Goal: Task Accomplishment & Management: Complete application form

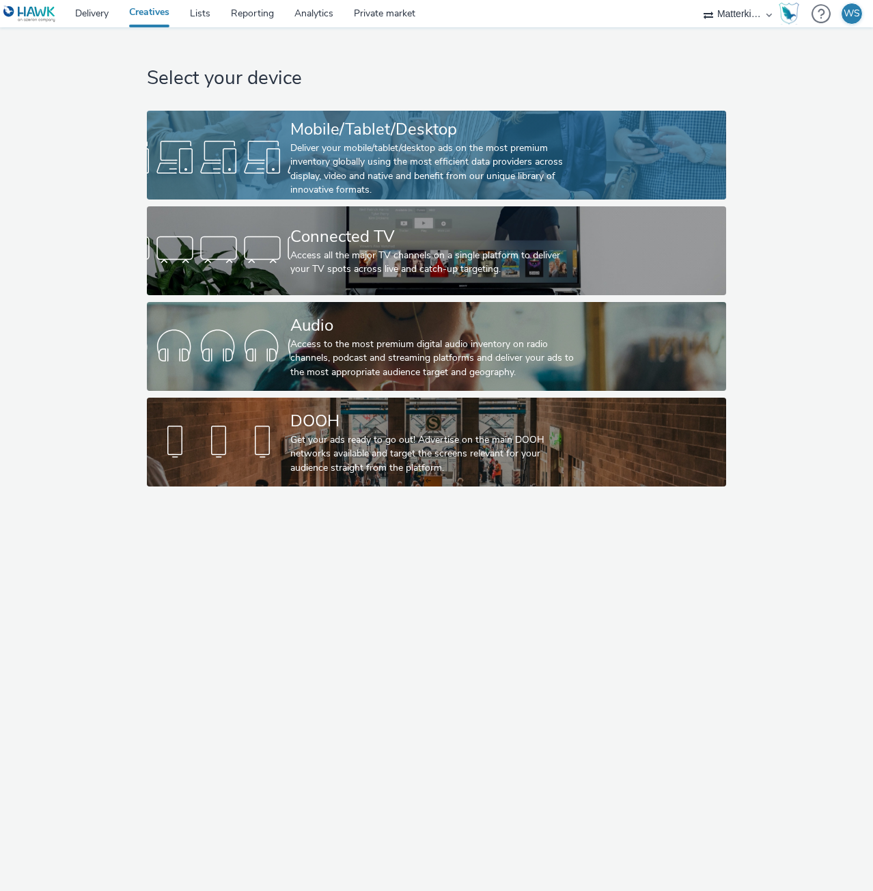
click at [385, 145] on div "Deliver your mobile/tablet/desktop ads on the most premium inventory globally u…" at bounding box center [433, 169] width 287 height 56
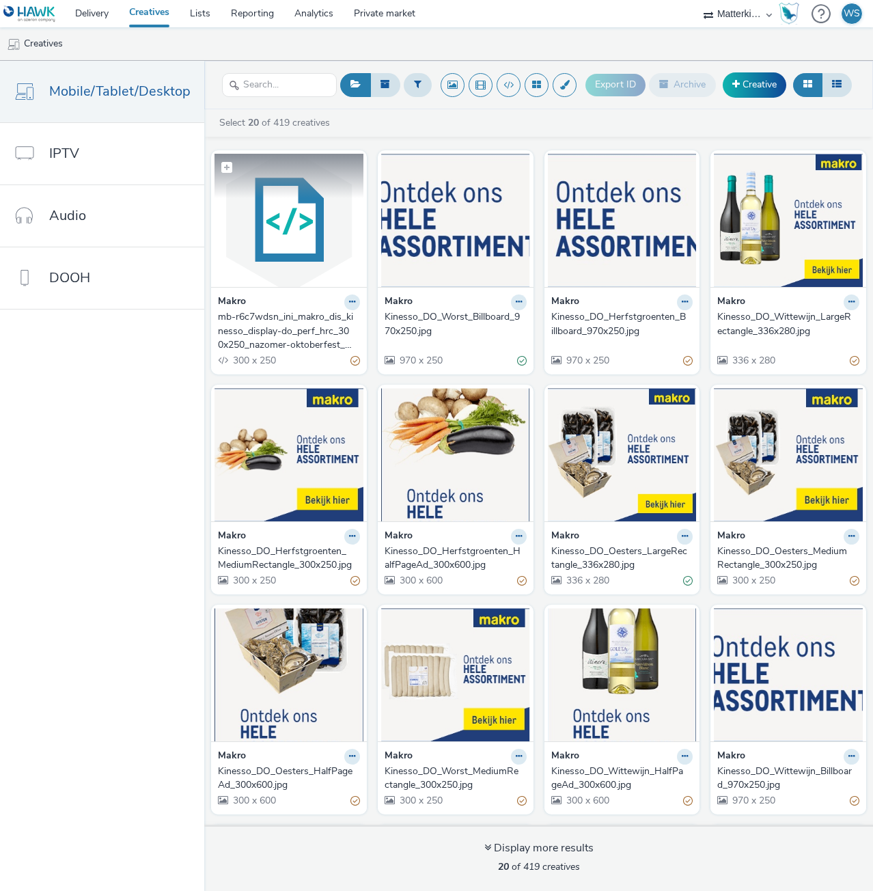
click at [303, 228] on img at bounding box center [289, 220] width 149 height 133
click at [283, 329] on div "mb-r6c7wdsn_ini_makro_dis_kinesso_display-do_perf_hrc_300x250_nazomer-oktoberfe…" at bounding box center [286, 331] width 137 height 42
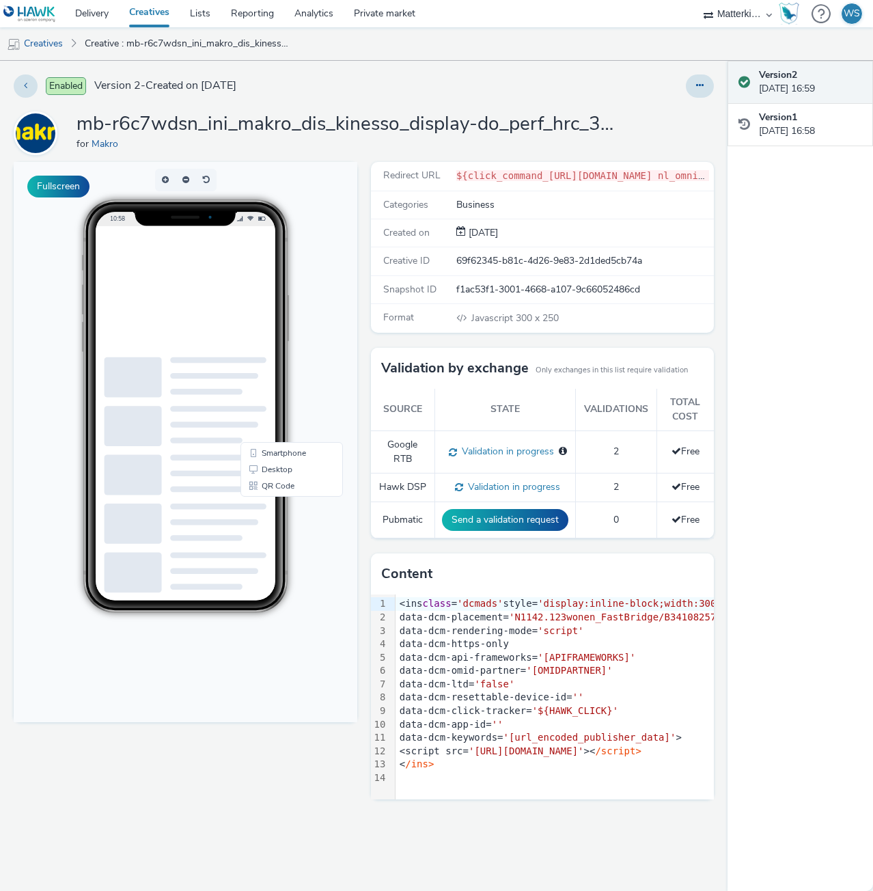
click at [614, 128] on h1 "mb-r6c7wdsn_ini_makro_dis_kinesso_display-do_perf_hrc_300x250_nazomer-oktoberfe…" at bounding box center [350, 124] width 547 height 26
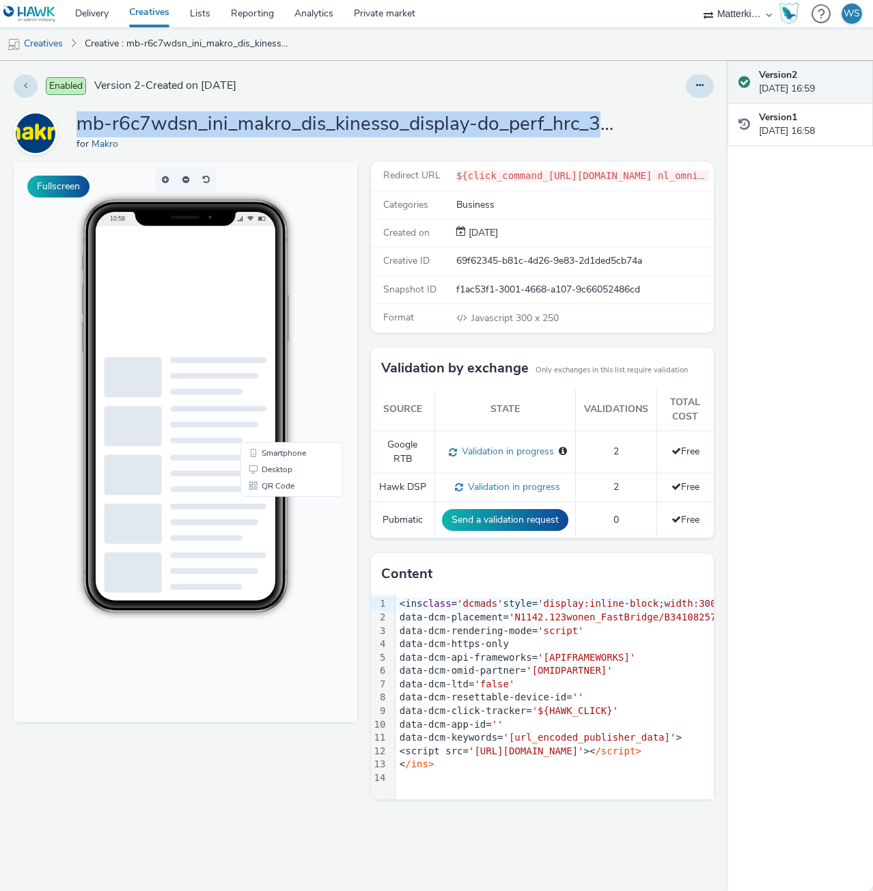
click at [614, 128] on h1 "mb-r6c7wdsn_ini_makro_dis_kinesso_display-do_perf_hrc_300x250_nazomer-oktoberfe…" at bounding box center [350, 124] width 547 height 26
click at [581, 121] on h1 "mb-r6c7wdsn_ini_makro_dis_kinesso_display-do_perf_hrc_300x250_nazomer-oktoberfe…" at bounding box center [350, 124] width 547 height 26
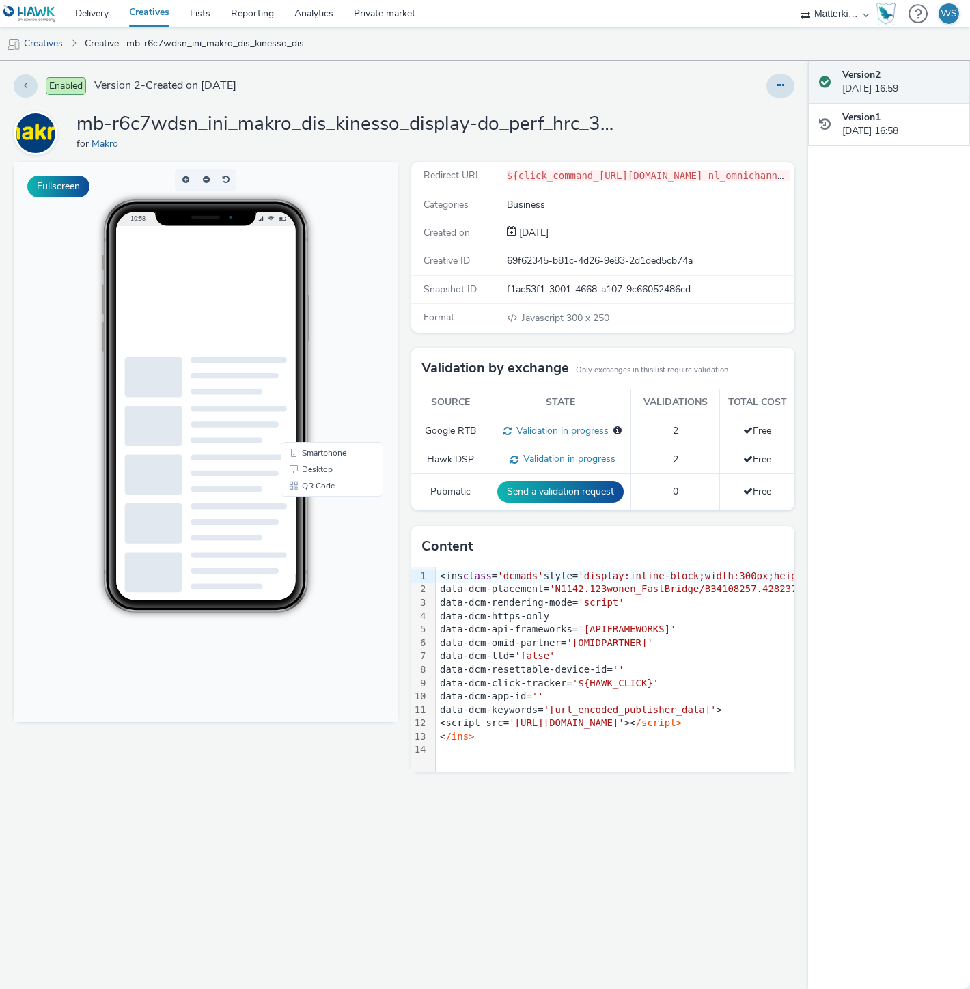
drag, startPoint x: 859, startPoint y: 1, endPoint x: 595, endPoint y: 281, distance: 384.2
click at [595, 281] on div "Snapshot ID f1ac53f1-3001-4668-a107-9c66052486cd" at bounding box center [603, 290] width 384 height 28
click at [512, 125] on h1 "mb-r6c7wdsn_ini_makro_dis_kinesso_display-do_perf_hrc_300x250_nazomer-oktoberfe…" at bounding box center [350, 124] width 547 height 26
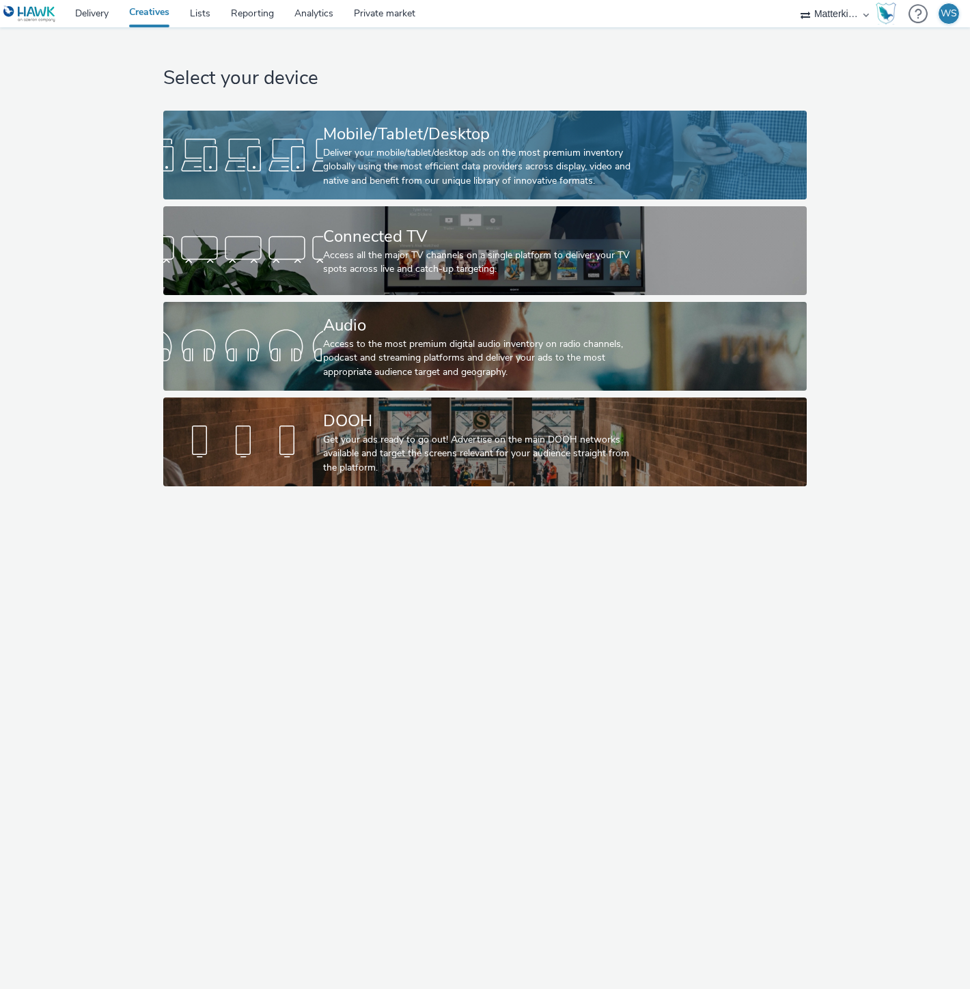
click at [426, 141] on div "Mobile/Tablet/Desktop" at bounding box center [482, 134] width 319 height 24
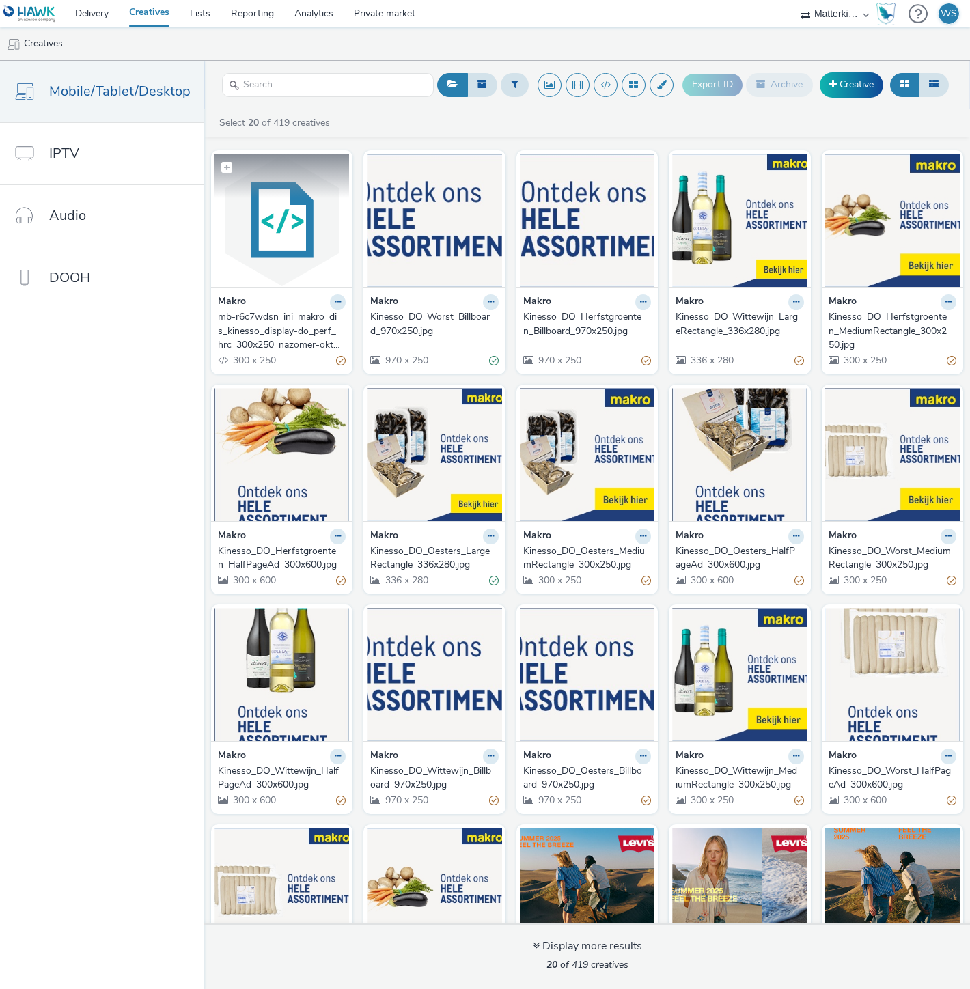
click at [267, 238] on img at bounding box center [282, 220] width 135 height 133
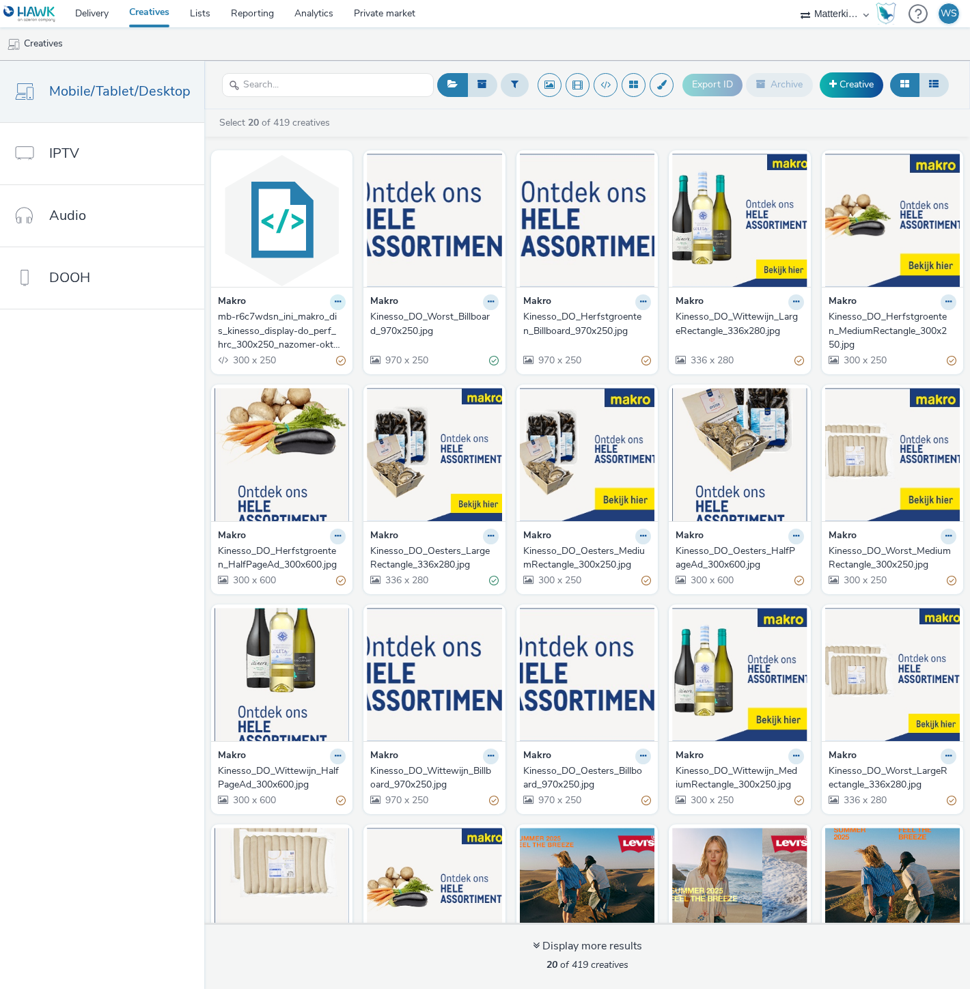
click at [335, 303] on icon at bounding box center [338, 302] width 6 height 8
click at [301, 329] on link "Edit" at bounding box center [294, 325] width 102 height 27
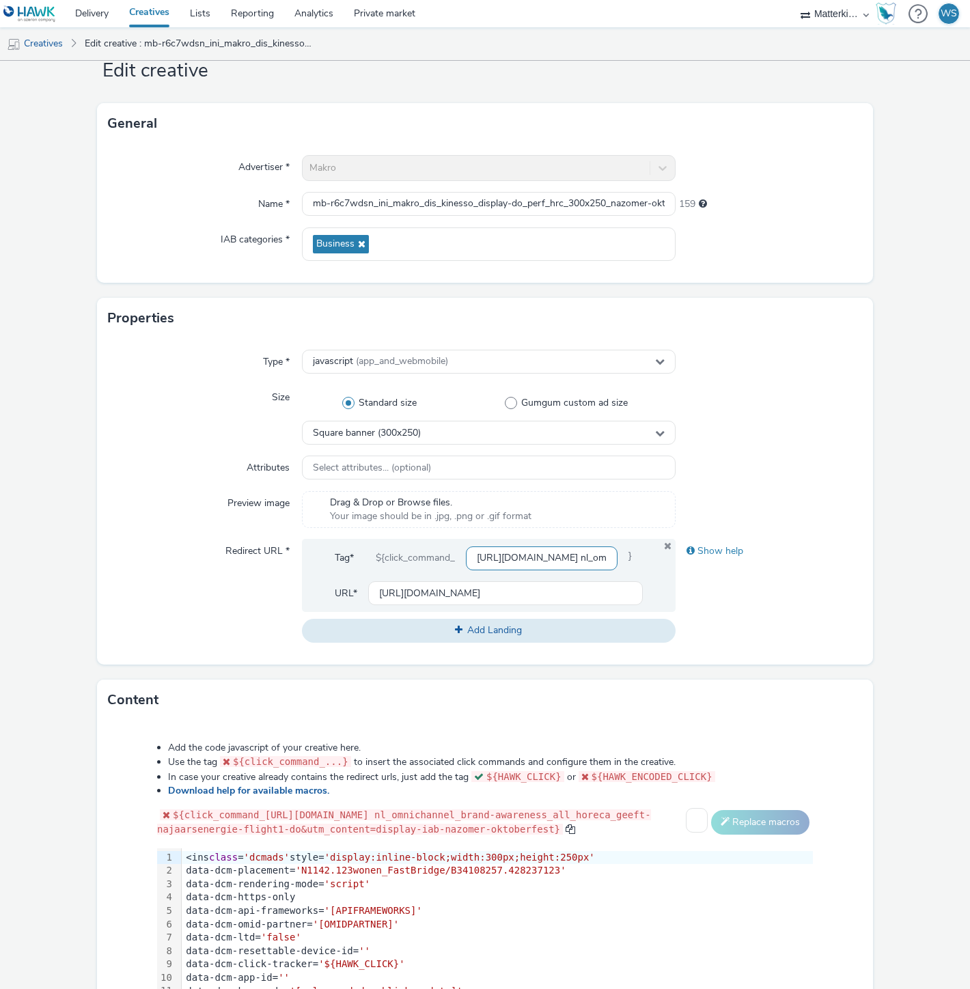
scroll to position [76, 0]
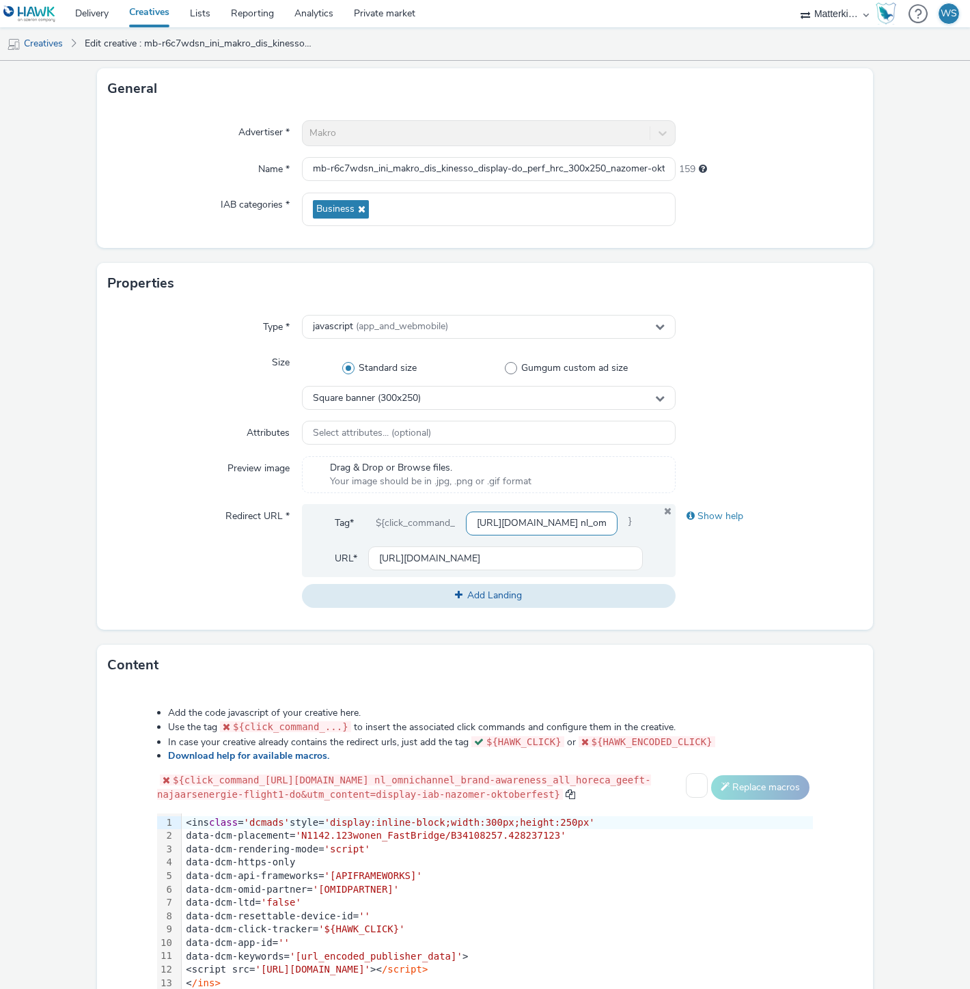
click at [532, 522] on input "[URL][DOMAIN_NAME] nl_omnichannel_brand-awareness_all_horeca_geeft-najaarsenerg…" at bounding box center [542, 524] width 152 height 24
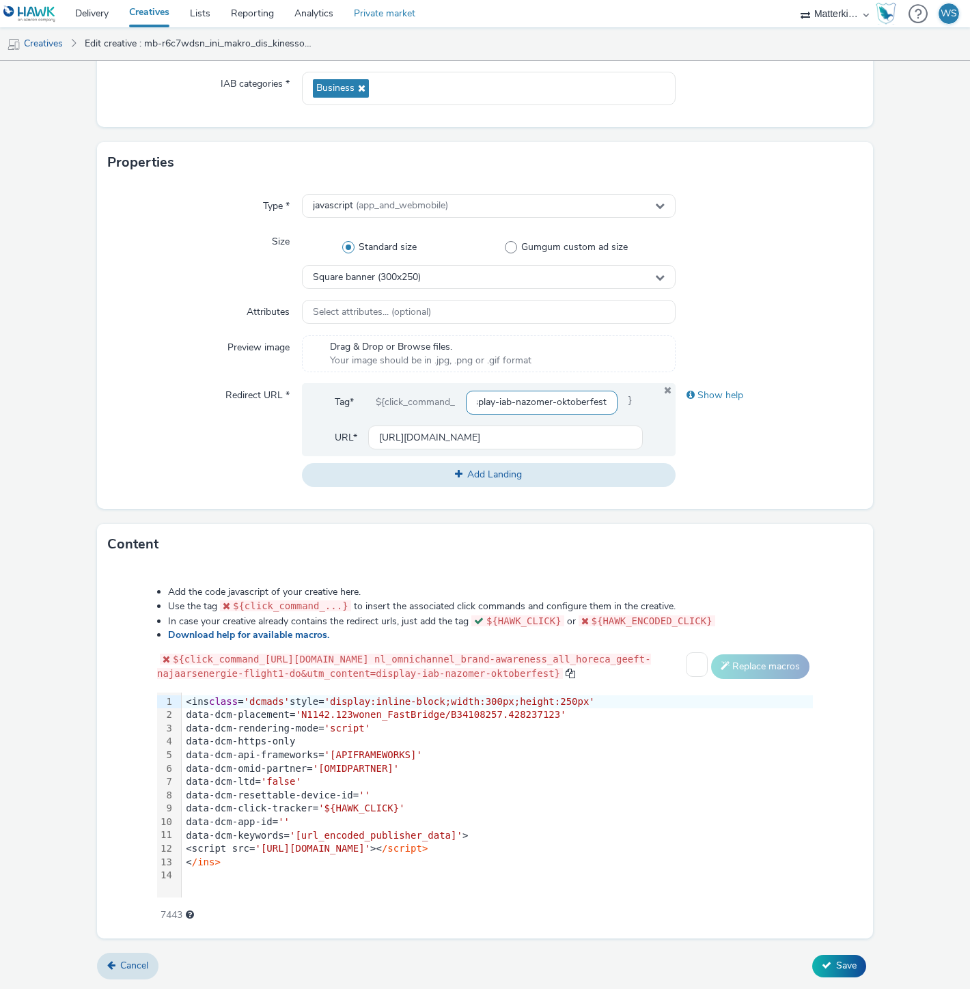
scroll to position [0, 0]
drag, startPoint x: 203, startPoint y: 810, endPoint x: 413, endPoint y: 812, distance: 209.8
click at [413, 812] on div "data-dcm-click-tracker= '${HAWK_CLICK}'" at bounding box center [497, 809] width 631 height 14
copy div "data-dcm-click-tracker= '${HAWK_CLICK}'"
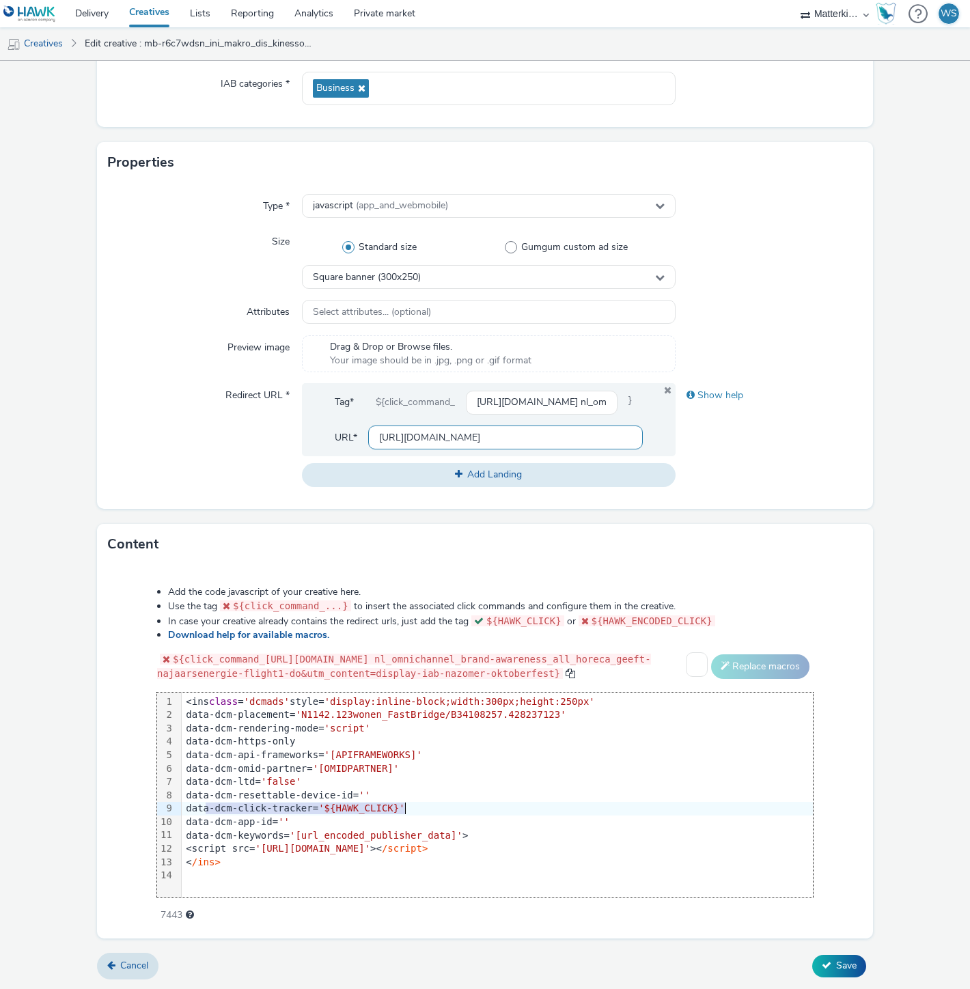
copy div "data-dcm-click-tracker= '${HAWK_CLICK}'"
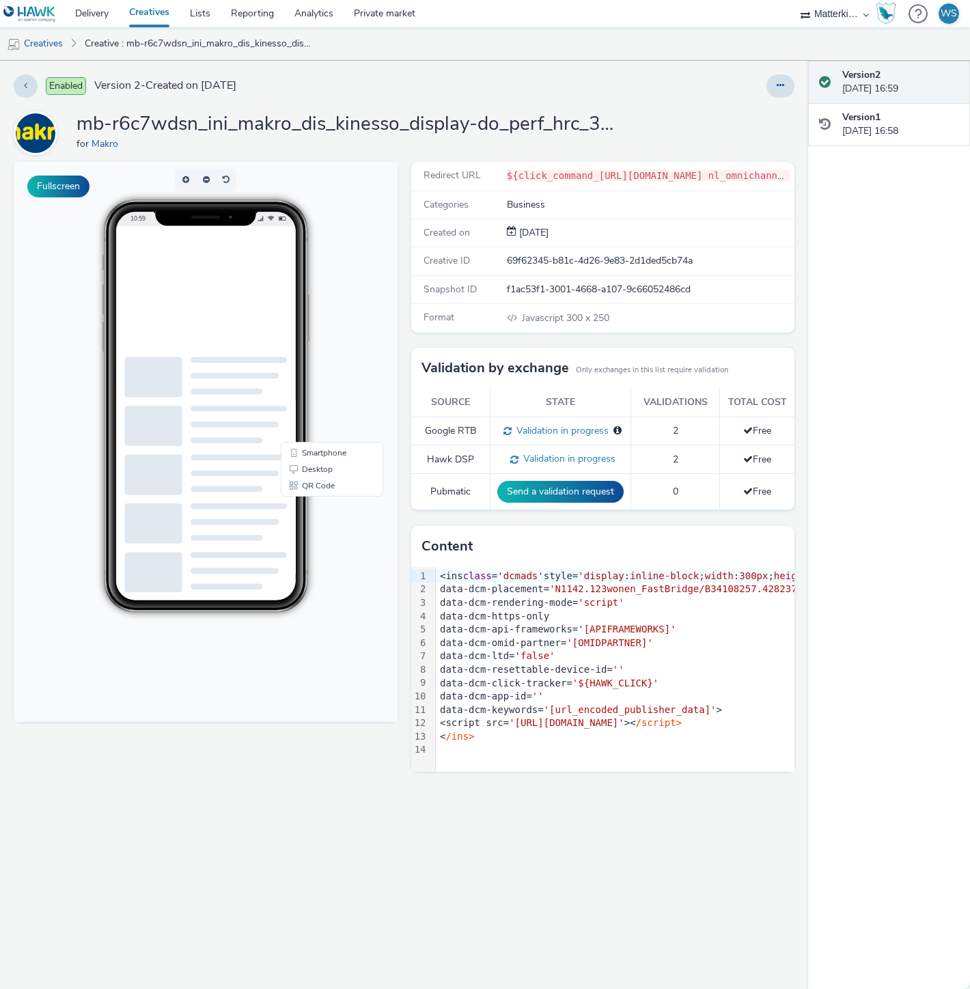
click at [143, 20] on link "Creatives" at bounding box center [149, 13] width 61 height 27
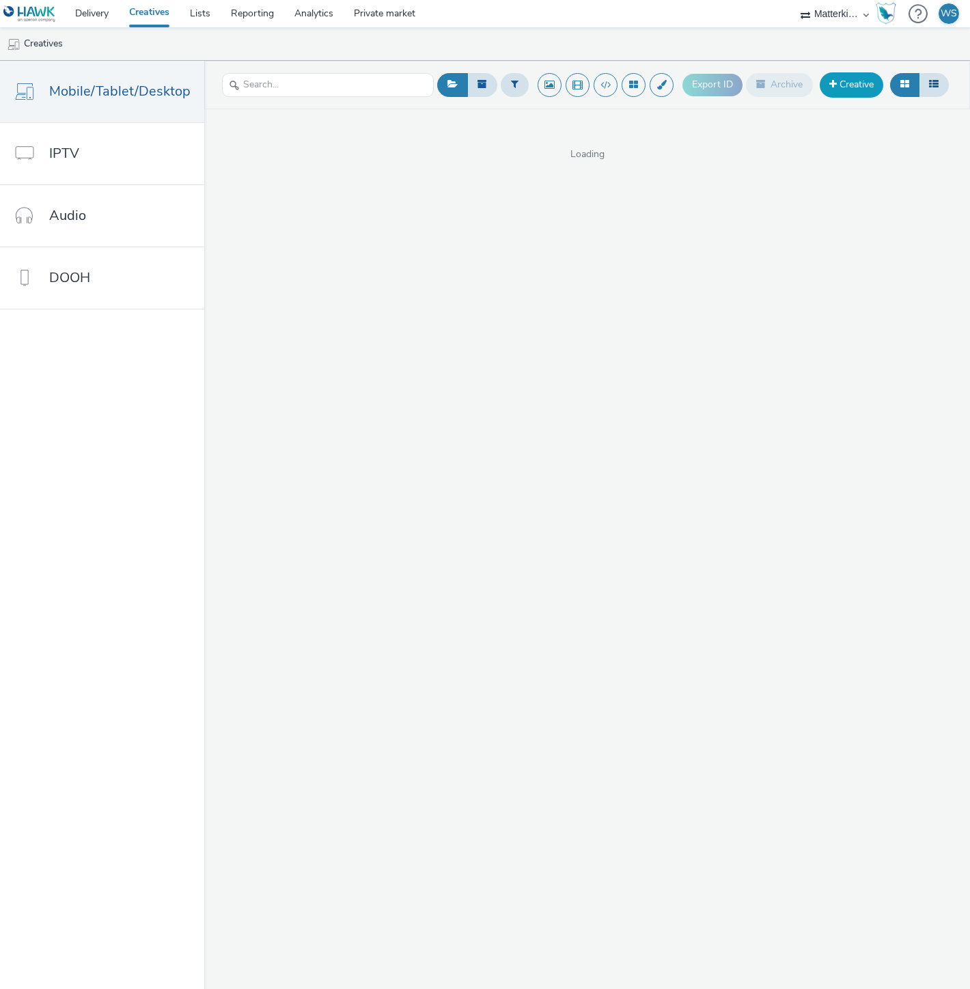
click at [849, 86] on link "Creative" at bounding box center [852, 84] width 64 height 25
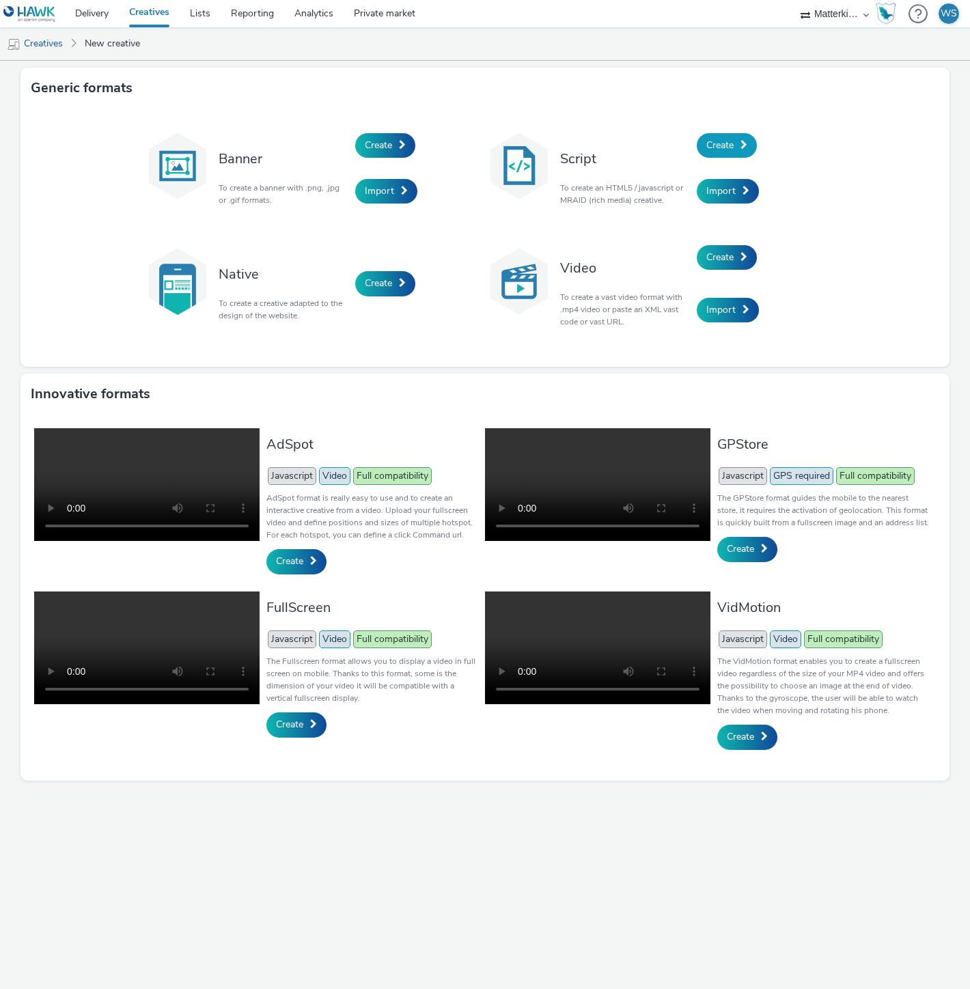
click at [721, 146] on span "Create" at bounding box center [719, 145] width 27 height 13
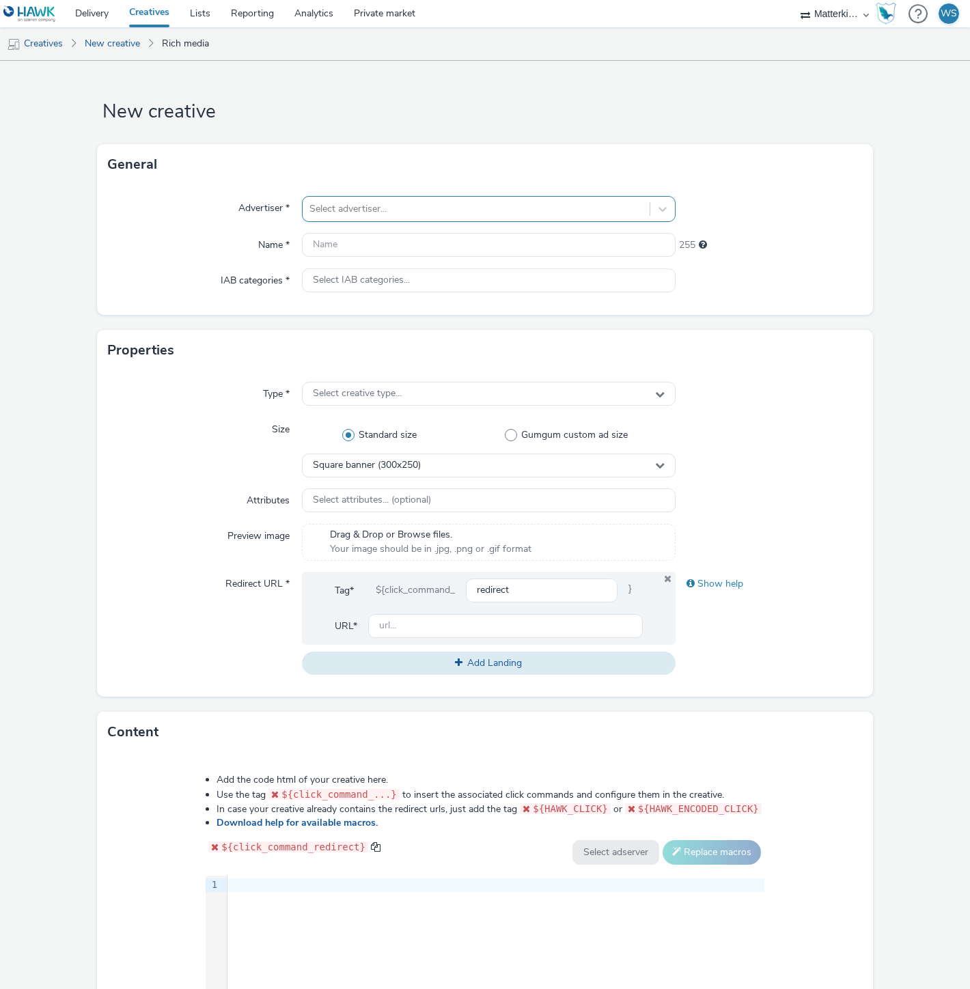
click at [356, 214] on div at bounding box center [475, 209] width 333 height 16
type input "makro"
click at [405, 264] on li "Makro" at bounding box center [489, 248] width 374 height 46
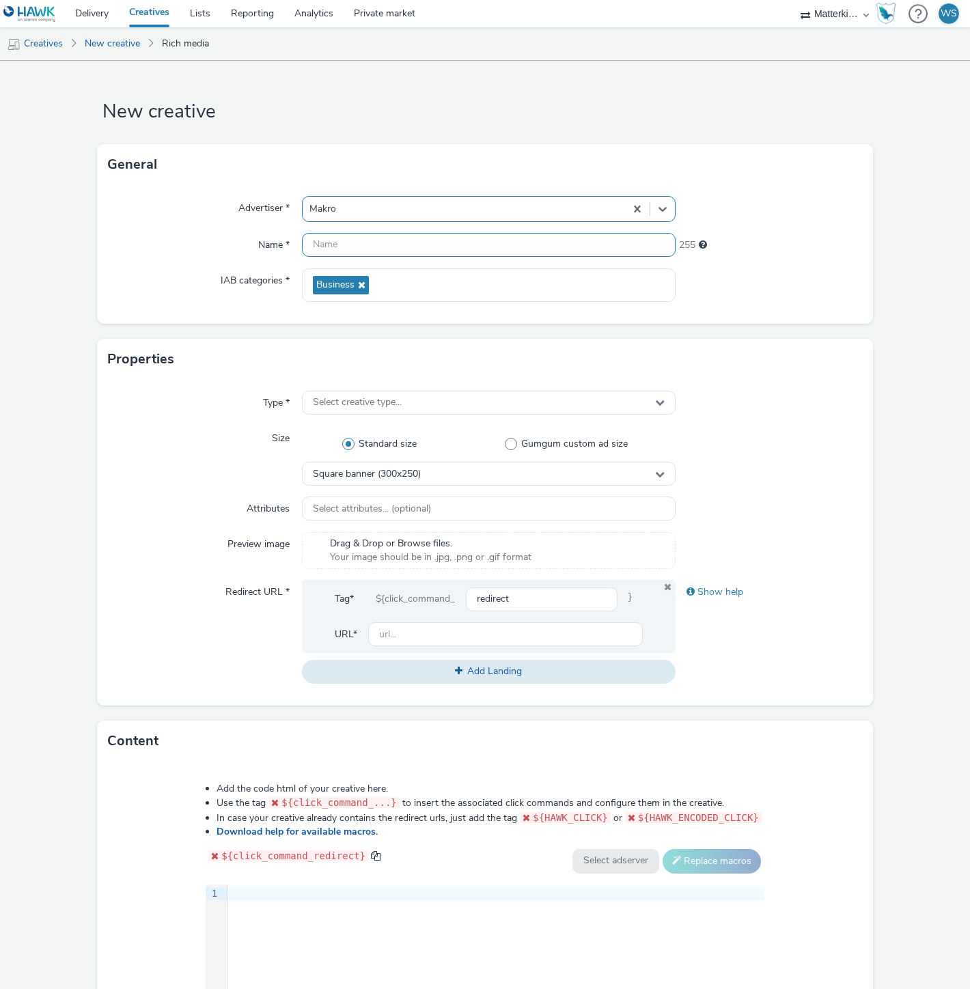
click at [376, 246] on input "text" at bounding box center [489, 245] width 374 height 24
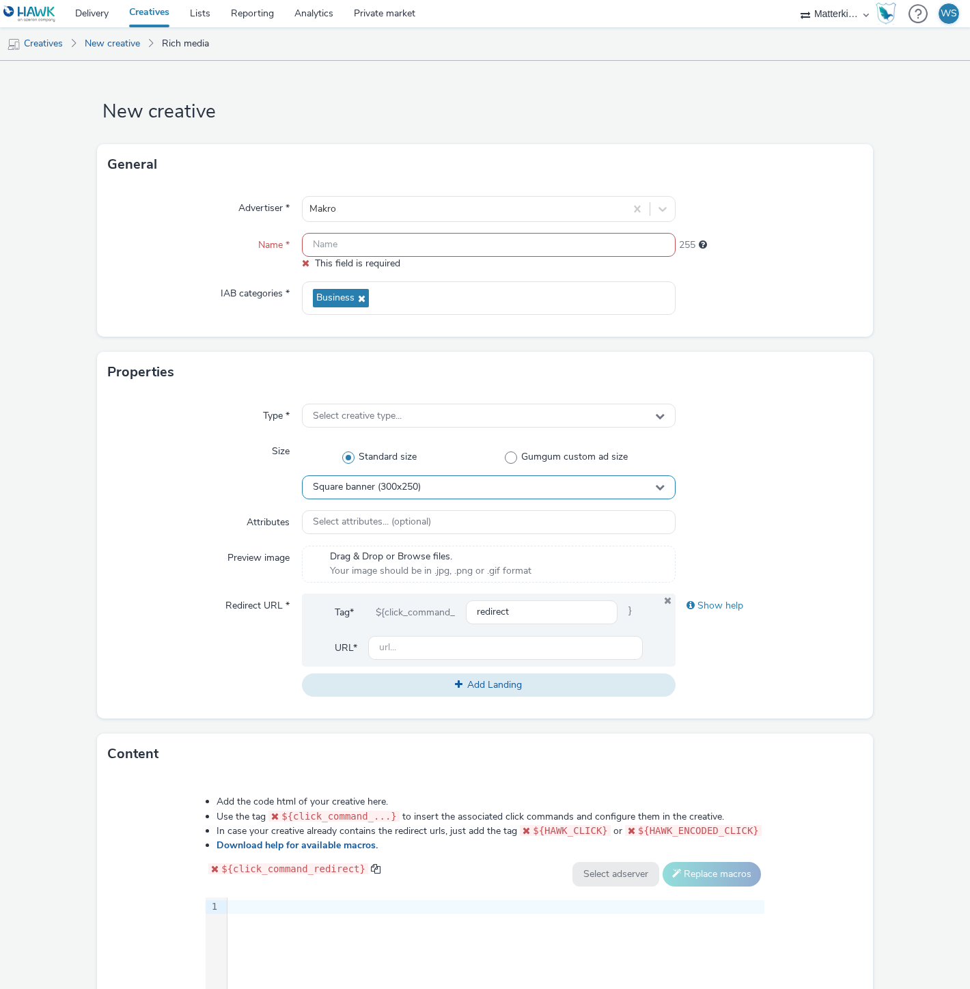
click at [588, 487] on div "Square banner (300x250)" at bounding box center [489, 488] width 374 height 24
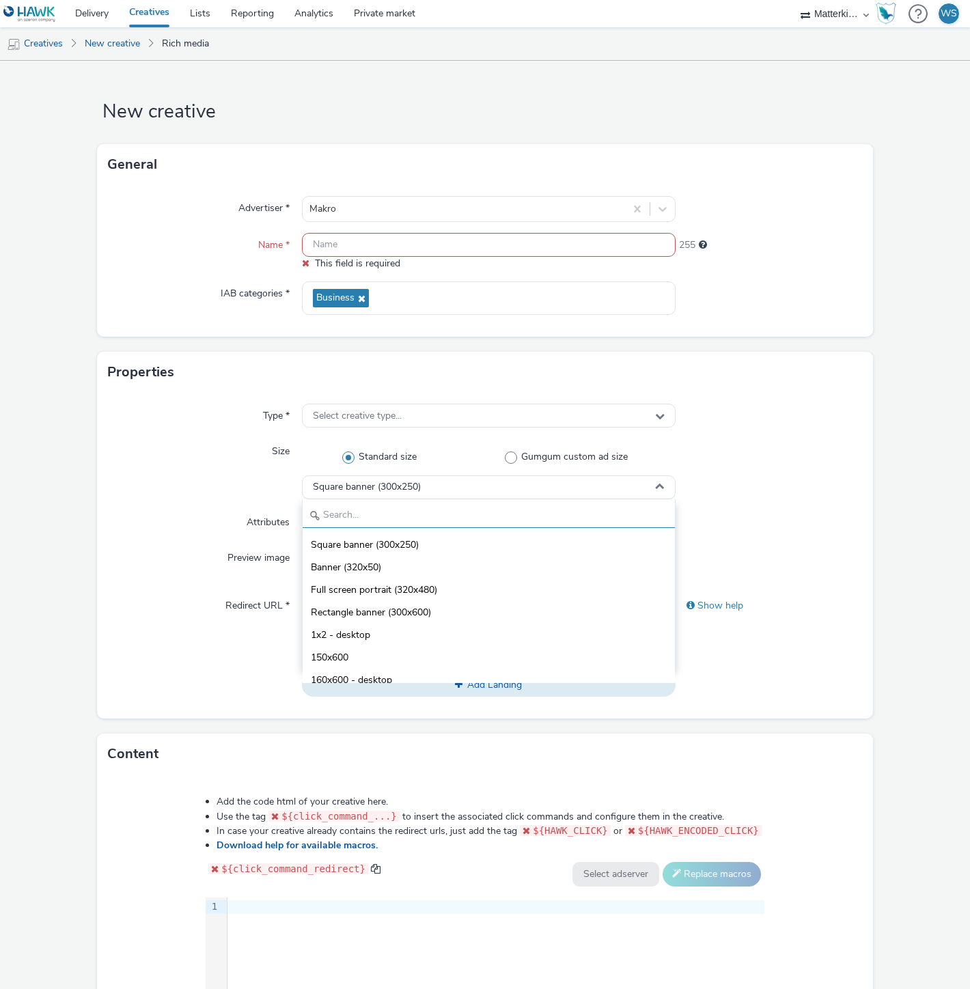
click at [534, 513] on input "text" at bounding box center [489, 516] width 372 height 24
click at [487, 536] on li "Square banner (300x250)" at bounding box center [489, 544] width 372 height 23
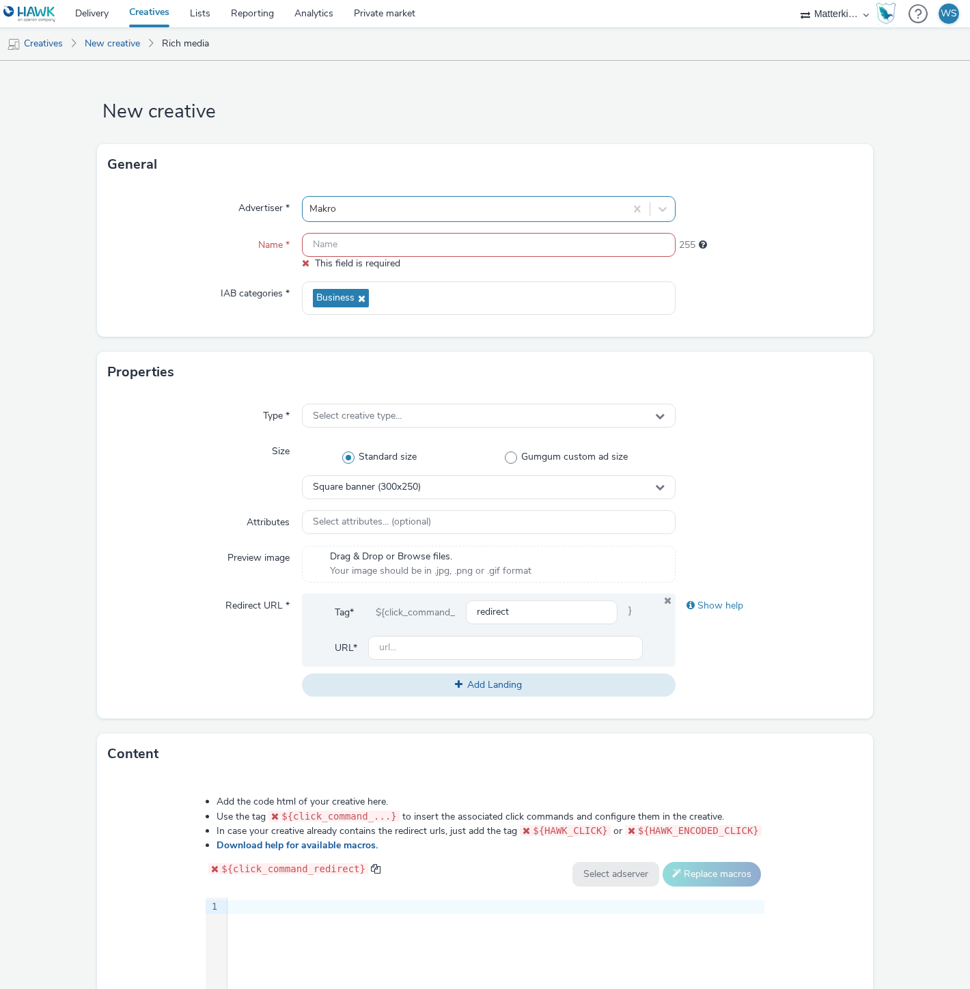
click at [428, 195] on div "Advertiser * Makro Name * This field is required 255 IAB categories * Business" at bounding box center [485, 261] width 776 height 152
click at [409, 247] on input "text" at bounding box center [489, 245] width 374 height 24
paste input "mb-r6c7wdsn_ini_makro_dis_kinesso_display-do_perf_hrc_300x250_nazomer-seizoensg…"
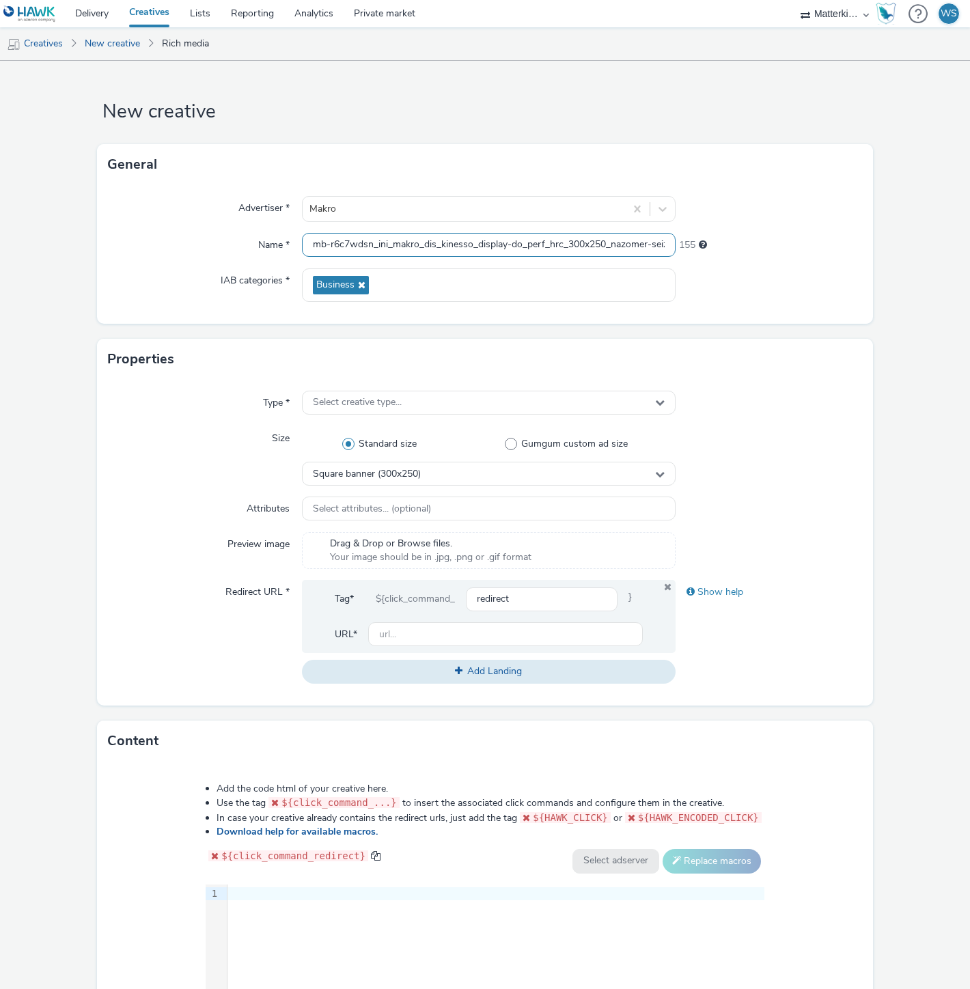
scroll to position [0, 141]
type input "mb-r6c7wdsn_ini_makro_dis_kinesso_display-do_perf_hrc_300x250_nazomer-seizoensg…"
click at [419, 286] on div "Business" at bounding box center [489, 285] width 374 height 33
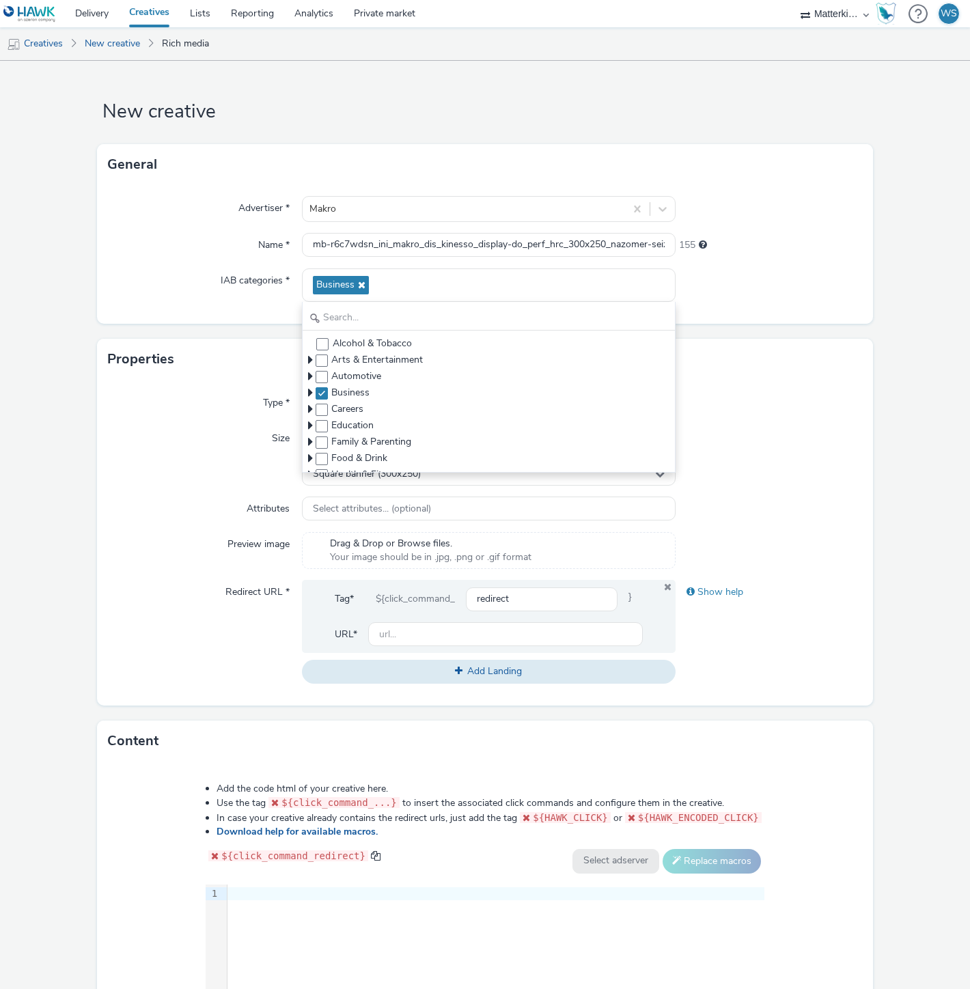
click at [154, 240] on div "Name *" at bounding box center [205, 245] width 194 height 25
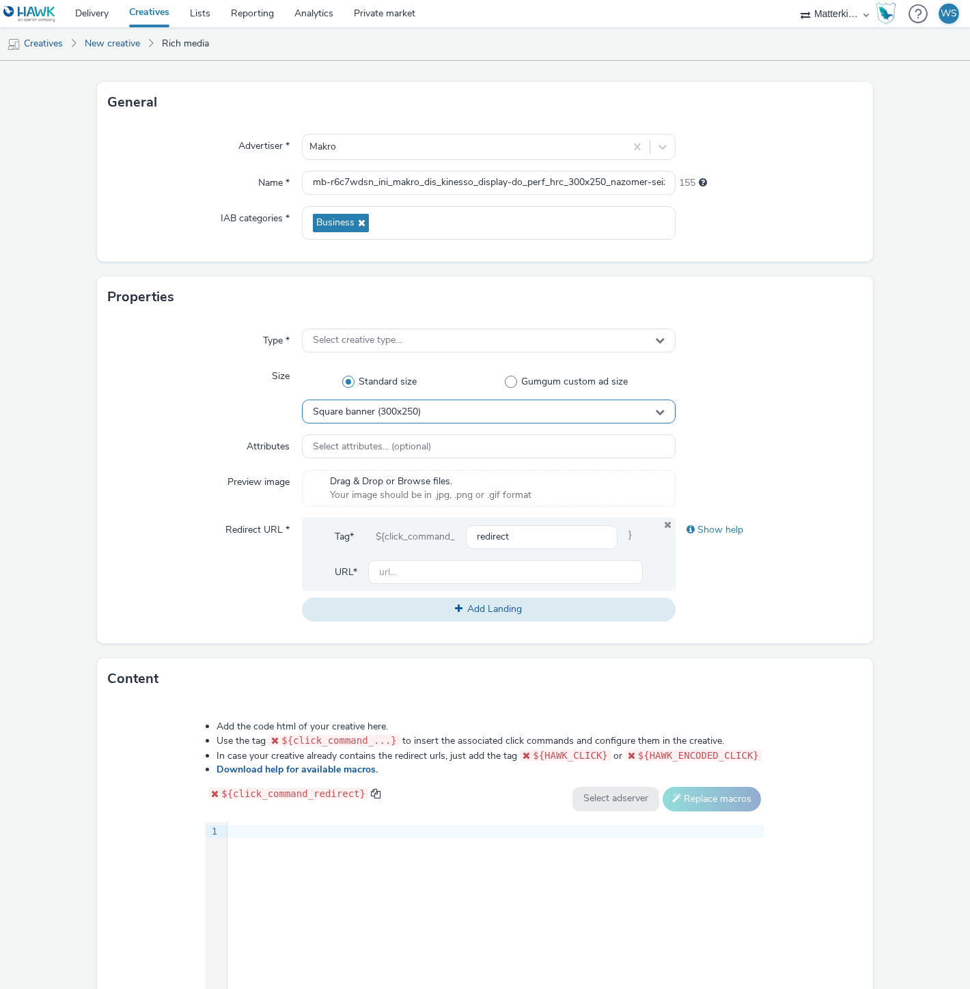
scroll to position [152, 0]
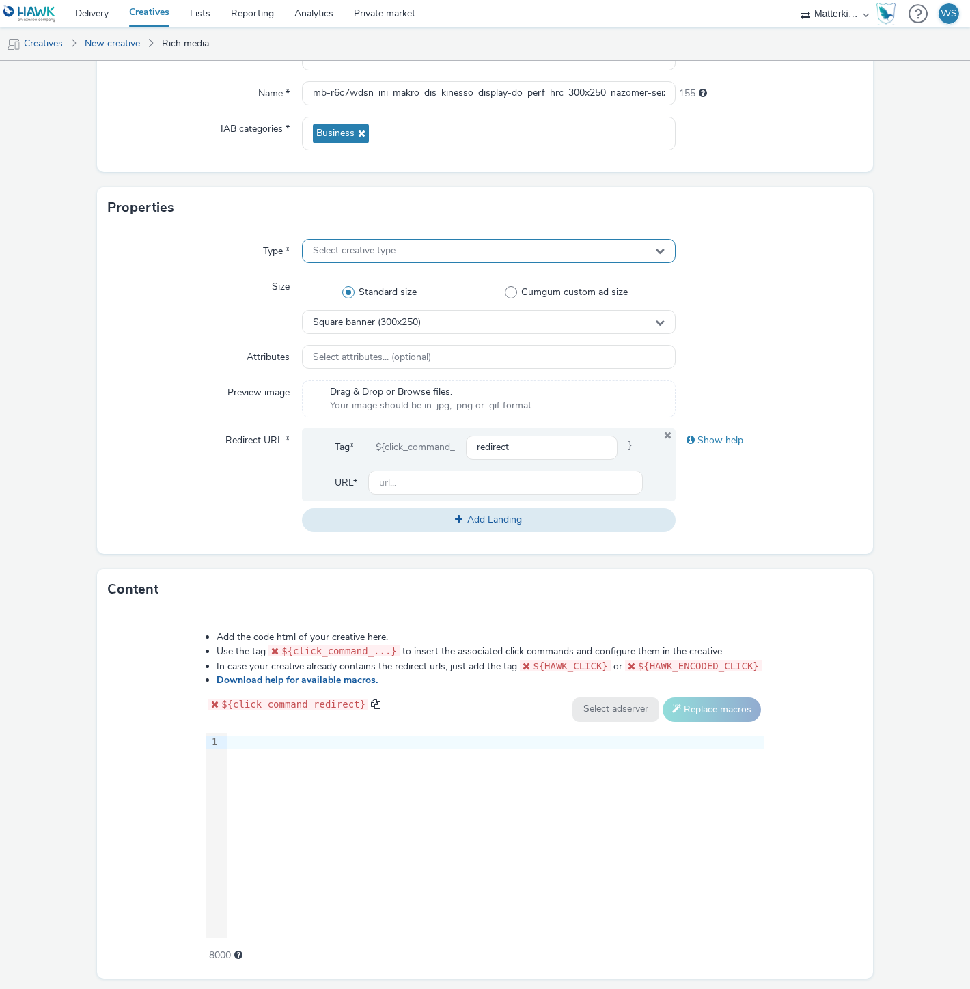
click at [420, 250] on div "Select creative type..." at bounding box center [489, 251] width 374 height 24
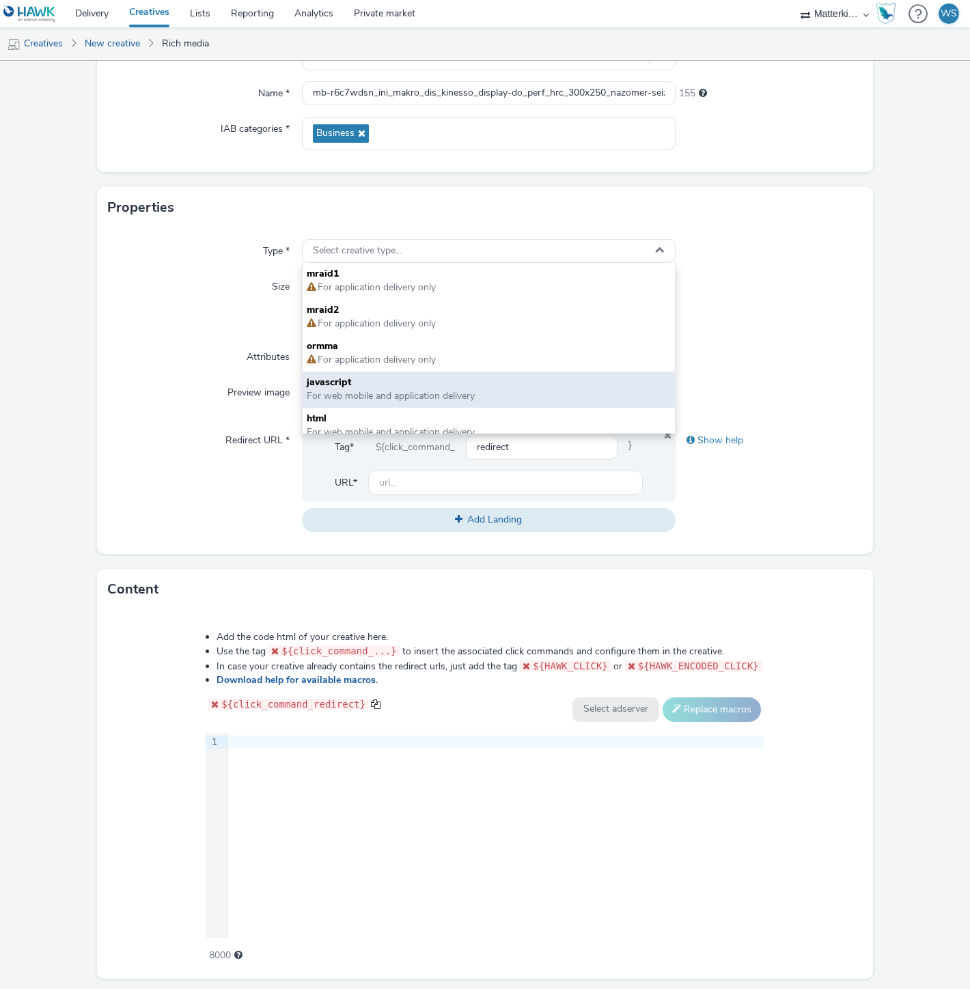
scroll to position [9, 0]
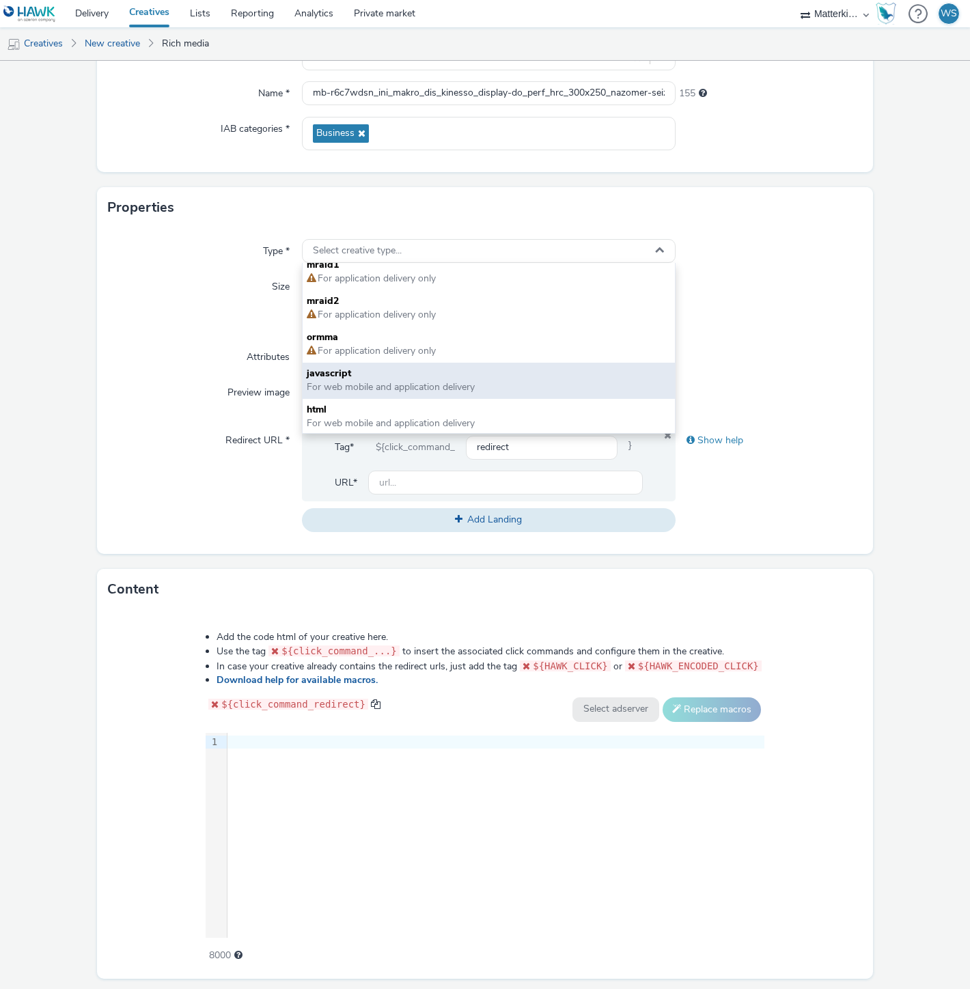
click at [398, 374] on span "javascript" at bounding box center [489, 374] width 364 height 14
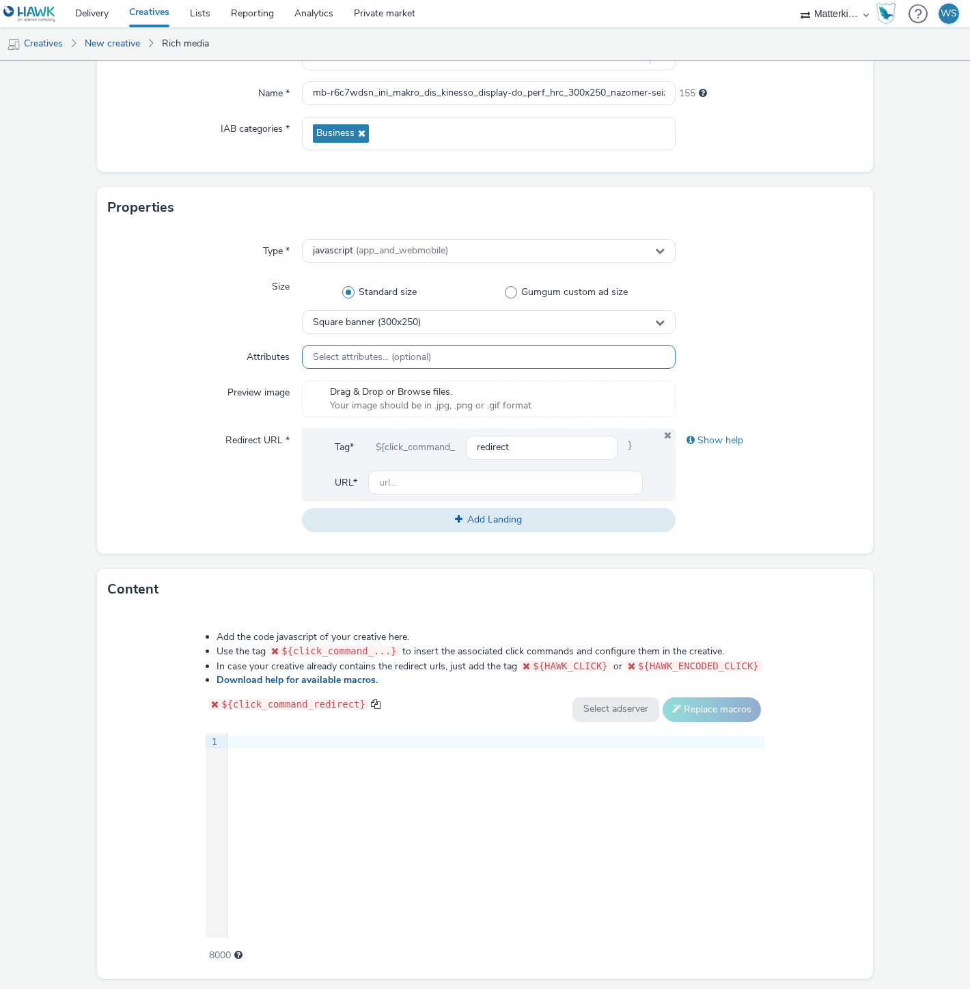
click at [419, 355] on span "Select attributes... (optional)" at bounding box center [372, 358] width 118 height 12
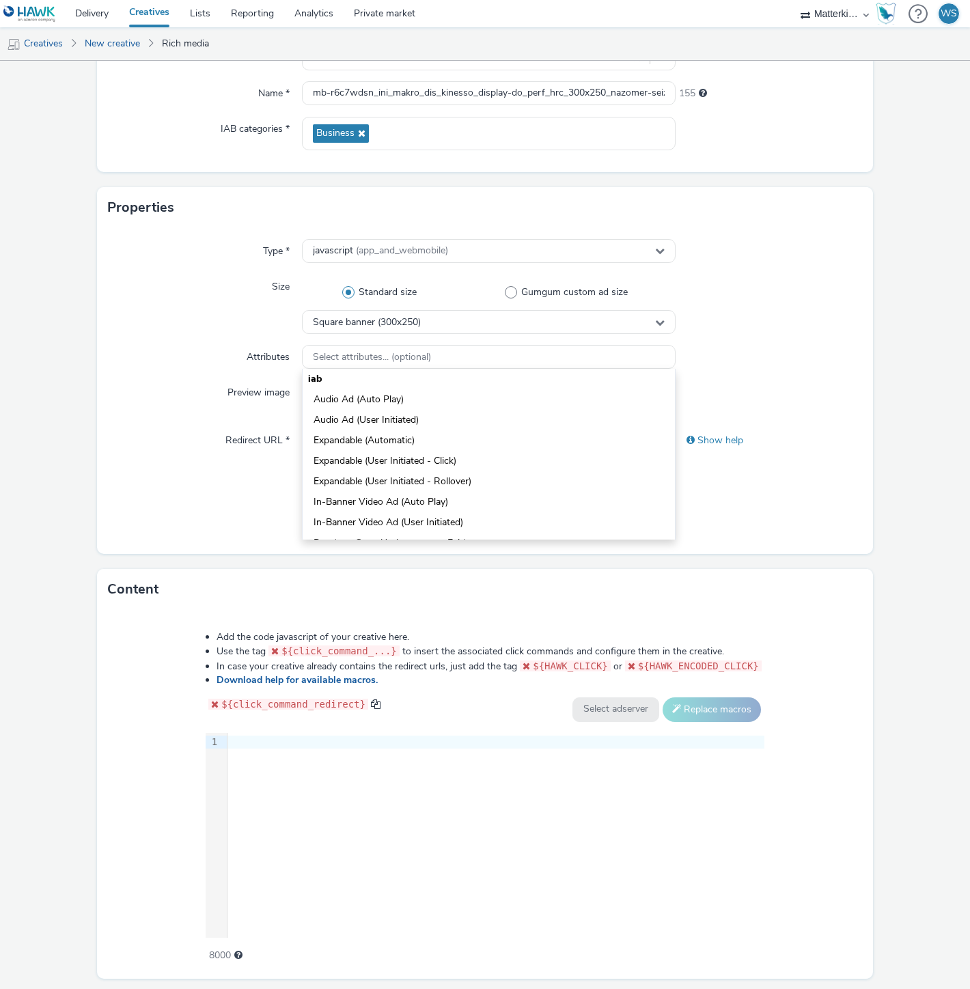
click at [169, 342] on div "Type * javascript (app_and_webmobile) Size Standard size Gumgum custom ad size …" at bounding box center [485, 391] width 776 height 326
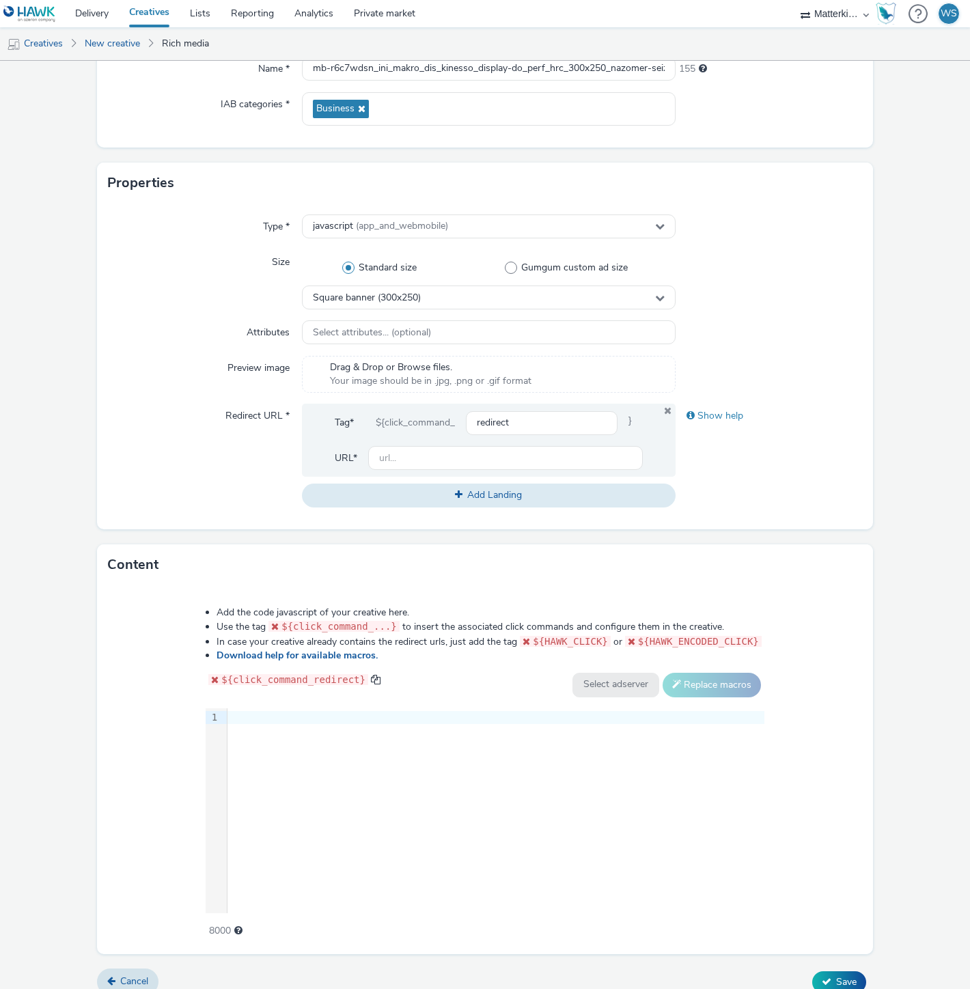
scroll to position [190, 0]
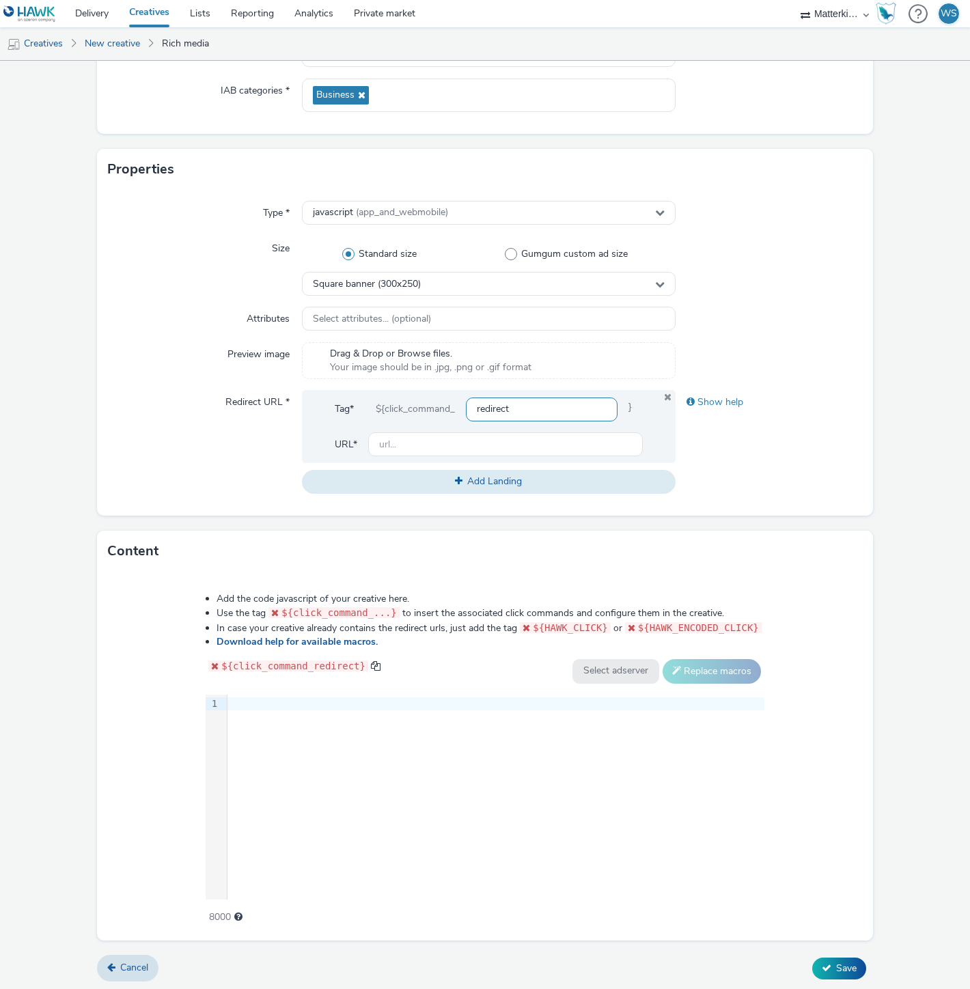
click at [514, 409] on input "redirect" at bounding box center [542, 410] width 152 height 24
click at [523, 403] on input "redirect" at bounding box center [542, 410] width 152 height 24
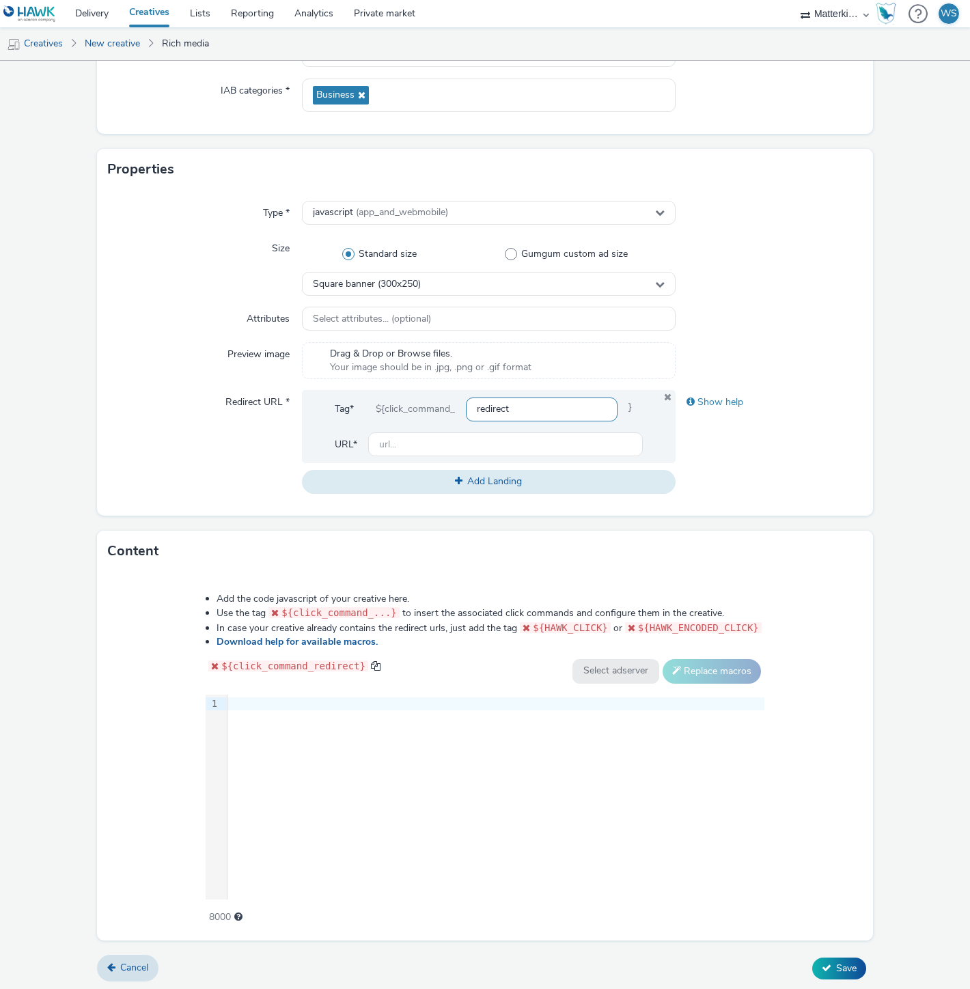
click at [523, 403] on input "redirect" at bounding box center [542, 410] width 152 height 24
paste input "https://producten.makro.nl/shop/category/vers/agf?utm_source=paid&utm_medium=az…"
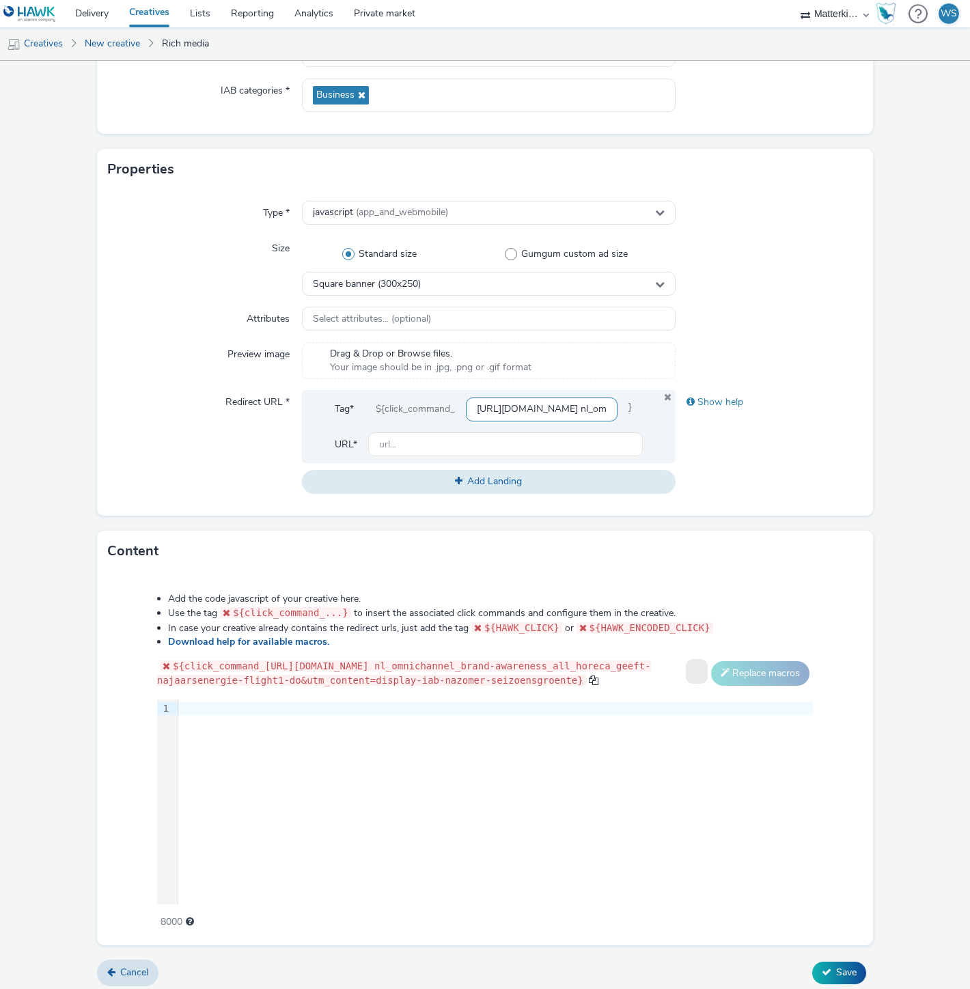
scroll to position [0, 937]
type input "https://producten.makro.nl/shop/category/vers/agf?utm_source=paid&utm_medium=az…"
click at [733, 453] on div "Show help" at bounding box center [769, 441] width 187 height 103
click at [503, 438] on input "text" at bounding box center [505, 444] width 275 height 24
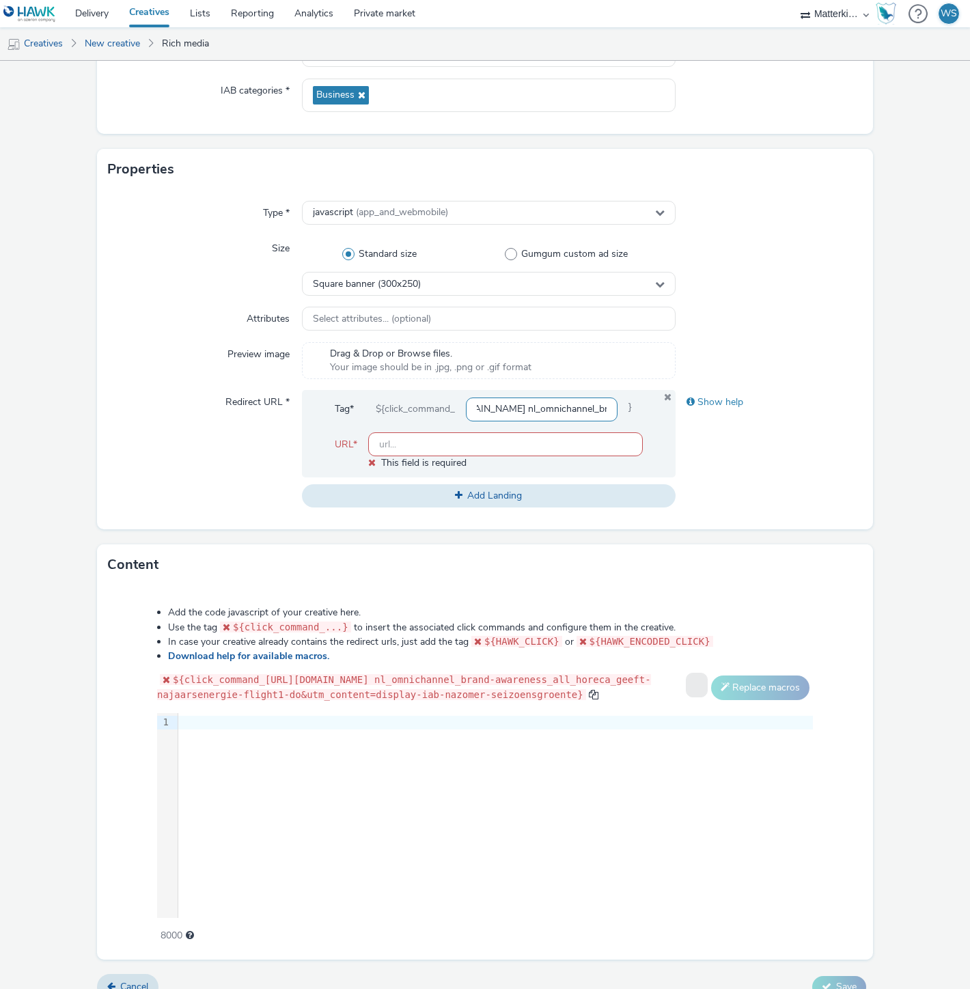
scroll to position [0, 93]
drag, startPoint x: 473, startPoint y: 409, endPoint x: 492, endPoint y: 410, distance: 19.2
click at [492, 410] on input "https://producten.makro.nl/shop/category/vers/agf?utm_source=paid&utm_medium=az…" at bounding box center [542, 410] width 152 height 24
click at [487, 441] on input "text" at bounding box center [505, 444] width 275 height 24
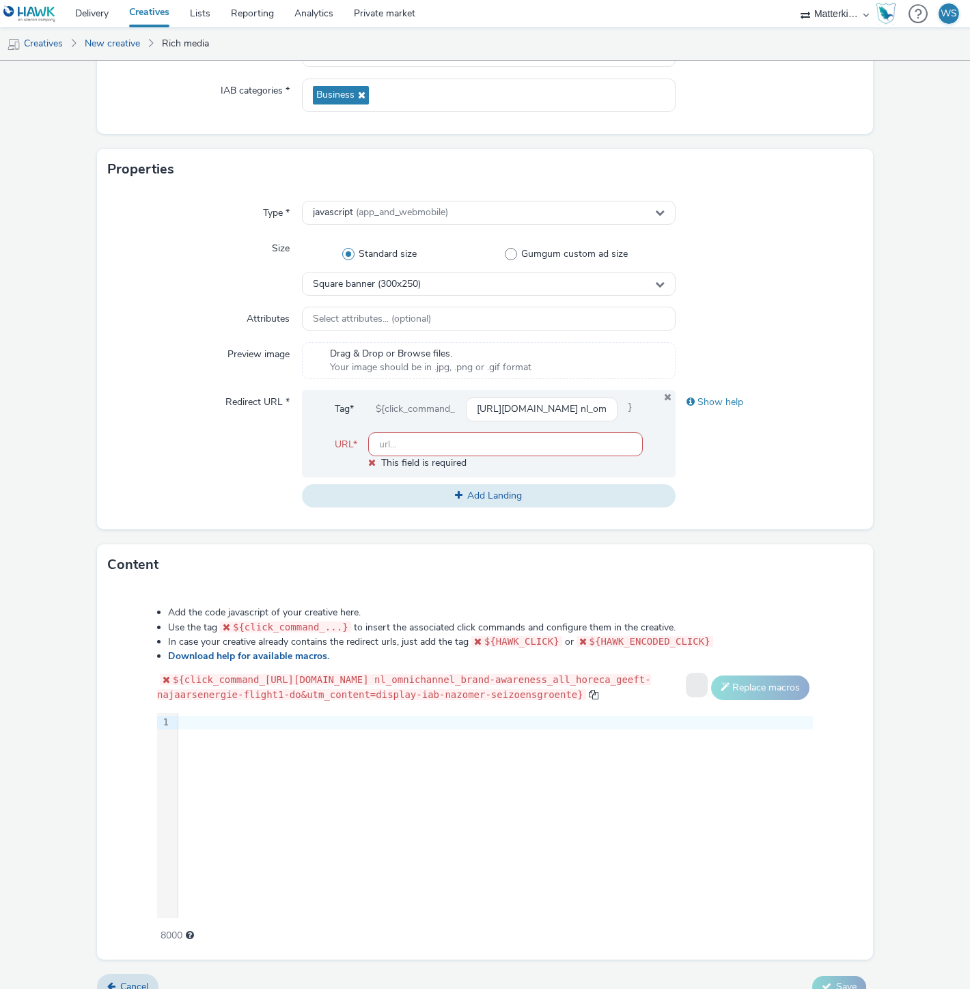
paste input "https://producten.makro.nl"
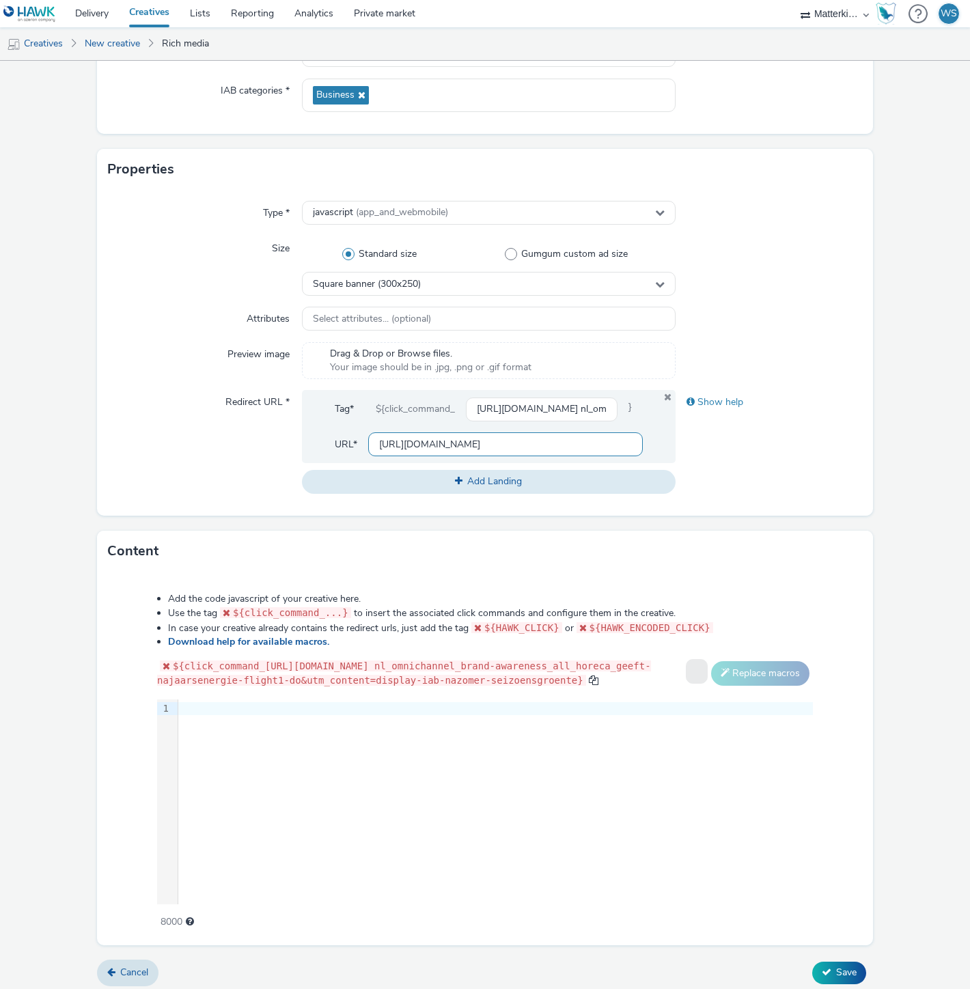
type input "https://producten.makro.nl"
click at [160, 405] on div "Redirect URL *" at bounding box center [205, 441] width 194 height 103
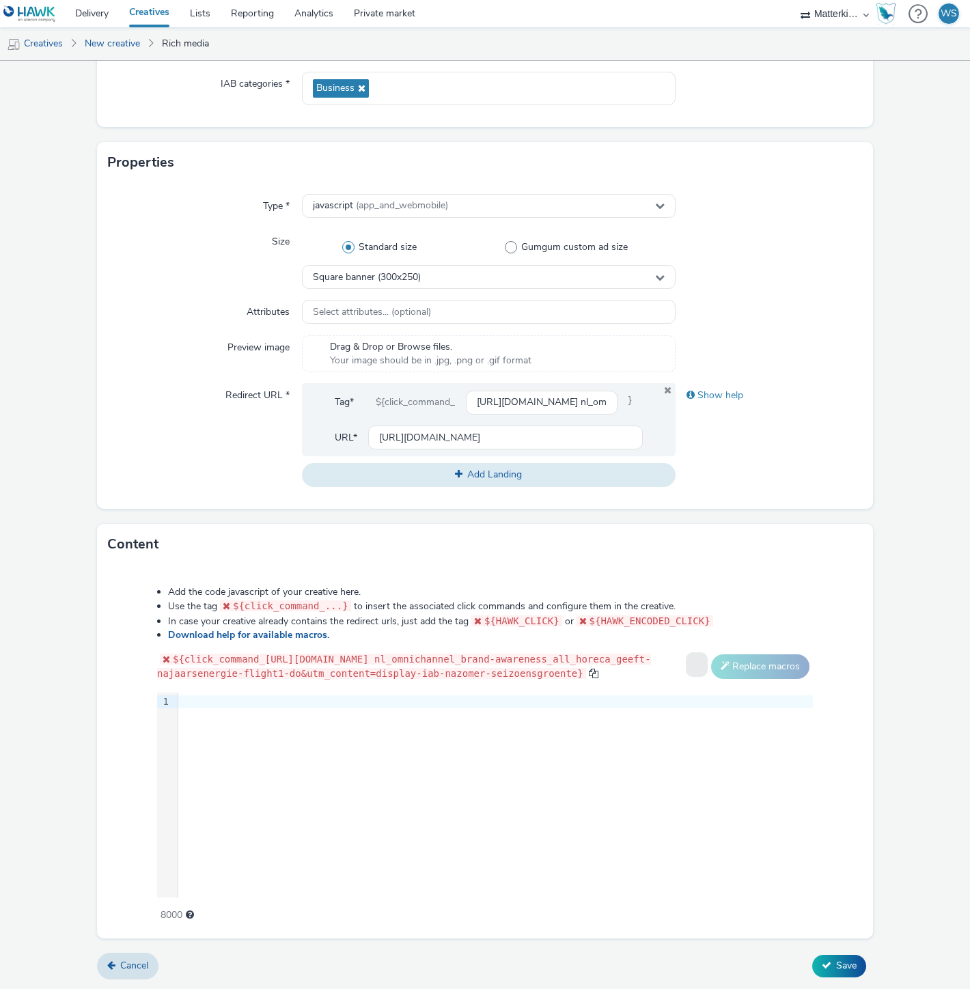
scroll to position [221, 0]
click at [379, 728] on div "9 1 ›" at bounding box center [485, 795] width 656 height 205
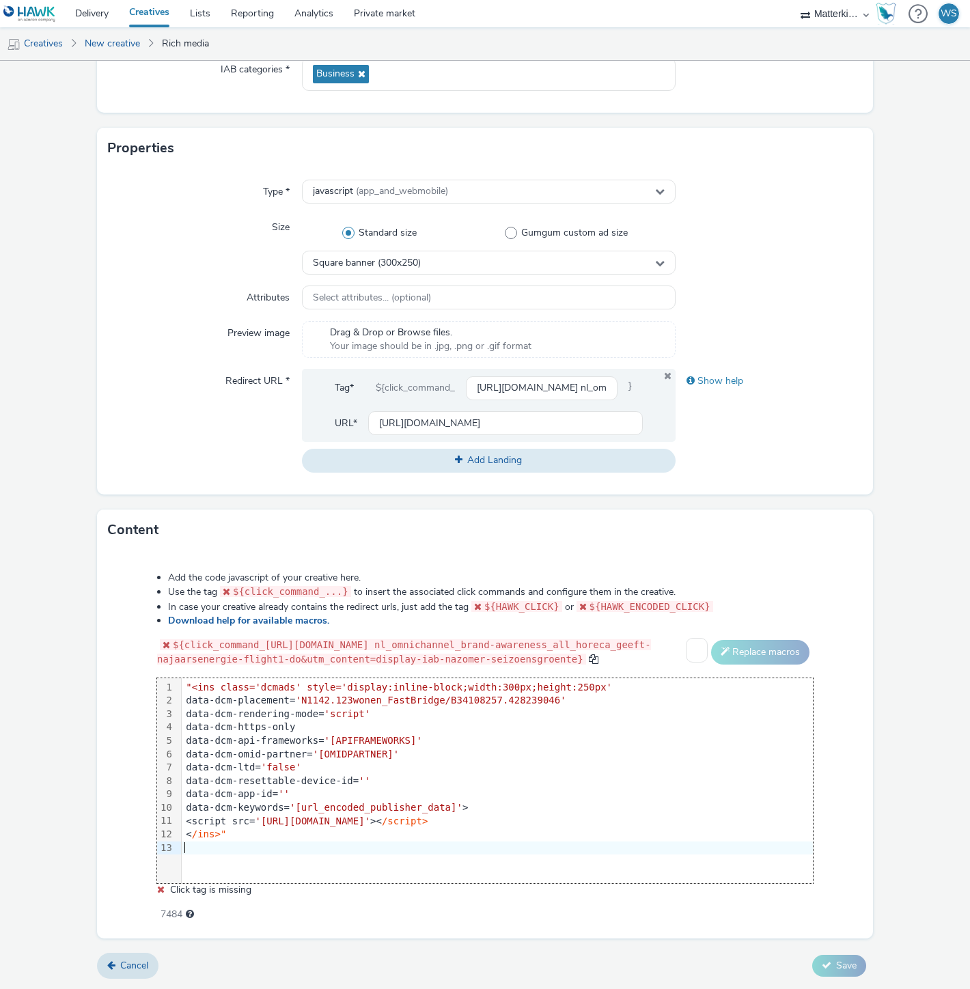
click at [379, 788] on div "data-dcm-resettable-device-id= ''" at bounding box center [497, 782] width 631 height 14
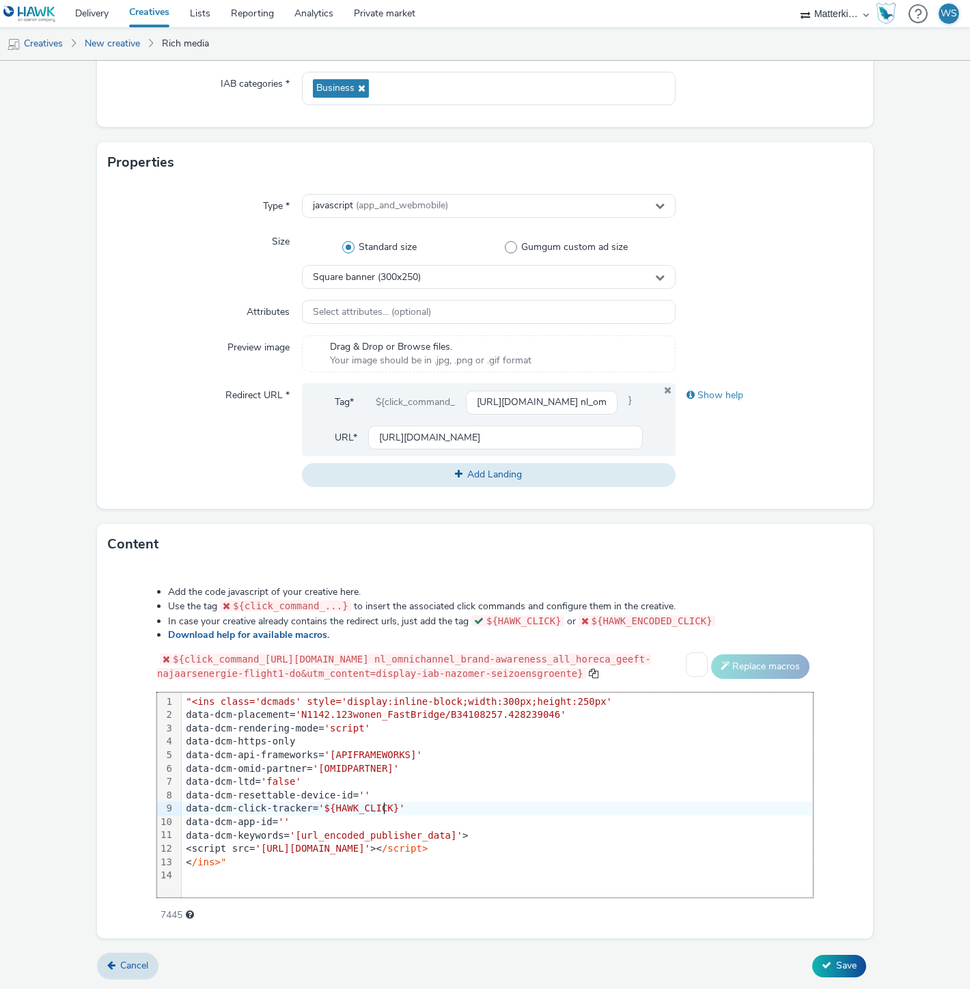
click at [187, 810] on div "data-dcm-click-tracker= '${HAWK_CLICK}'" at bounding box center [497, 809] width 631 height 14
click at [185, 810] on div "data-dcm-click-tracker= '${HAWK_CLICK}'" at bounding box center [497, 809] width 631 height 14
click at [184, 810] on div "data-dcm-click-tracker= '${HAWK_CLICK}'" at bounding box center [497, 809] width 631 height 14
click at [427, 786] on div "data-dcm-ltd= 'false'" at bounding box center [497, 782] width 631 height 14
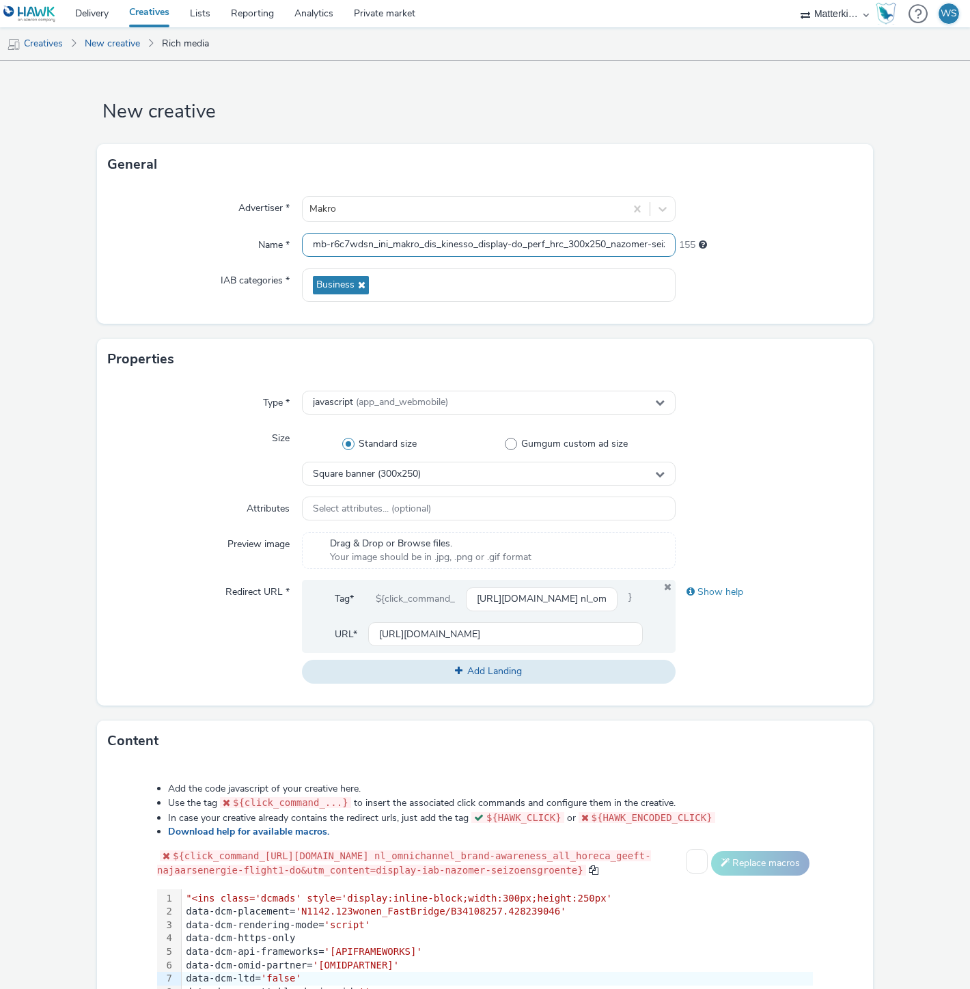
scroll to position [0, 142]
drag, startPoint x: 510, startPoint y: 247, endPoint x: 747, endPoint y: 248, distance: 237.1
click at [747, 248] on div "Name * mb-r6c7wdsn_ini_makro_dis_kinesso_display-do_perf_hrc_300x250_nazomer-se…" at bounding box center [485, 245] width 754 height 25
click at [797, 298] on div at bounding box center [769, 285] width 187 height 33
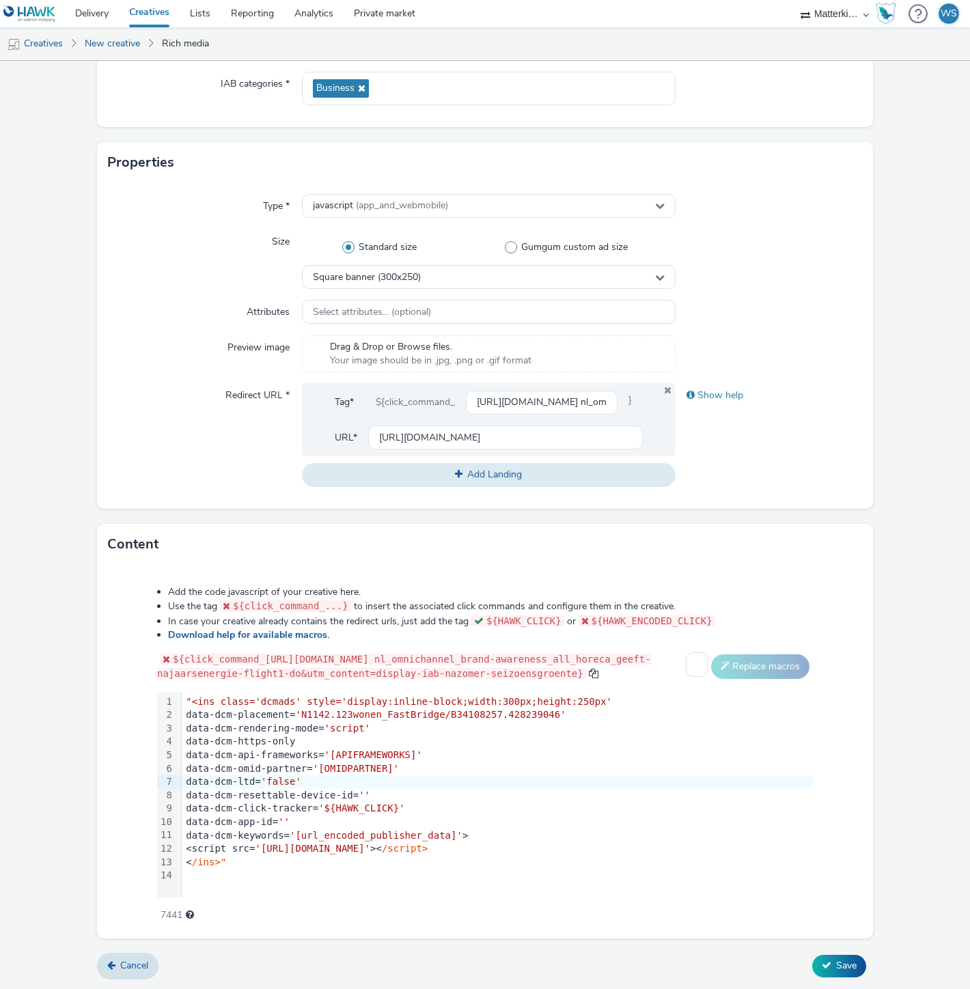
scroll to position [221, 0]
click at [836, 965] on span "Save" at bounding box center [846, 965] width 20 height 13
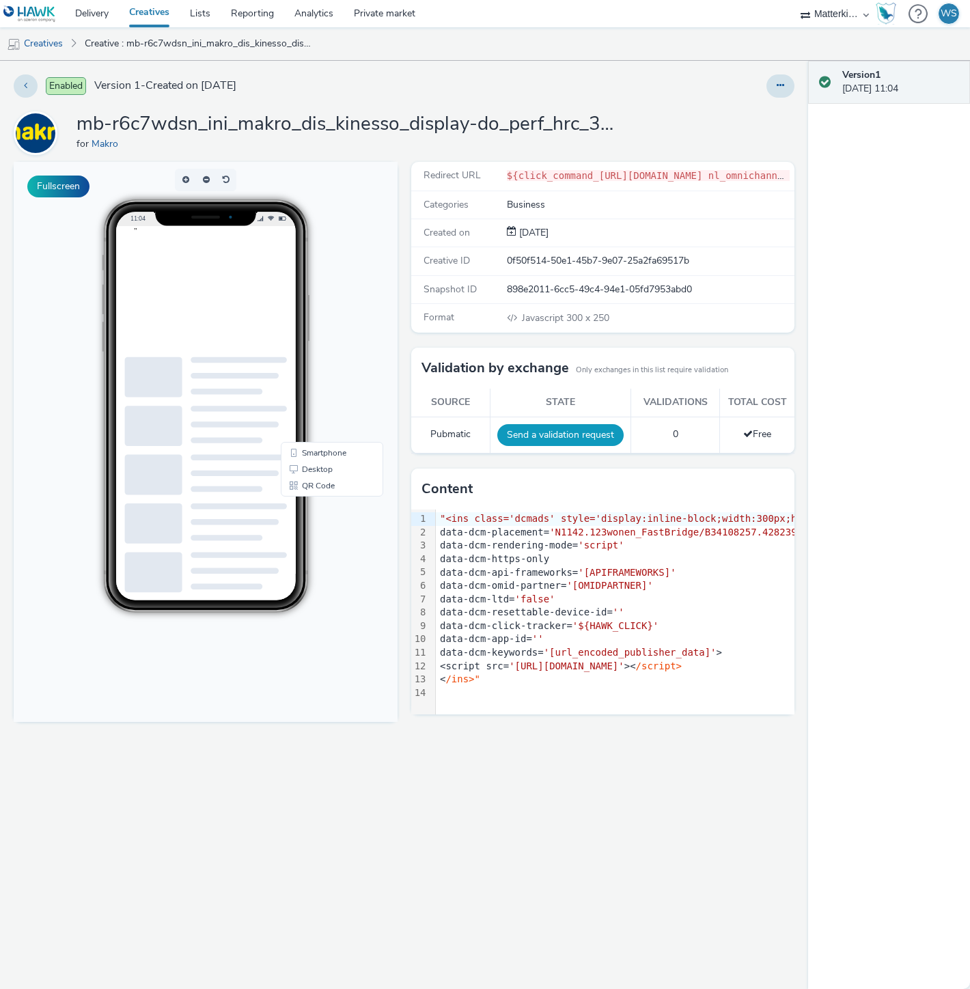
click at [568, 433] on button "Send a validation request" at bounding box center [560, 435] width 126 height 22
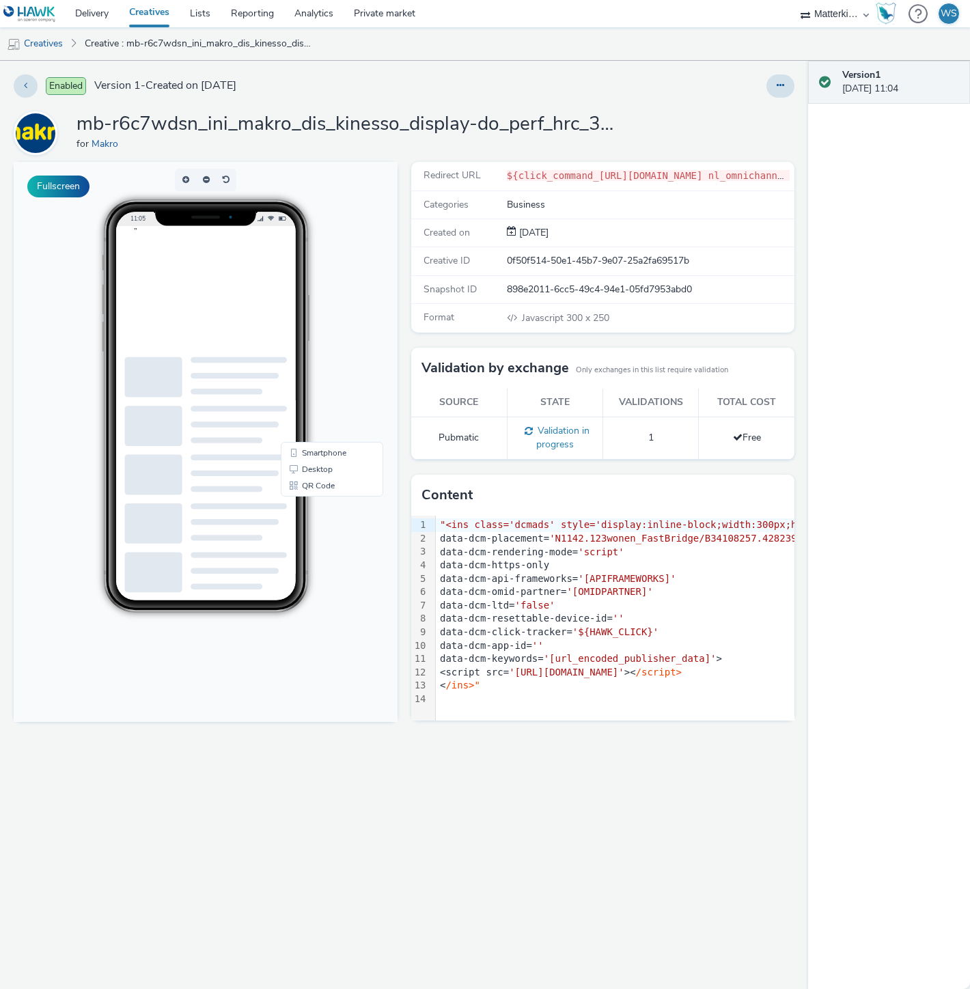
click at [150, 18] on link "Creatives" at bounding box center [149, 13] width 61 height 27
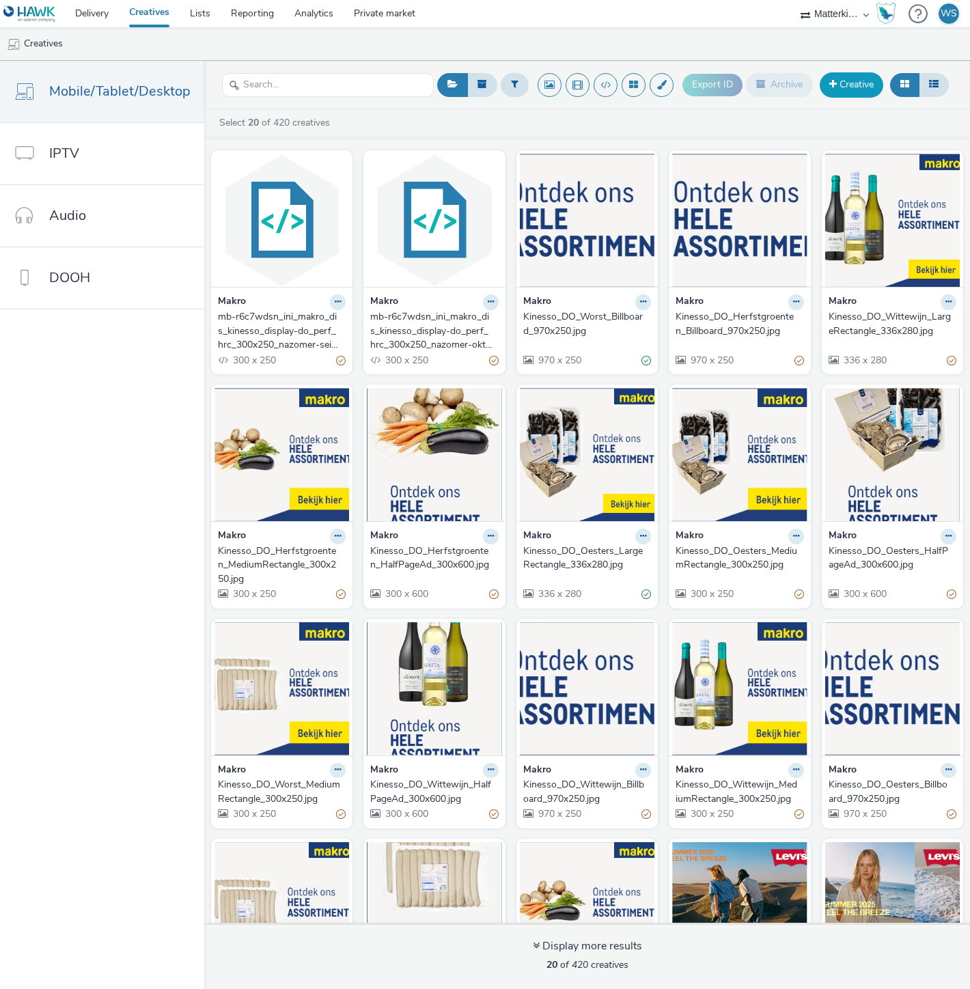
click at [851, 87] on link "Creative" at bounding box center [852, 84] width 64 height 25
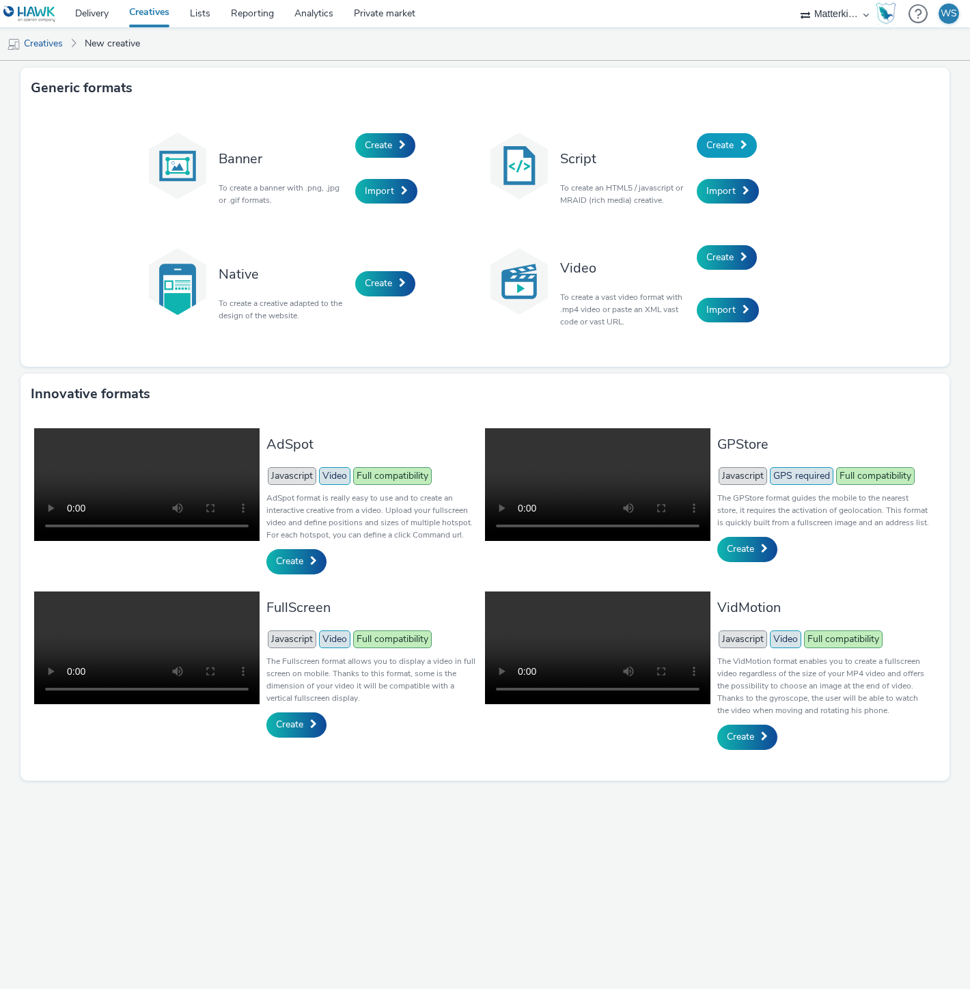
click at [708, 140] on span "Create" at bounding box center [719, 145] width 27 height 13
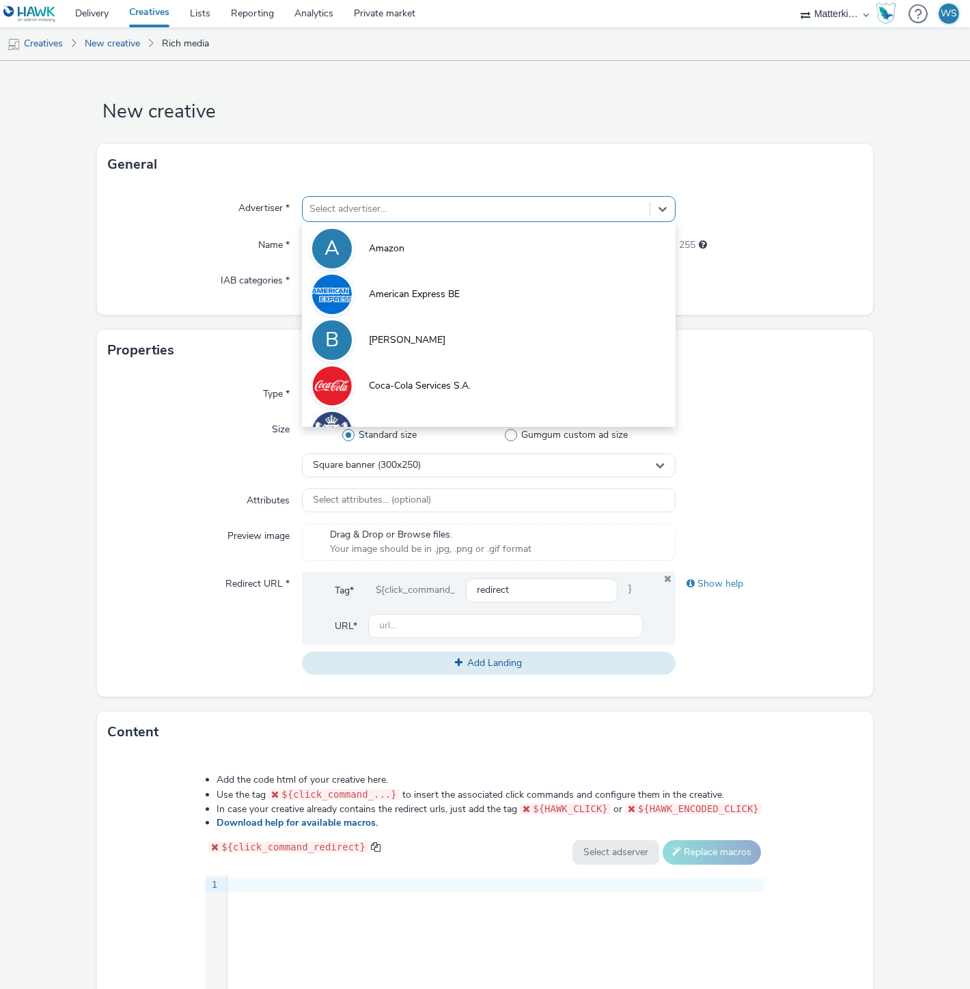
click at [405, 208] on div at bounding box center [475, 209] width 333 height 16
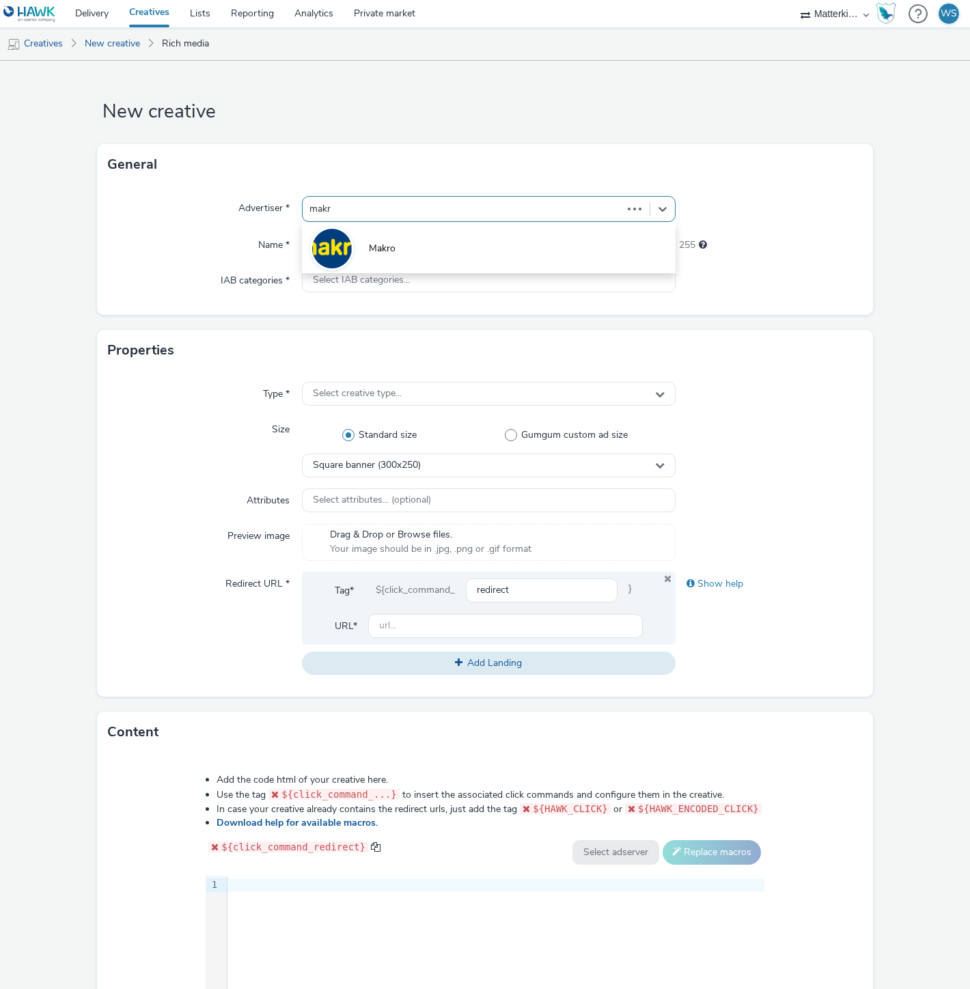
type input "makro"
click at [389, 235] on li "Makro" at bounding box center [489, 248] width 374 height 46
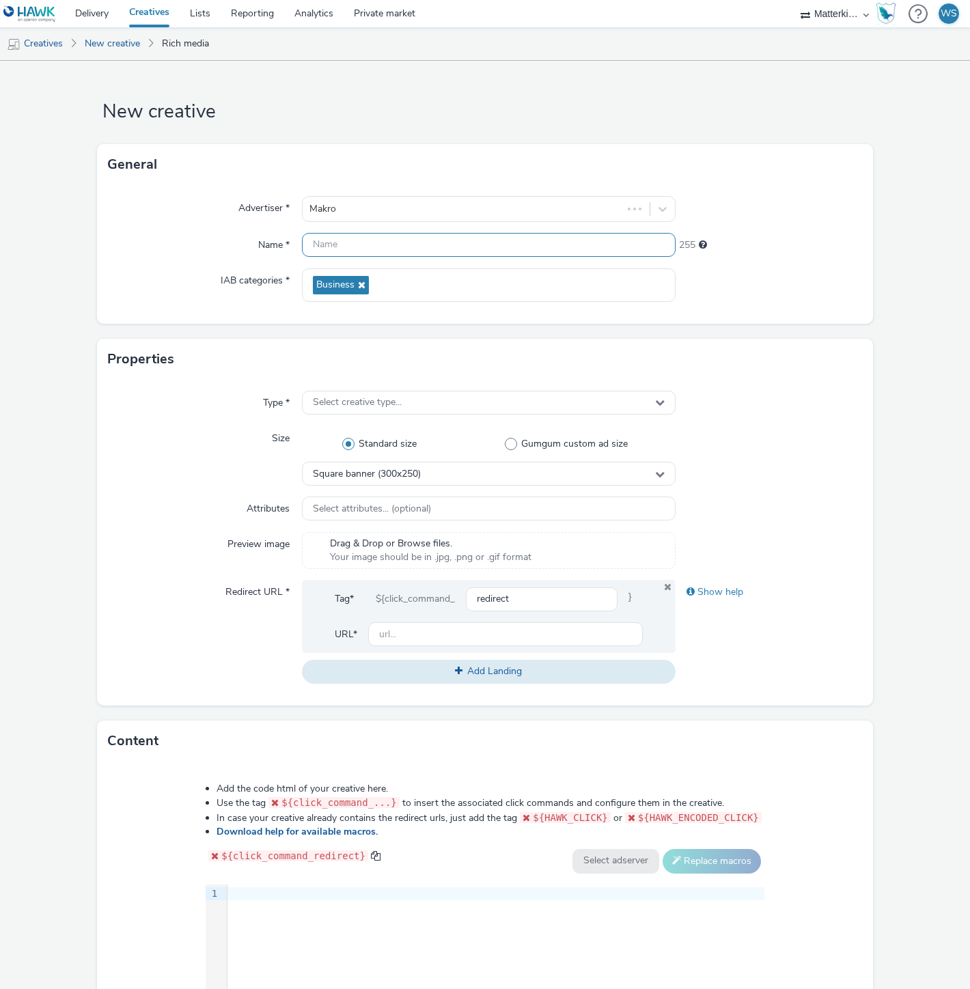
click at [376, 249] on input "text" at bounding box center [489, 245] width 374 height 24
paste input "mb-r6c7wdsn_ini_makro_dis_kinesso_display-do_perf_hrc_300x250_nazomer-mosseloes…"
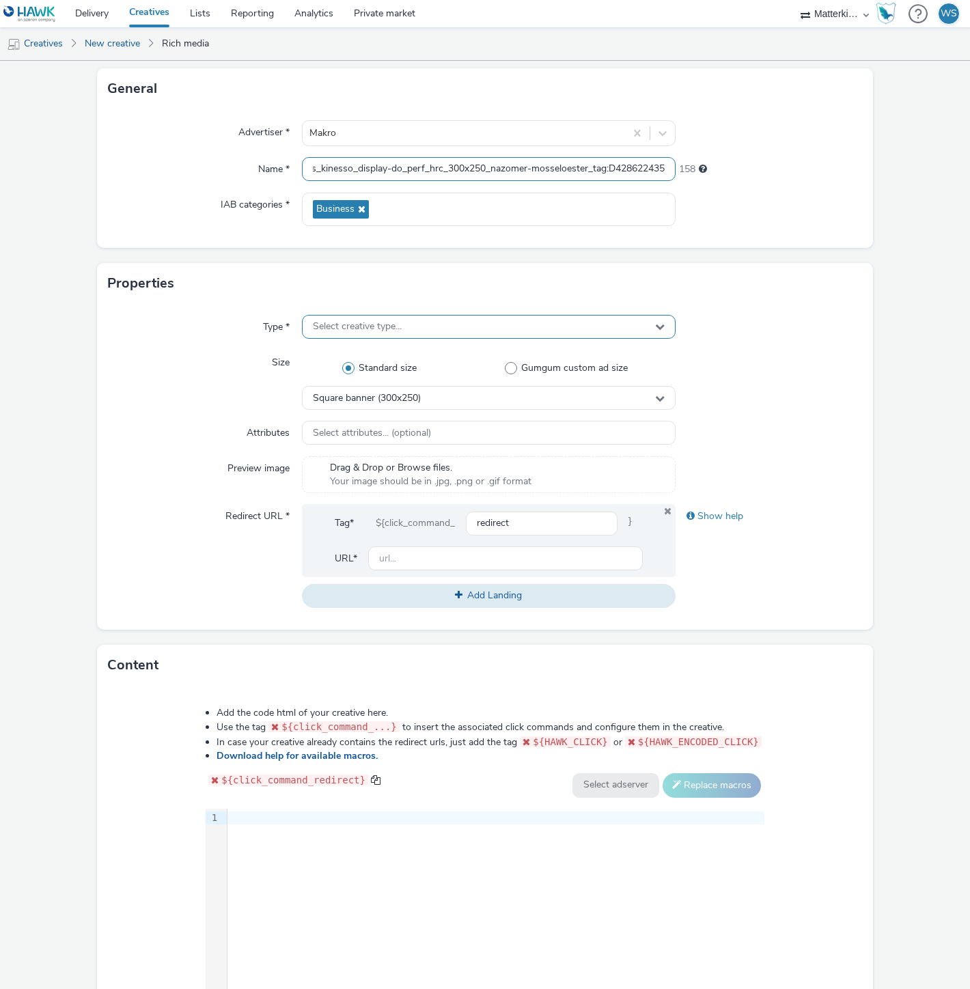
type input "mb-r6c7wdsn_ini_makro_dis_kinesso_display-do_perf_hrc_300x250_nazomer-mosseloes…"
click at [421, 328] on div "Select creative type..." at bounding box center [489, 327] width 374 height 24
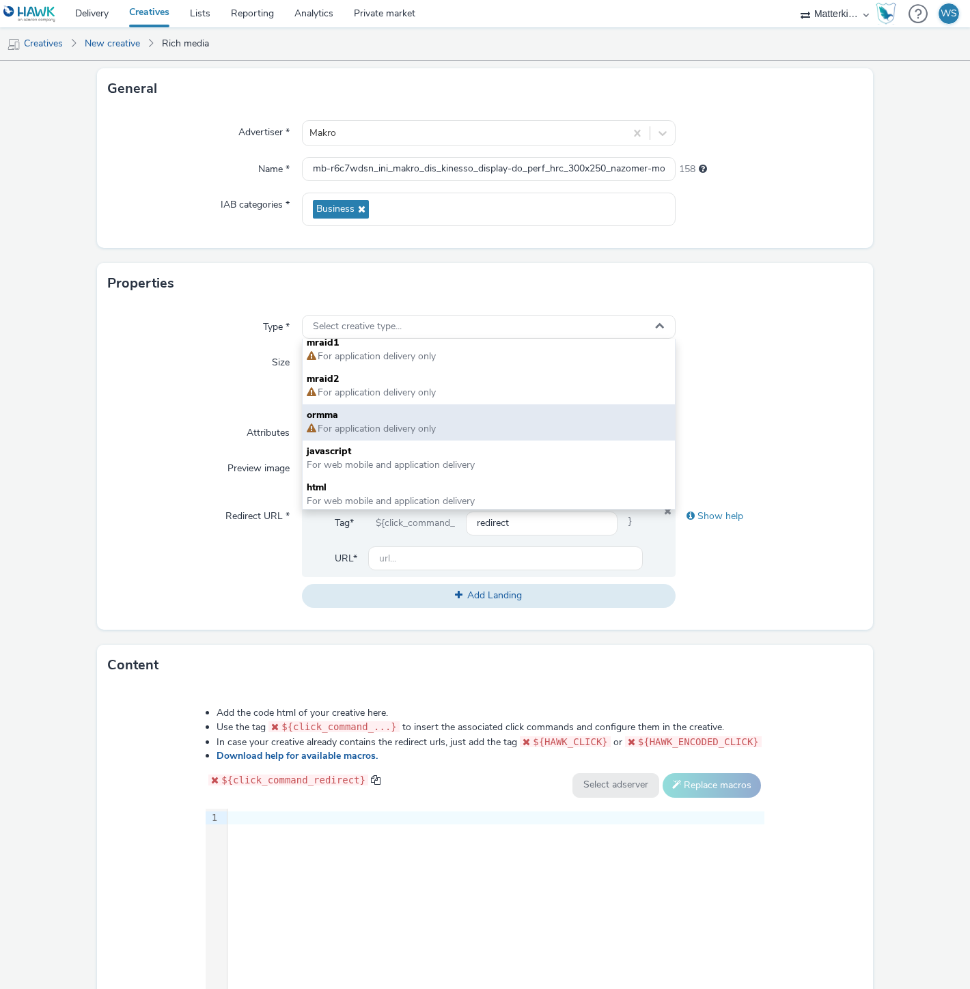
scroll to position [9, 0]
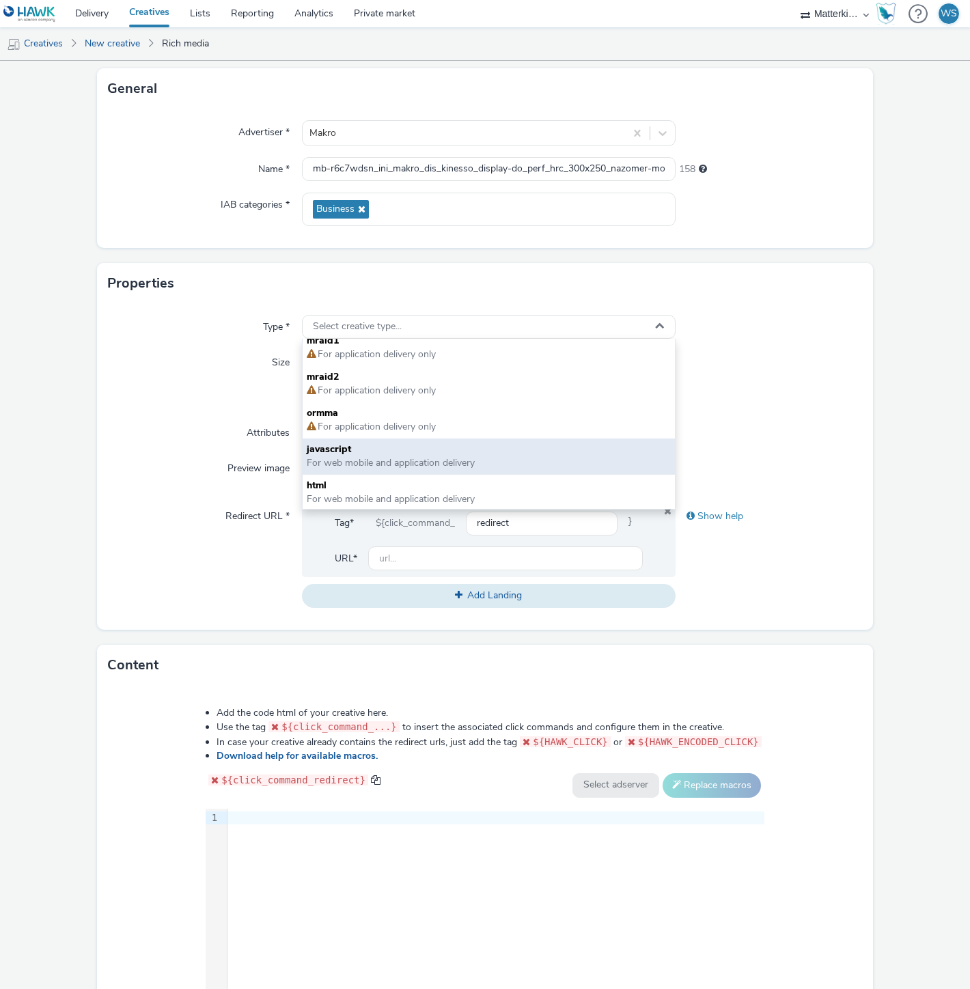
click at [366, 444] on span "javascript" at bounding box center [489, 450] width 364 height 14
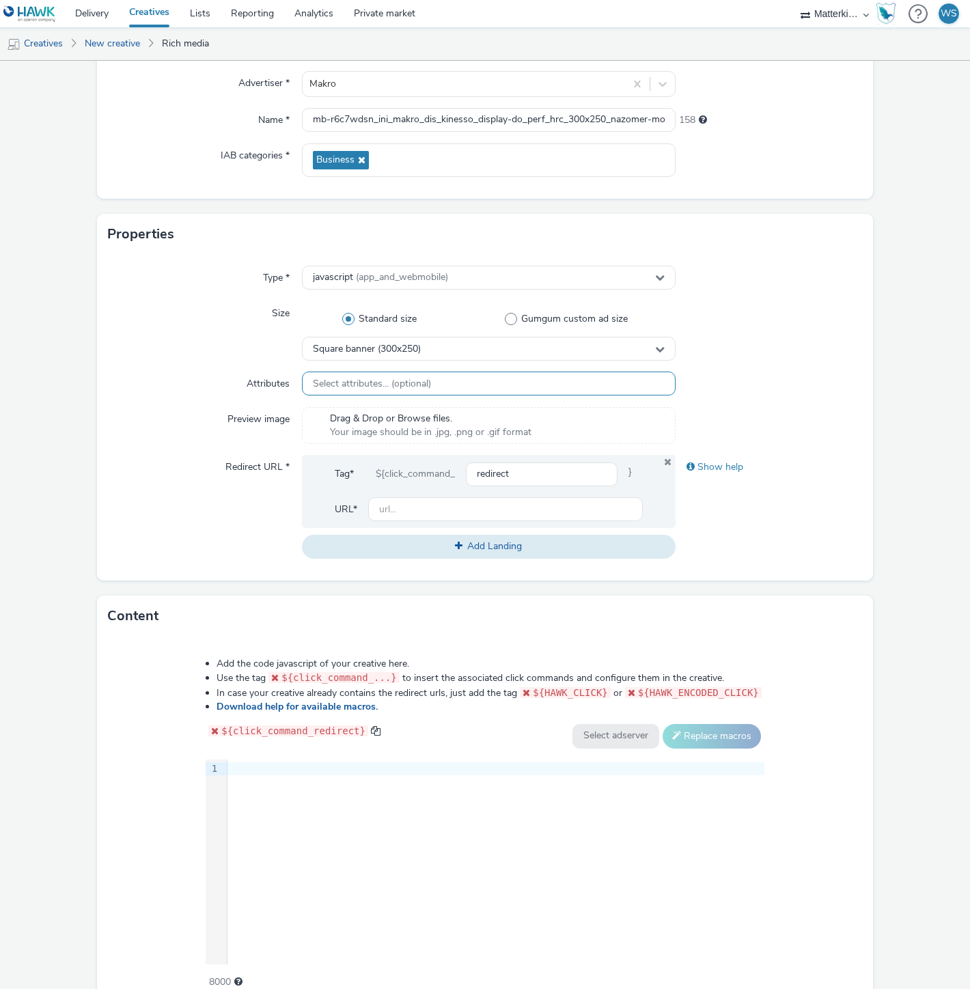
scroll to position [152, 0]
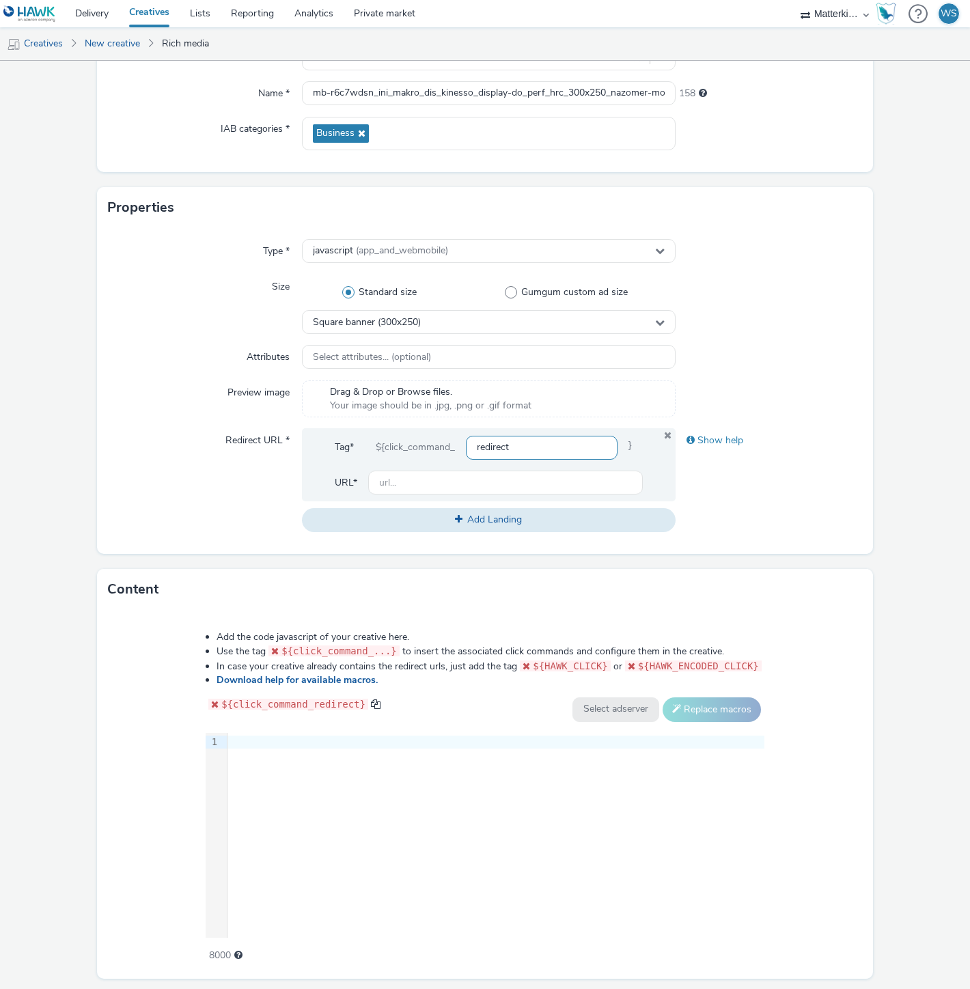
click at [536, 453] on input "redirect" at bounding box center [542, 448] width 152 height 24
paste input "https://producten.makro.nl/shop/category/vers/vis-schaaldieren/schaal-schelpdie…"
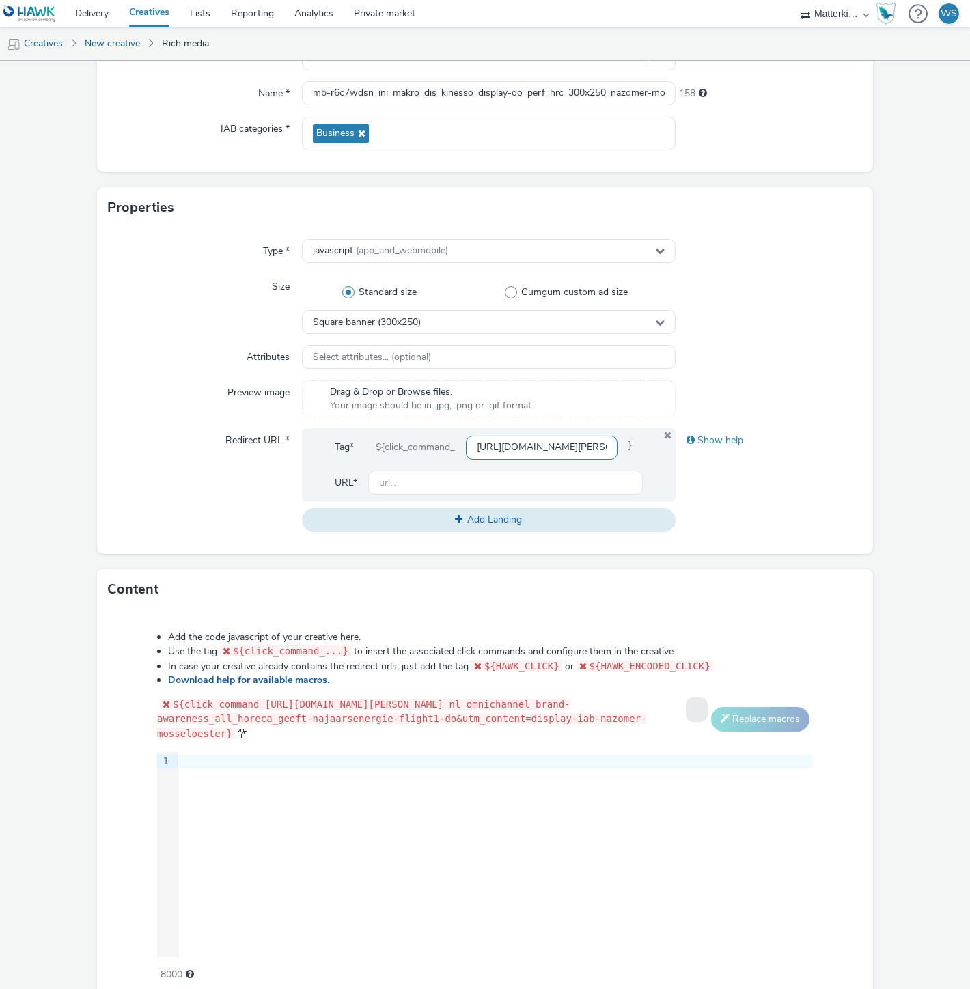
scroll to position [0, 1066]
type input "https://producten.makro.nl/shop/category/vers/vis-schaaldieren/schaal-schelpdie…"
click at [159, 469] on div "Redirect URL *" at bounding box center [205, 479] width 194 height 103
click at [415, 489] on input "text" at bounding box center [505, 483] width 275 height 24
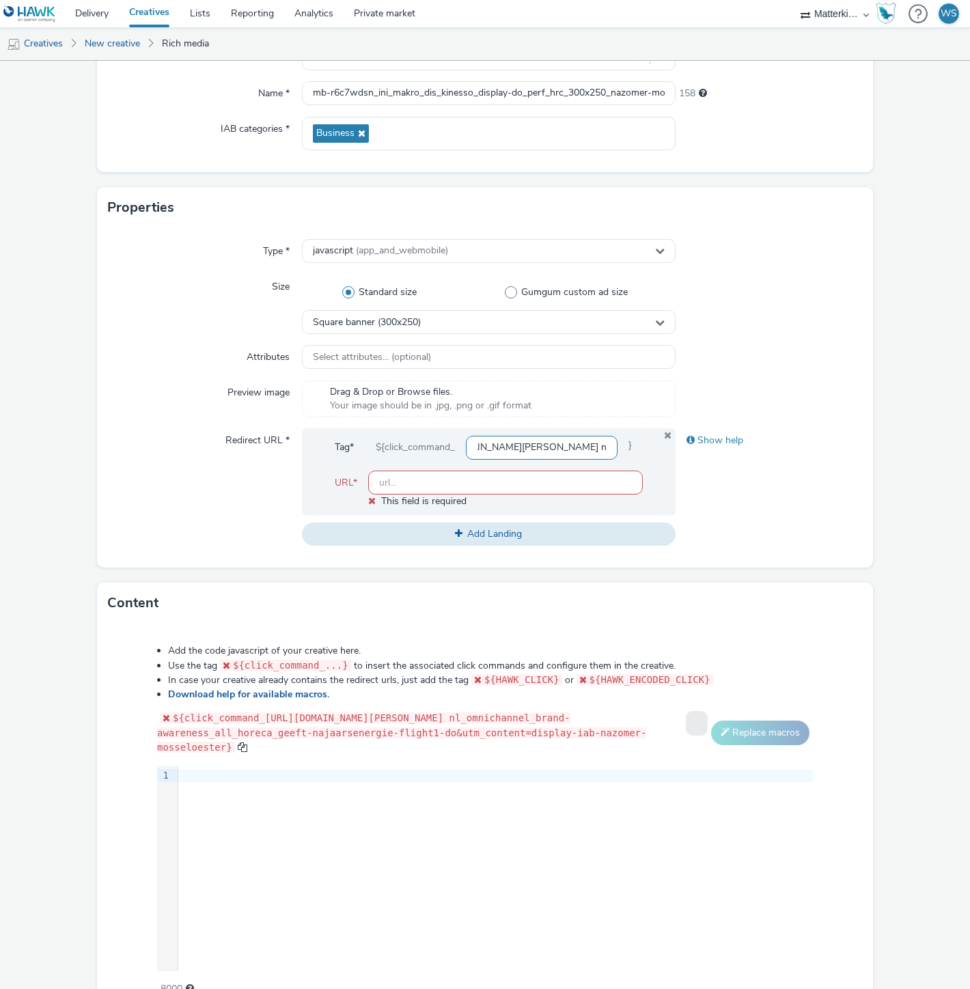
scroll to position [0, 62]
drag, startPoint x: 472, startPoint y: 446, endPoint x: 522, endPoint y: 450, distance: 50.0
click at [522, 450] on input "https://producten.makro.nl/shop/category/vers/vis-schaaldieren/schaal-schelpdie…" at bounding box center [542, 448] width 152 height 24
click at [430, 487] on input "text" at bounding box center [505, 483] width 275 height 24
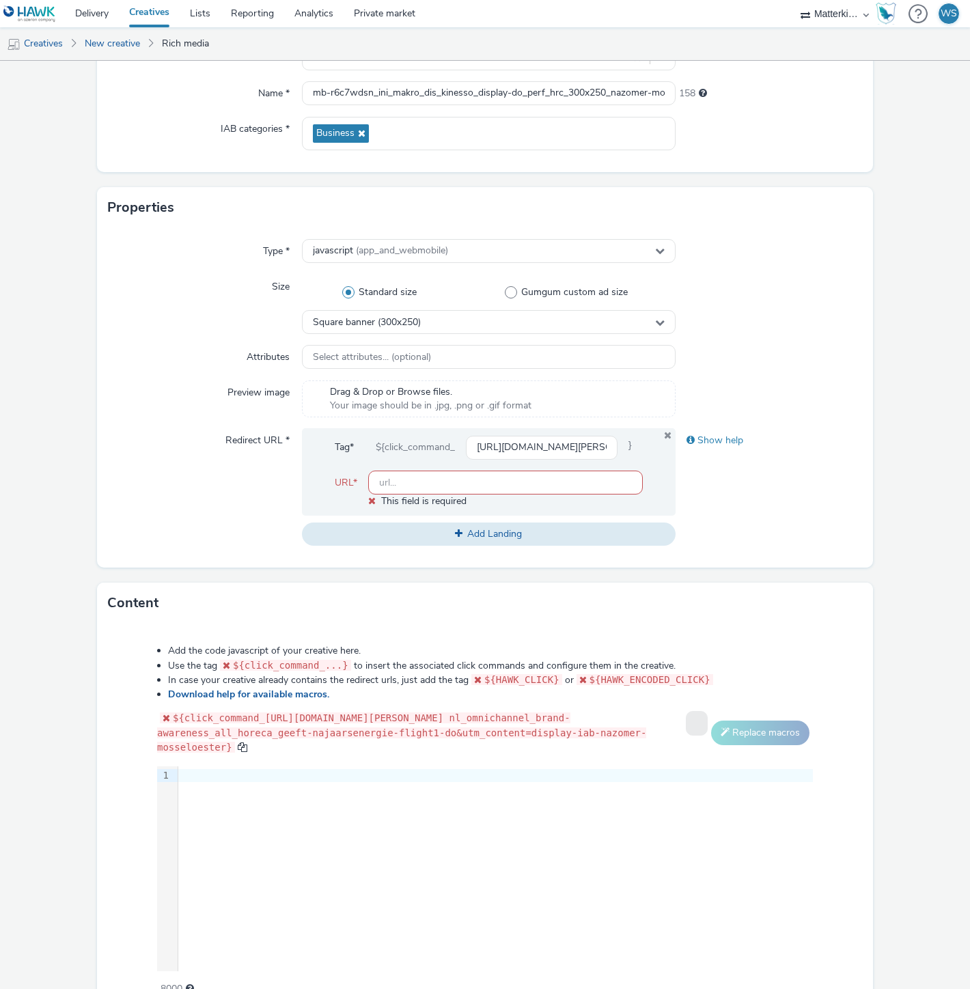
paste input "https://producten.makro.nl"
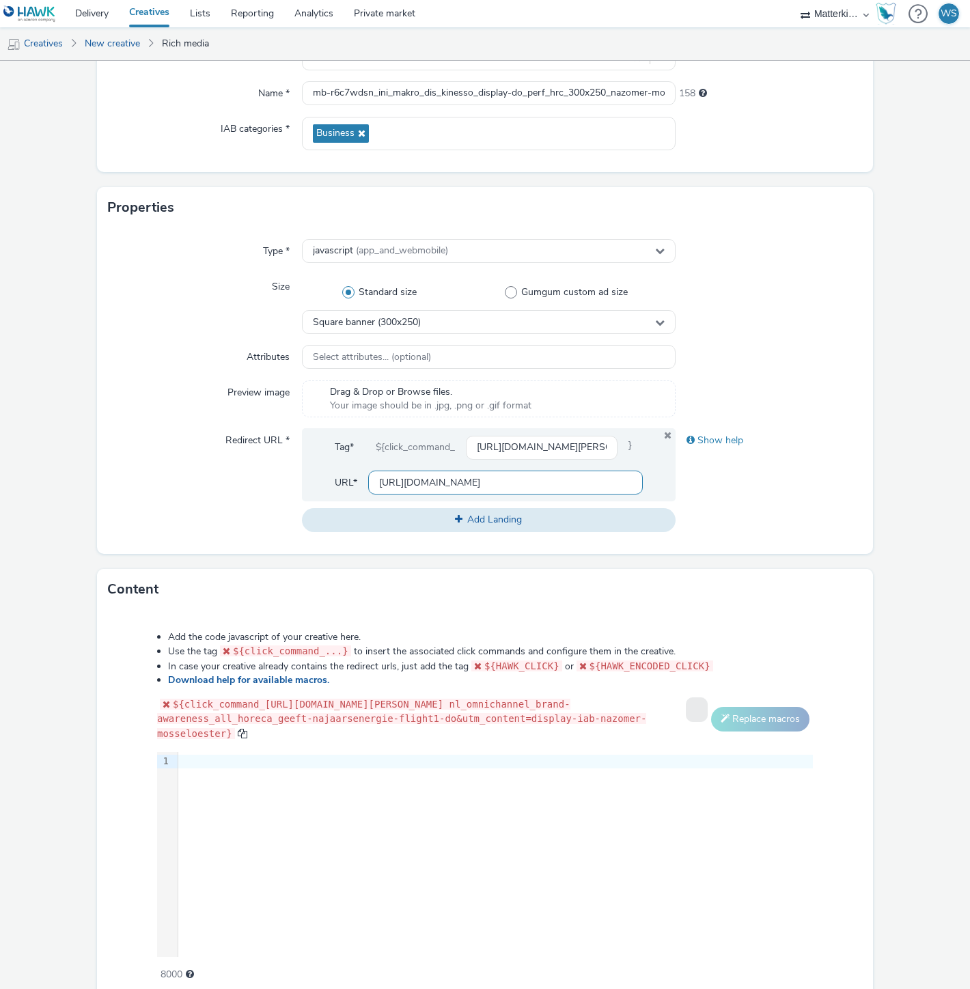
type input "https://producten.makro.nl"
click at [105, 461] on div "Type * javascript (app_and_webmobile) Size Standard size Gumgum custom ad size …" at bounding box center [485, 391] width 776 height 326
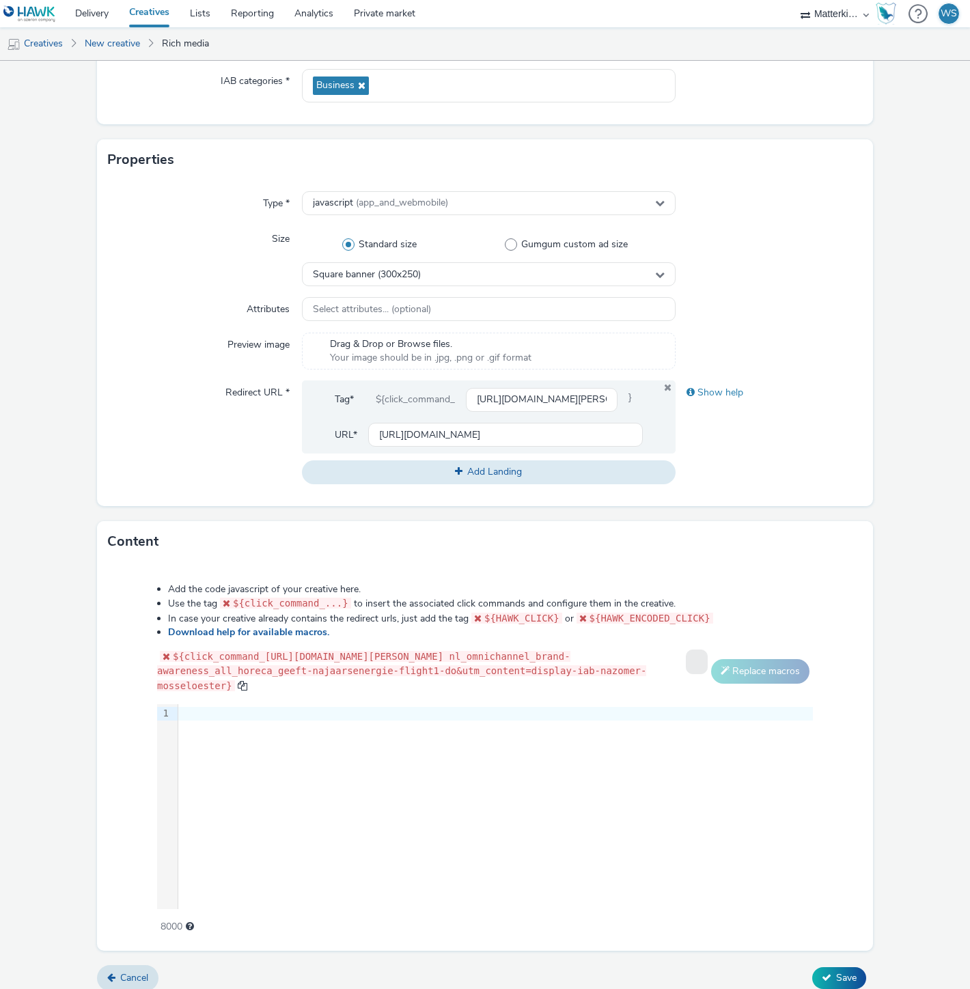
scroll to position [221, 0]
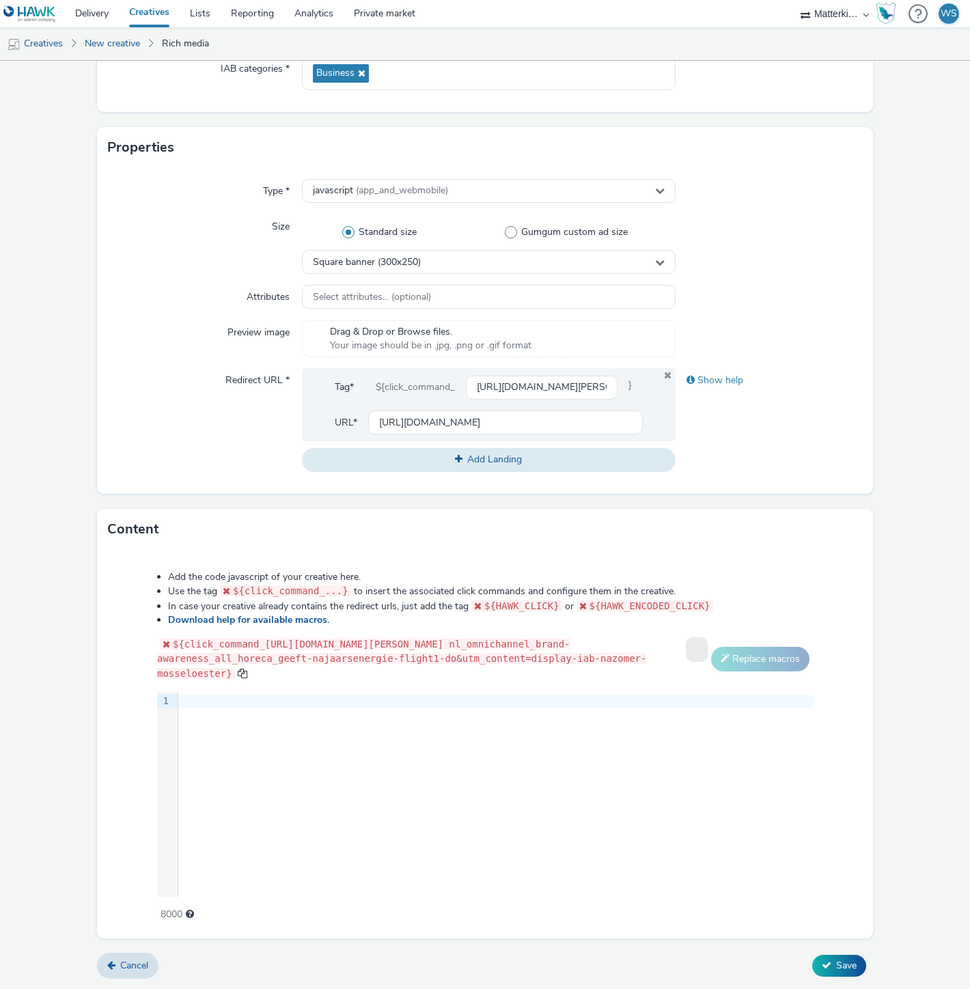
click at [465, 715] on div "9 1 ›" at bounding box center [485, 794] width 656 height 205
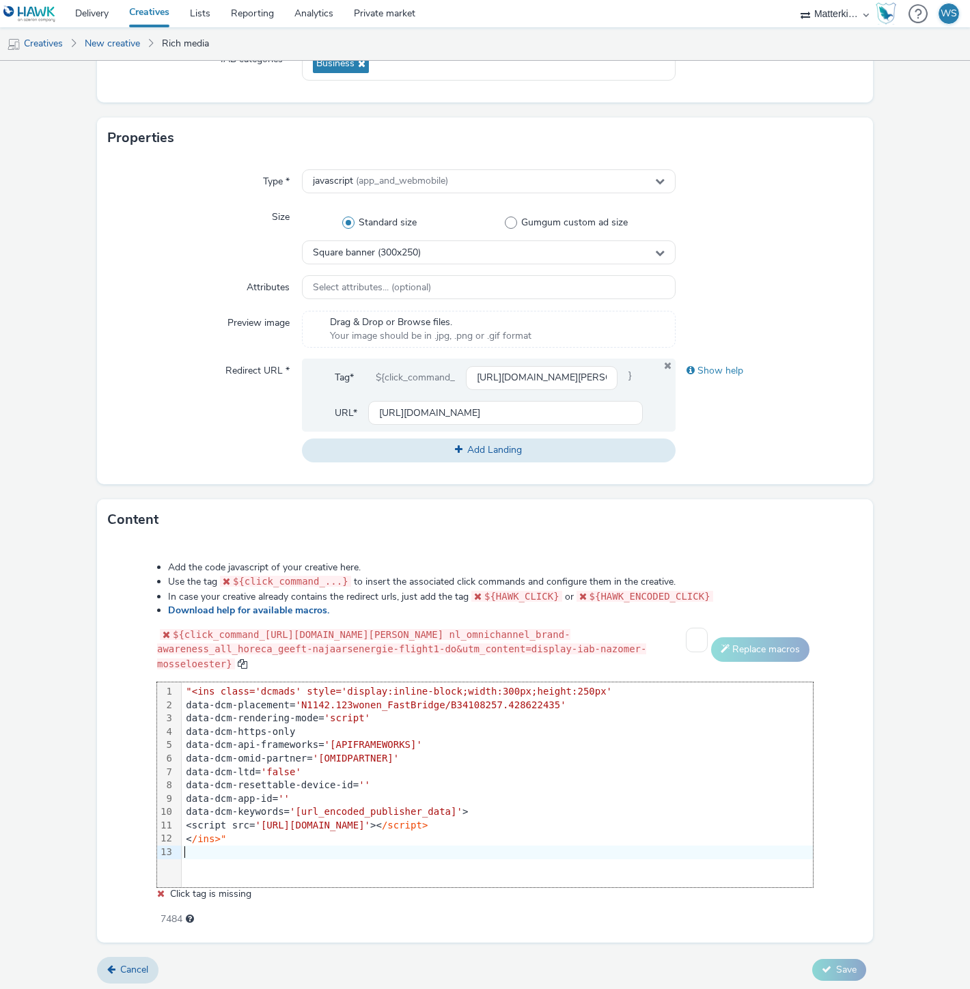
click at [392, 793] on div "data-dcm-resettable-device-id= ''" at bounding box center [497, 786] width 631 height 14
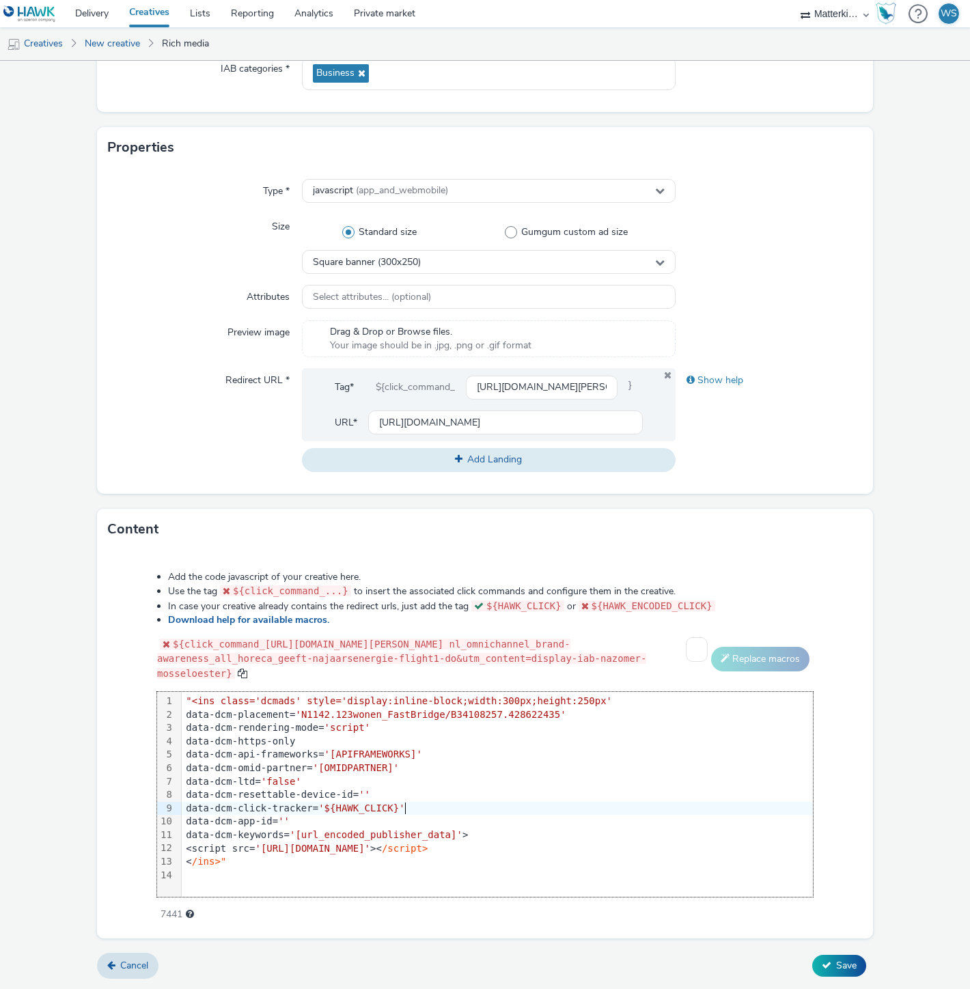
click at [113, 708] on div "Add the code javascript of your creative here. Use the tag ${click_command_...}…" at bounding box center [485, 739] width 754 height 356
click at [823, 978] on div "Cancel Save" at bounding box center [485, 966] width 776 height 25
click at [821, 970] on button "Save" at bounding box center [839, 966] width 54 height 22
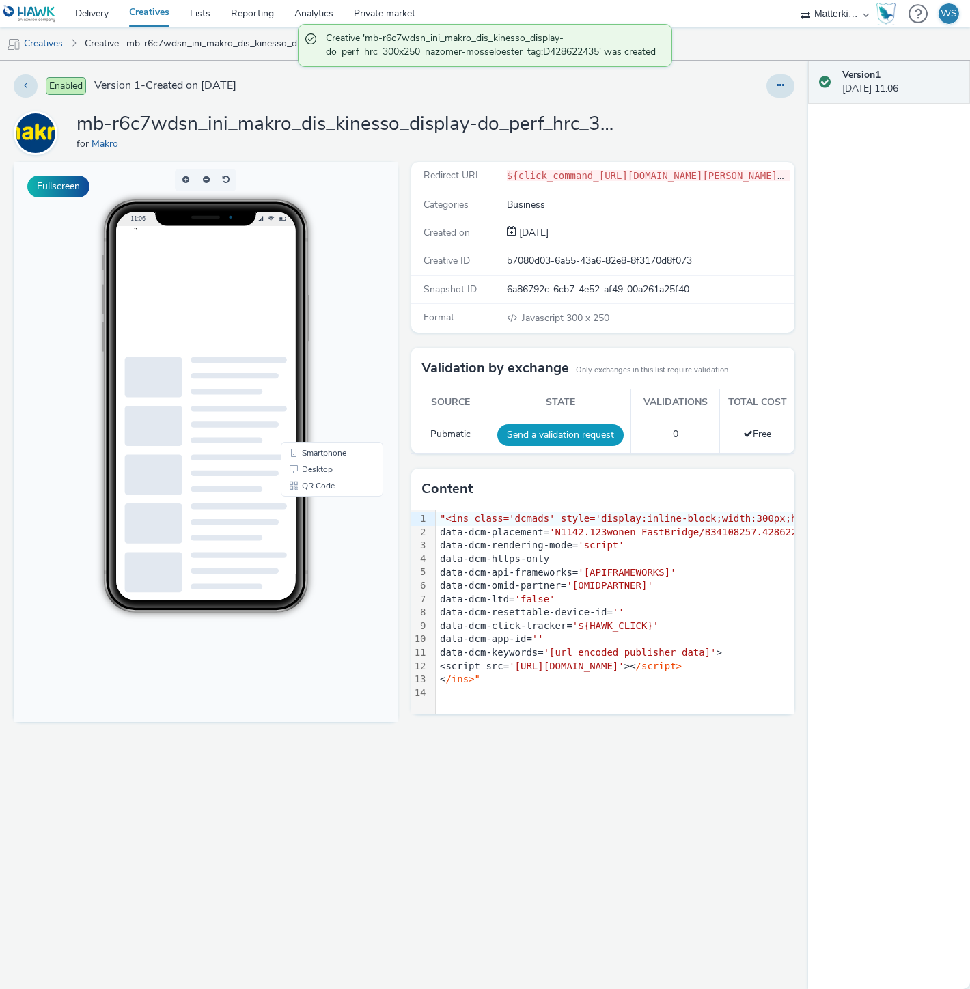
click at [574, 426] on button "Send a validation request" at bounding box center [560, 435] width 126 height 22
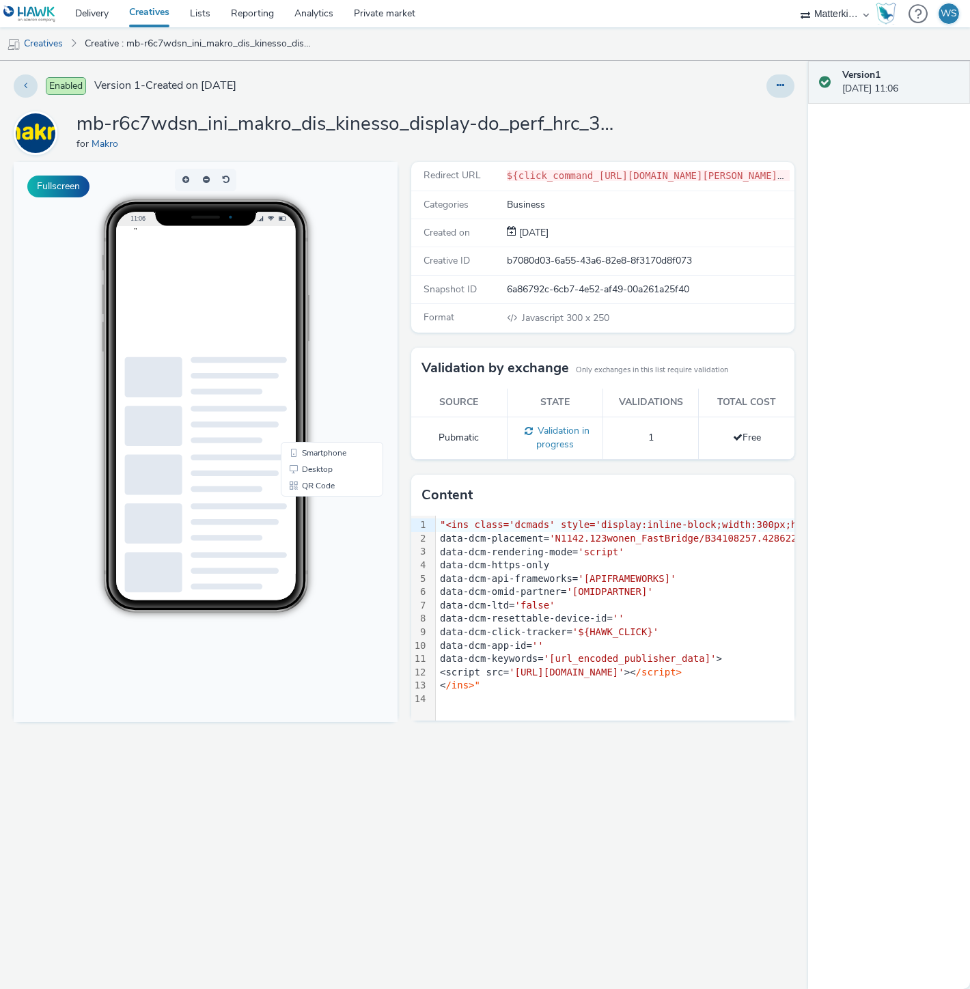
click at [161, 15] on link "Creatives" at bounding box center [149, 13] width 61 height 27
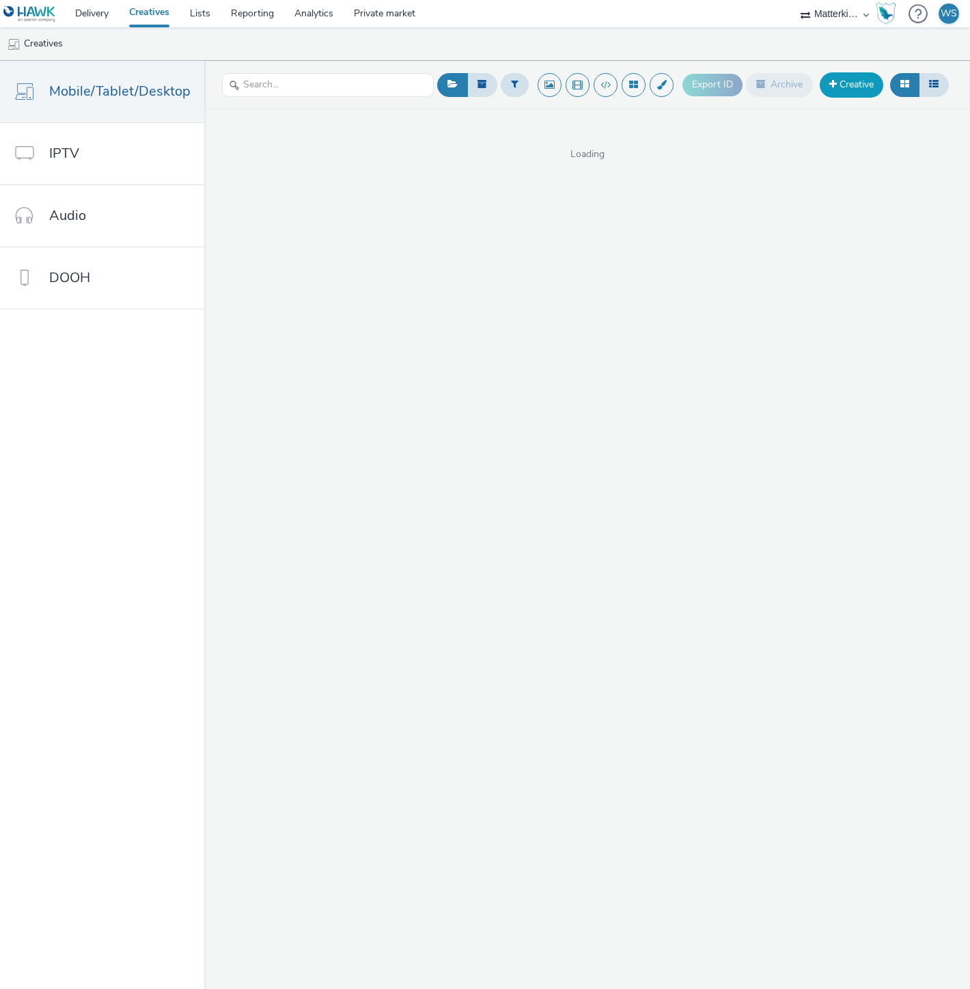
click at [839, 87] on link "Creative" at bounding box center [852, 84] width 64 height 25
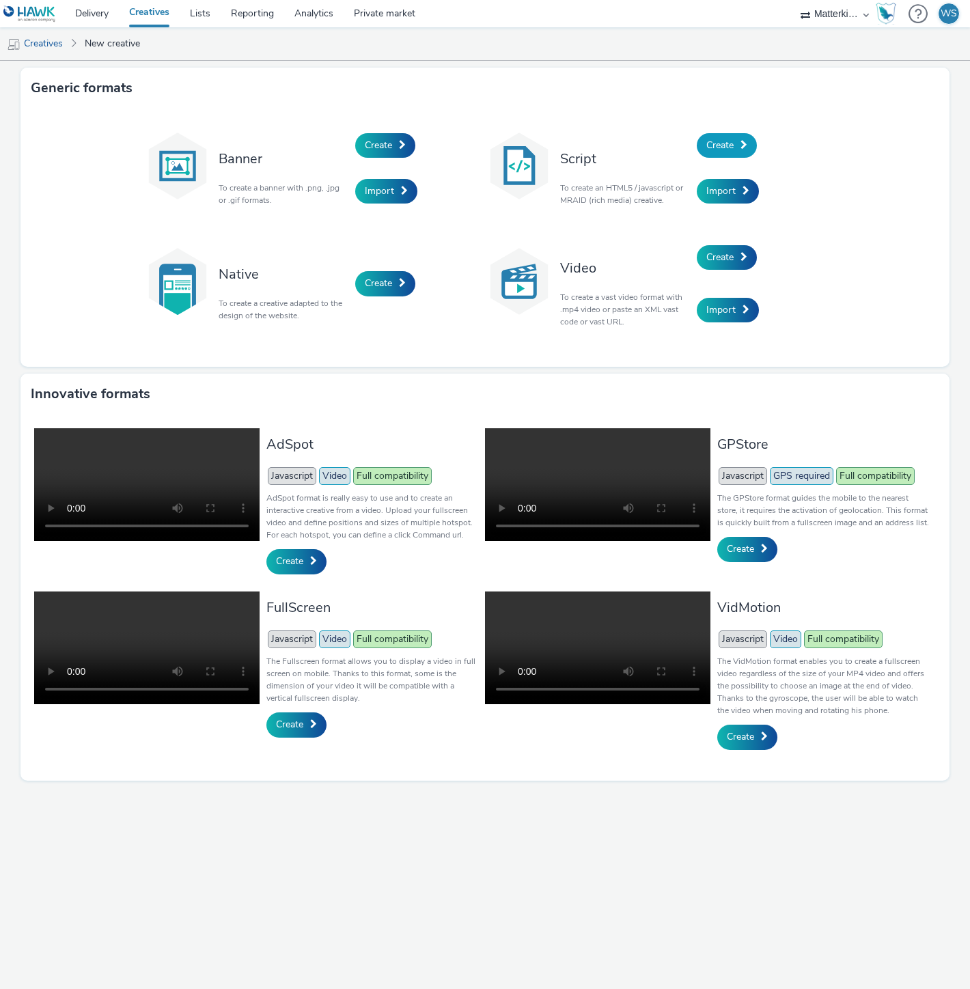
click at [734, 143] on link "Create" at bounding box center [727, 145] width 60 height 25
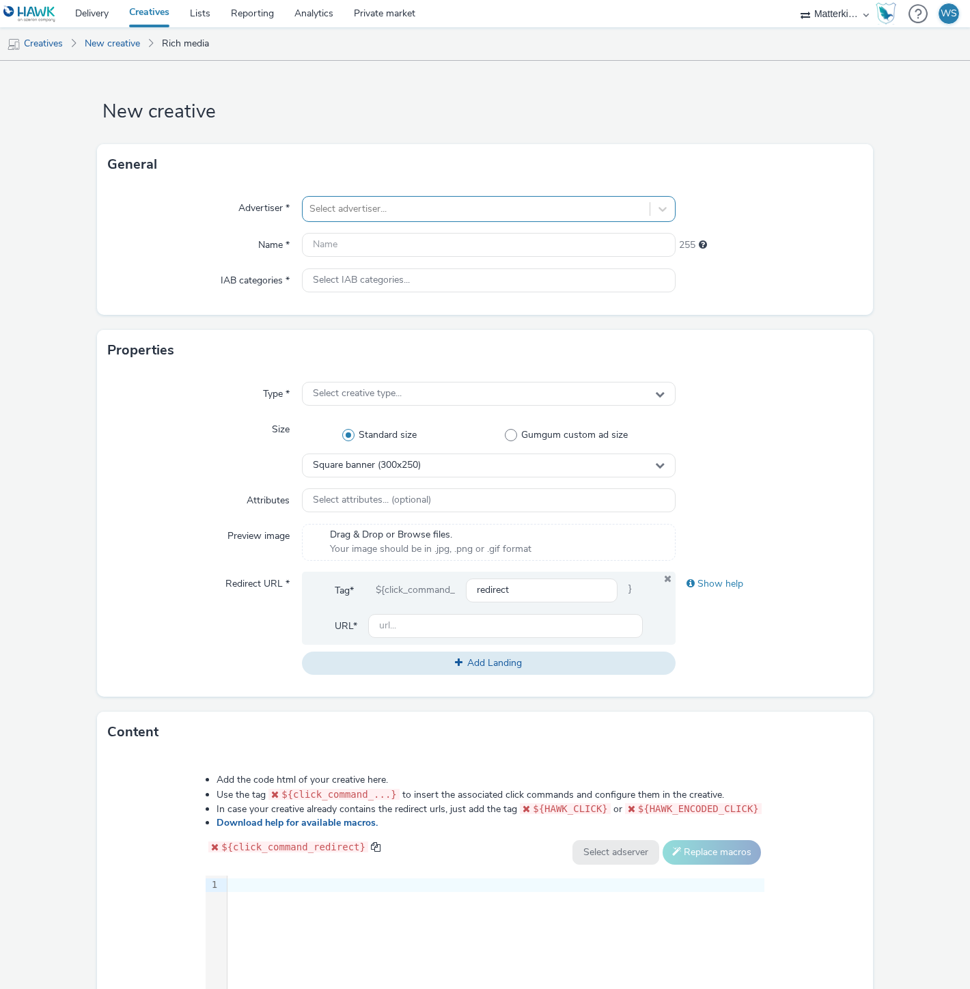
click at [427, 208] on div at bounding box center [475, 209] width 333 height 16
type input "makro"
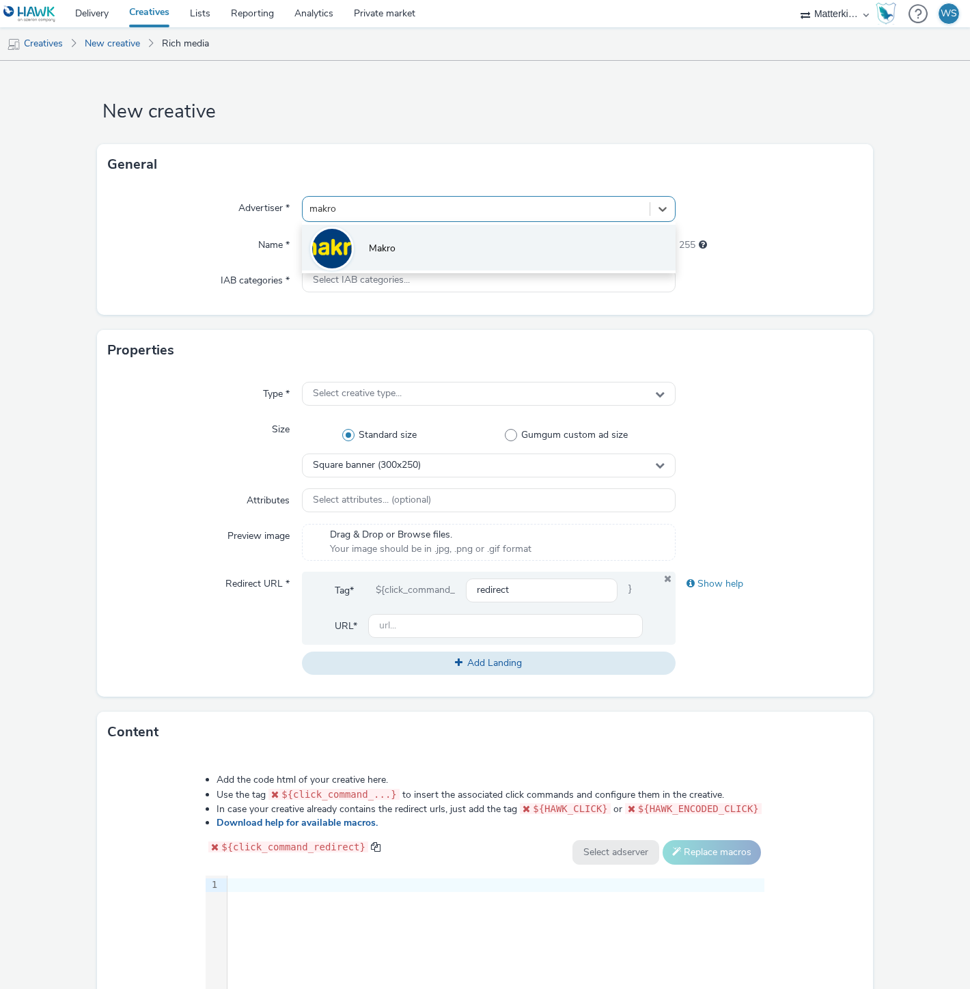
click at [426, 234] on li "Makro" at bounding box center [489, 248] width 374 height 46
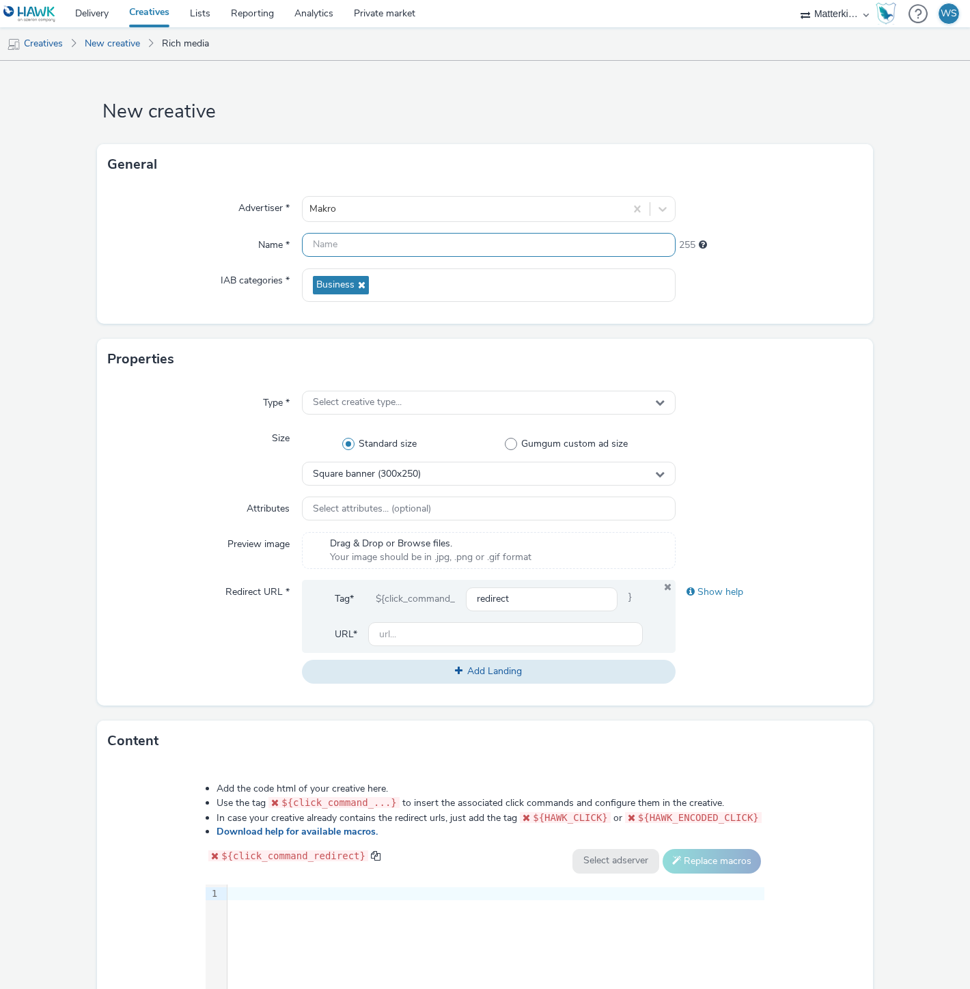
click at [384, 249] on input "text" at bounding box center [489, 245] width 374 height 24
paste input "mb-r6c7wdsn_ini_makro_dis_kinesso_display-do_perf_hrc_300x250_nazomer-wittewijn…"
type input "mb-r6c7wdsn_ini_makro_dis_kinesso_display-do_perf_hrc_300x250_nazomer-wittewijn…"
click at [372, 404] on span "Select creative type..." at bounding box center [357, 403] width 89 height 12
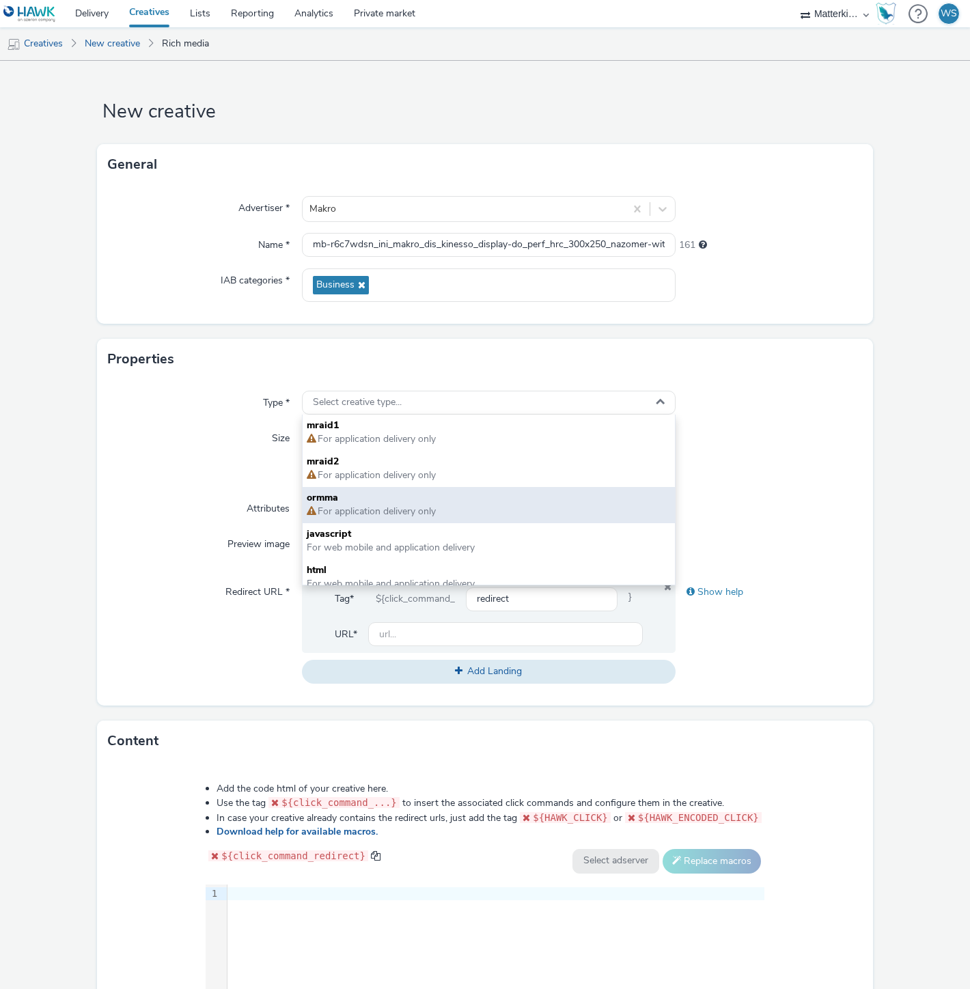
scroll to position [9, 0]
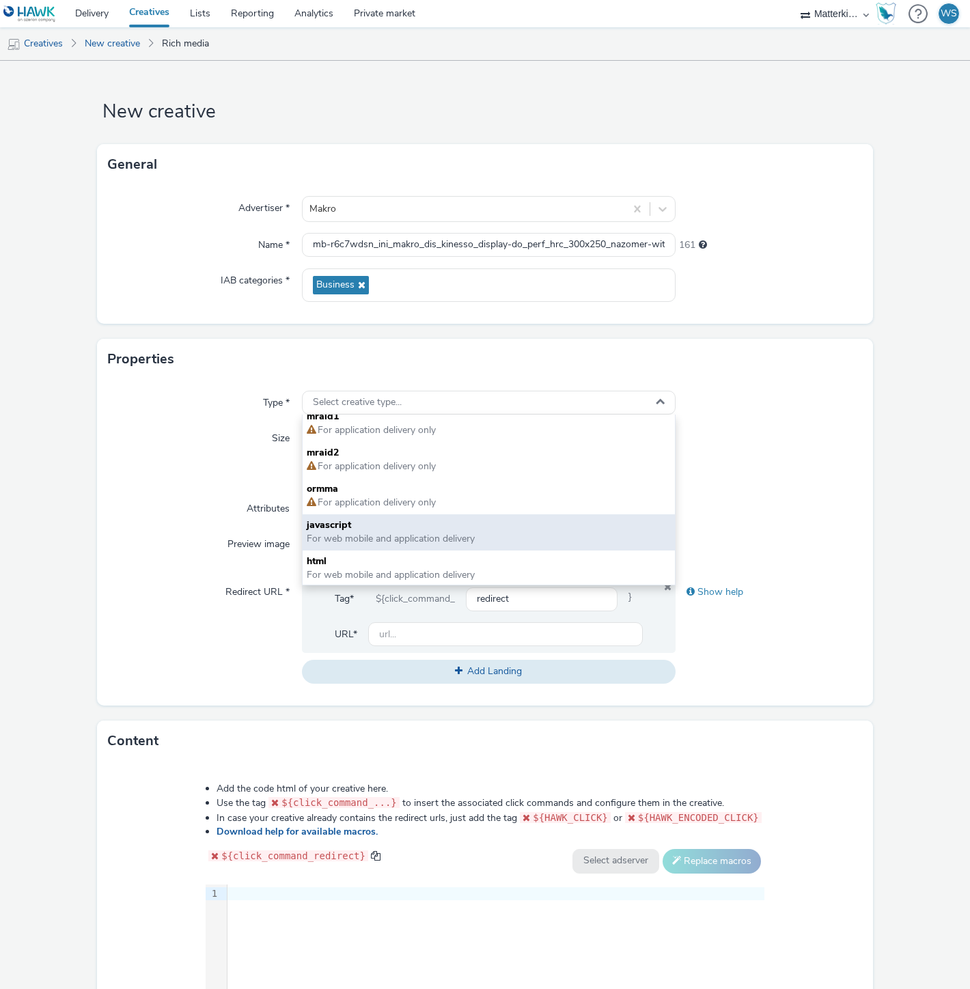
click at [383, 524] on span "javascript" at bounding box center [489, 526] width 364 height 14
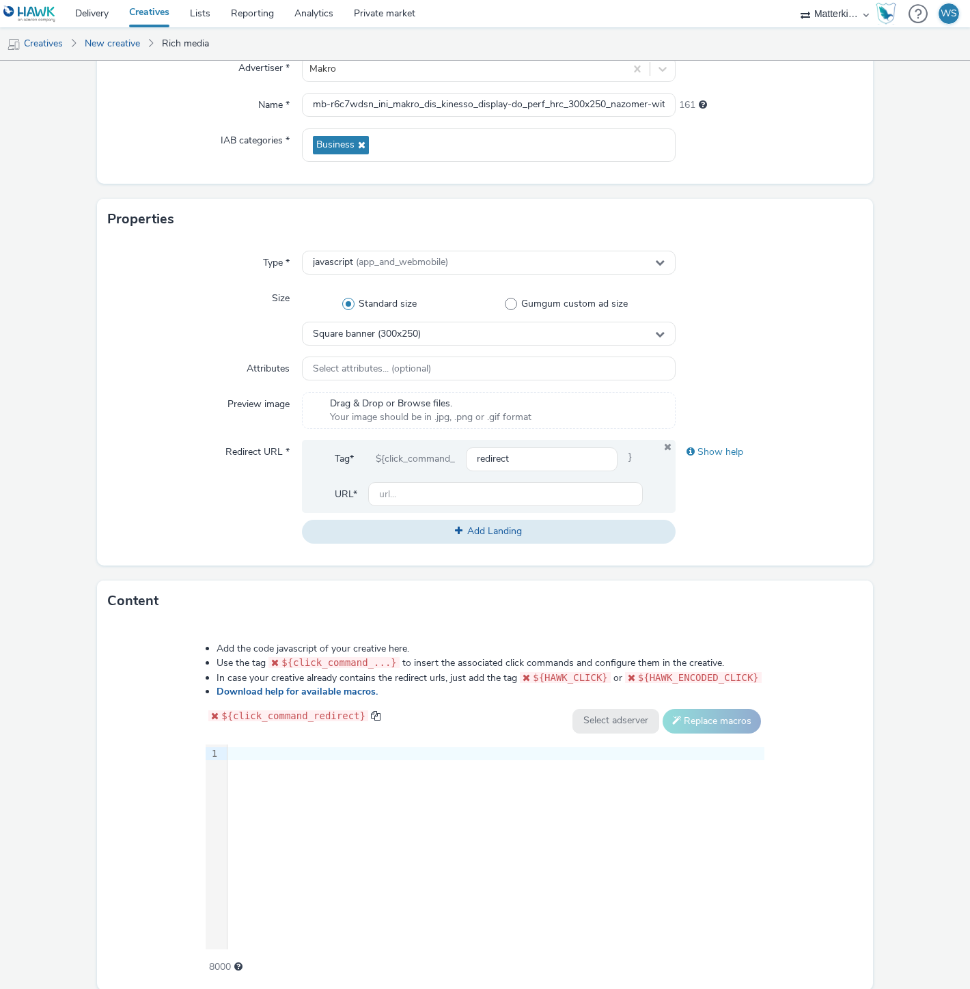
scroll to position [152, 0]
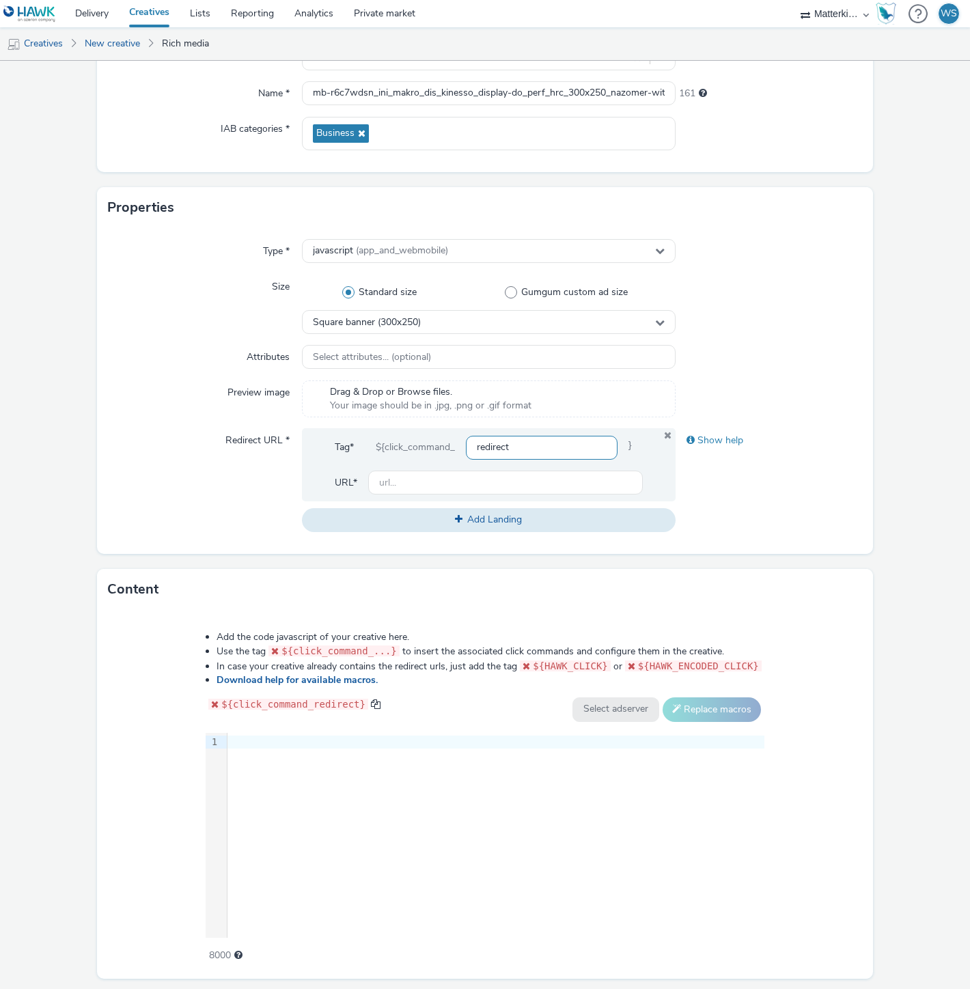
drag, startPoint x: 552, startPoint y: 461, endPoint x: 536, endPoint y: 452, distance: 19.0
click at [550, 459] on div "Tag* ${click_command_ redirect }" at bounding box center [489, 453] width 308 height 36
click at [527, 445] on input "redirect" at bounding box center [542, 448] width 152 height 24
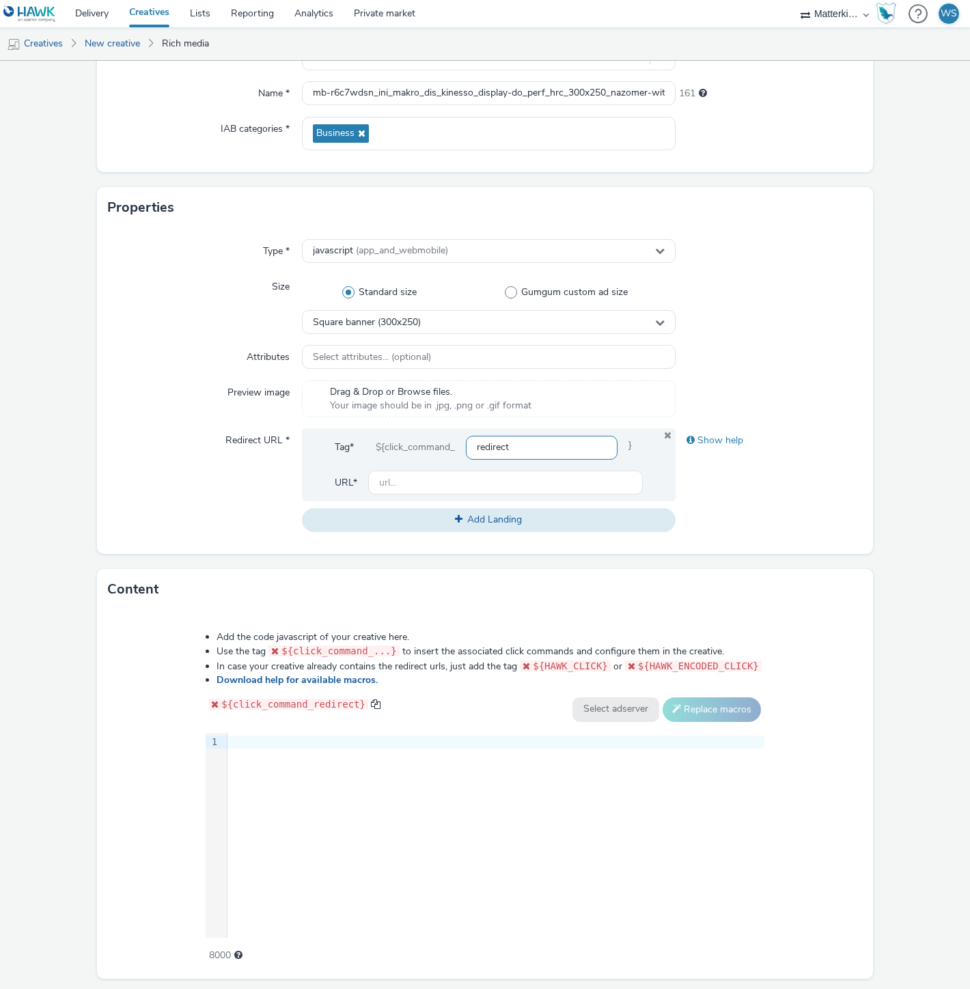
paste input "https://producten.makro.nl/shop/category/food/dranken/wijn/wit?utm_source=paid&…"
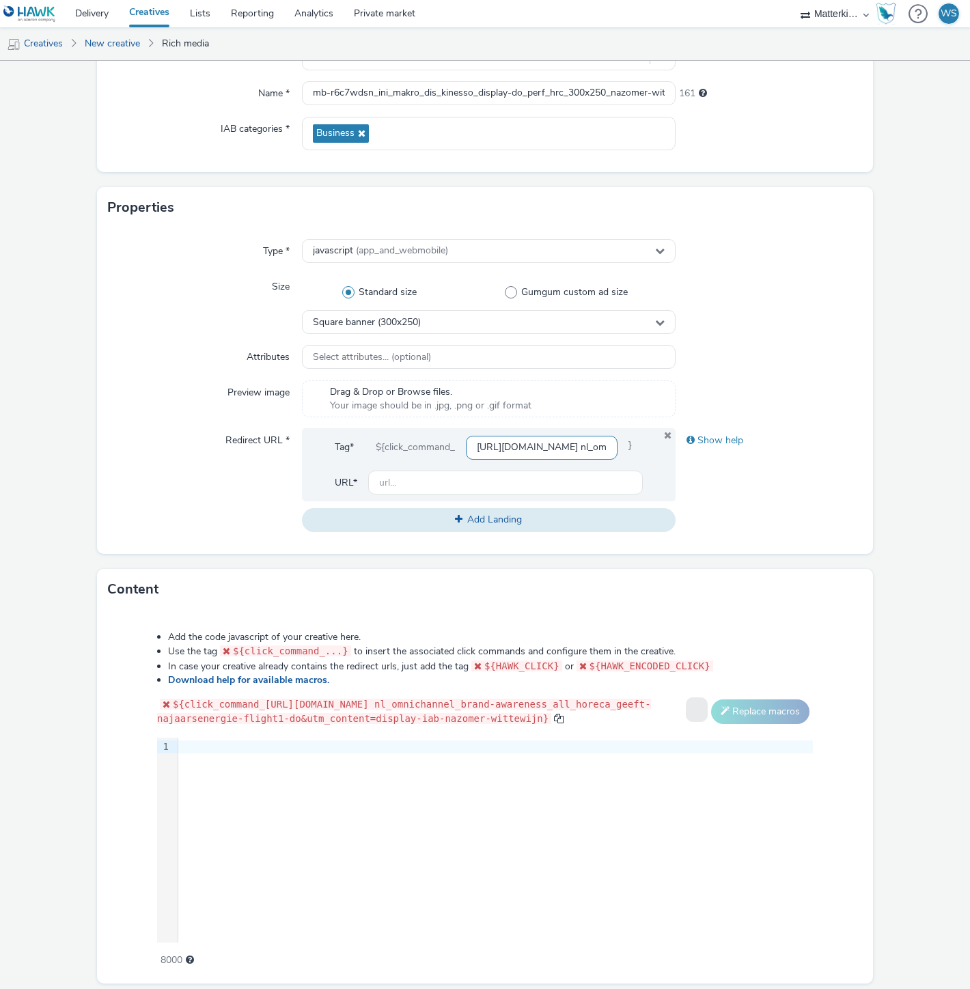
scroll to position [0, 965]
click at [528, 453] on input "https://producten.makro.nl/shop/category/food/dranken/wijn/wit?utm_source=paid&…" at bounding box center [542, 448] width 152 height 24
type input "https://producten.makro.nl/shop/category/food/dranken/wijn/wit?utm_source=paid&…"
click at [512, 488] on input "text" at bounding box center [505, 483] width 275 height 24
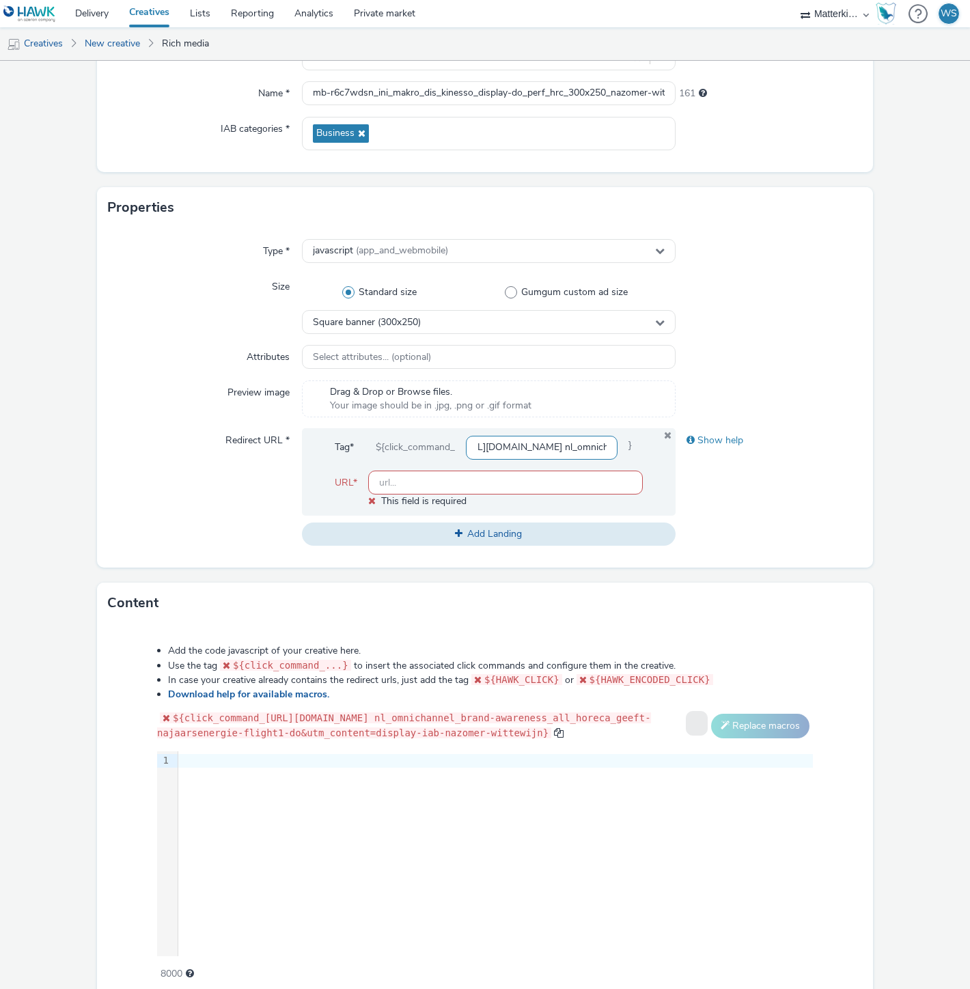
scroll to position [0, 43]
drag, startPoint x: 470, startPoint y: 449, endPoint x: 541, endPoint y: 452, distance: 71.1
click at [541, 452] on input "https://producten.makro.nl/shop/category/food/dranken/wijn/wit?utm_source=paid&…" at bounding box center [542, 448] width 152 height 24
click at [504, 486] on input "text" at bounding box center [505, 483] width 275 height 24
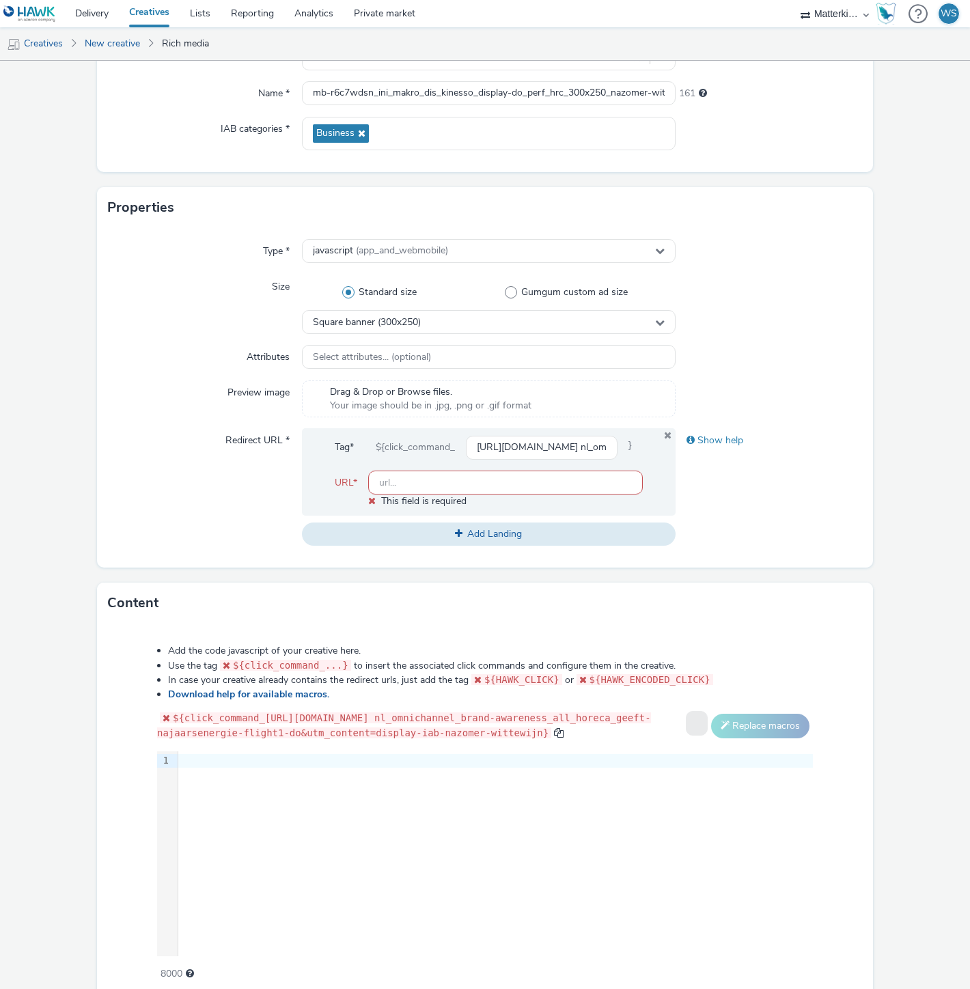
paste input "https://producten.makro.nl"
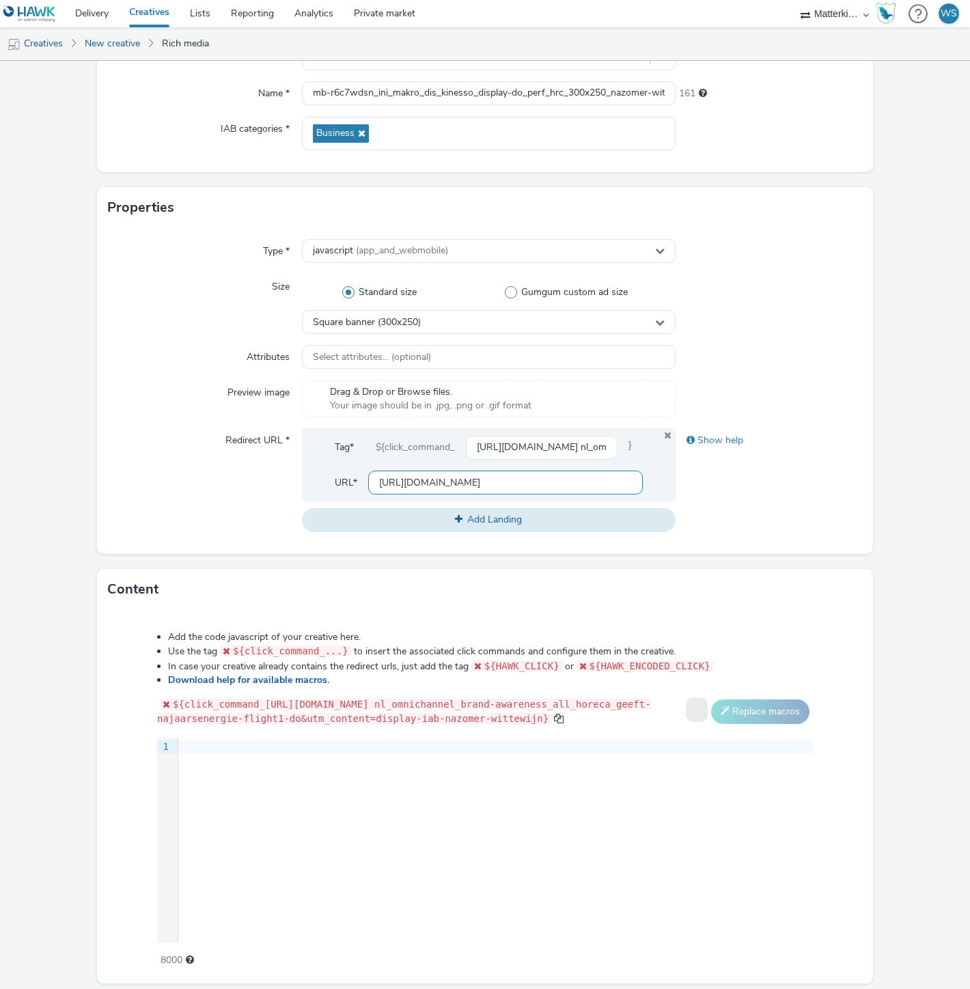
type input "https://producten.makro.nl"
click at [188, 482] on div "Redirect URL *" at bounding box center [205, 479] width 194 height 103
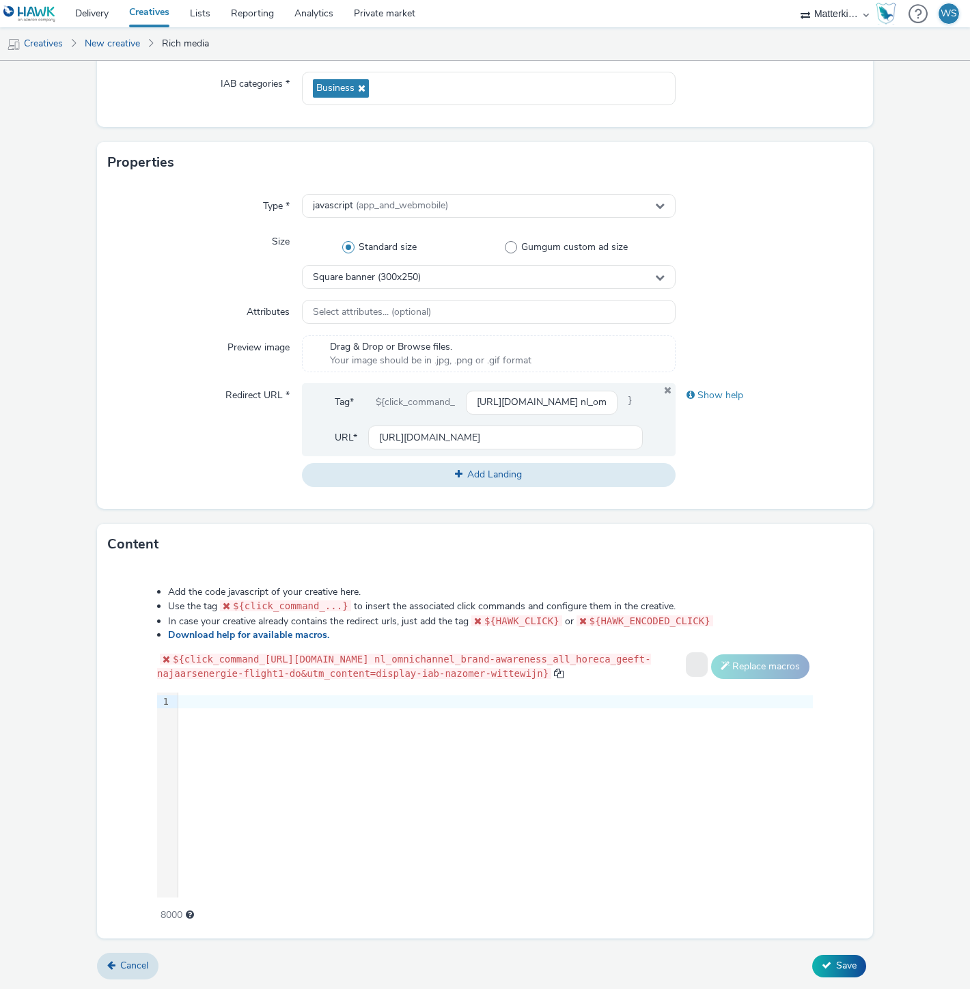
scroll to position [208, 0]
click at [514, 734] on div "9 1 ›" at bounding box center [485, 795] width 656 height 205
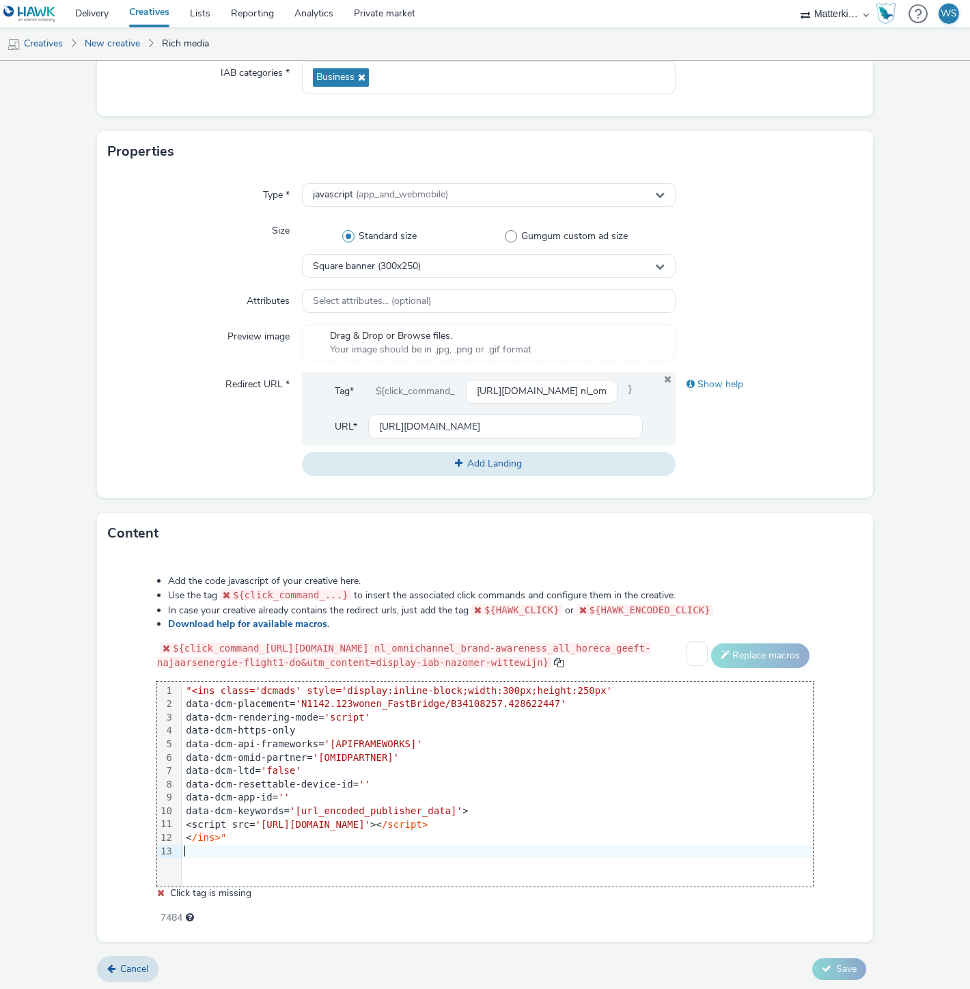
click at [389, 792] on div "data-dcm-resettable-device-id= ''" at bounding box center [497, 785] width 631 height 14
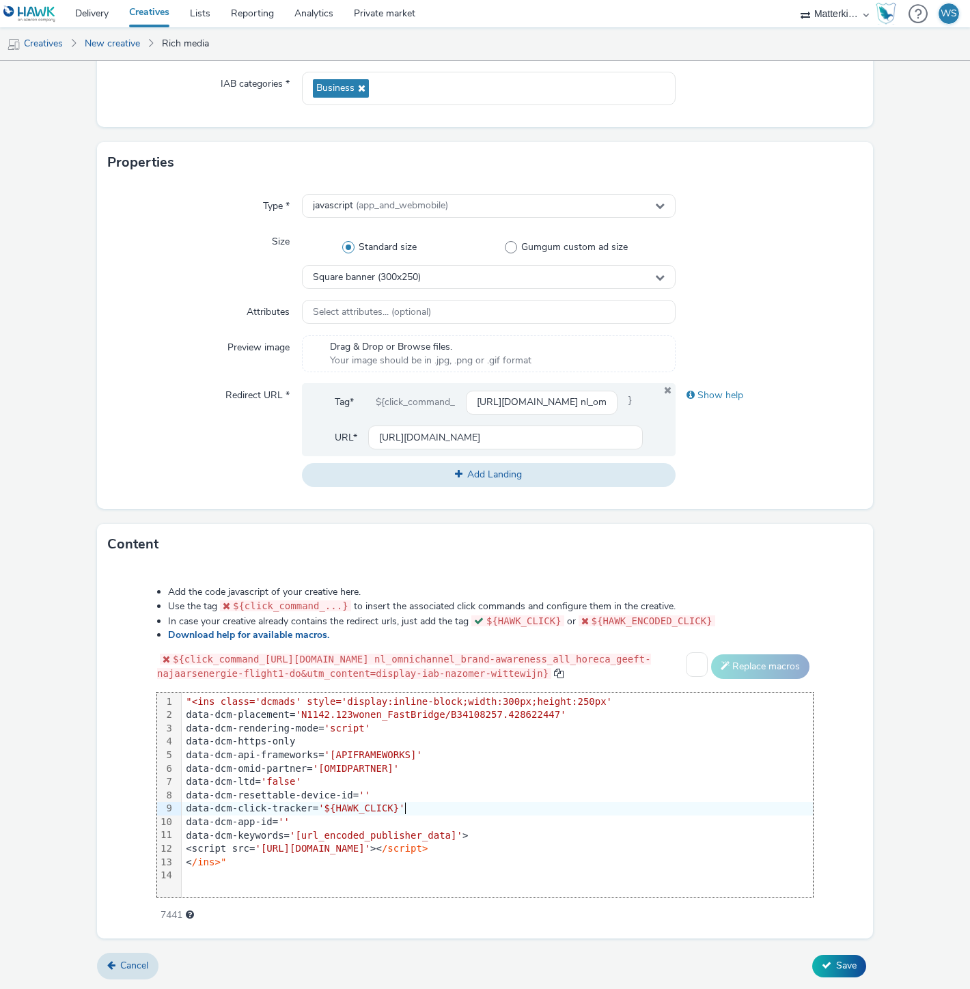
click at [124, 704] on div "Add the code javascript of your creative here. Use the tag ${click_command_...}…" at bounding box center [485, 746] width 754 height 341
click at [838, 967] on span "Save" at bounding box center [846, 965] width 20 height 13
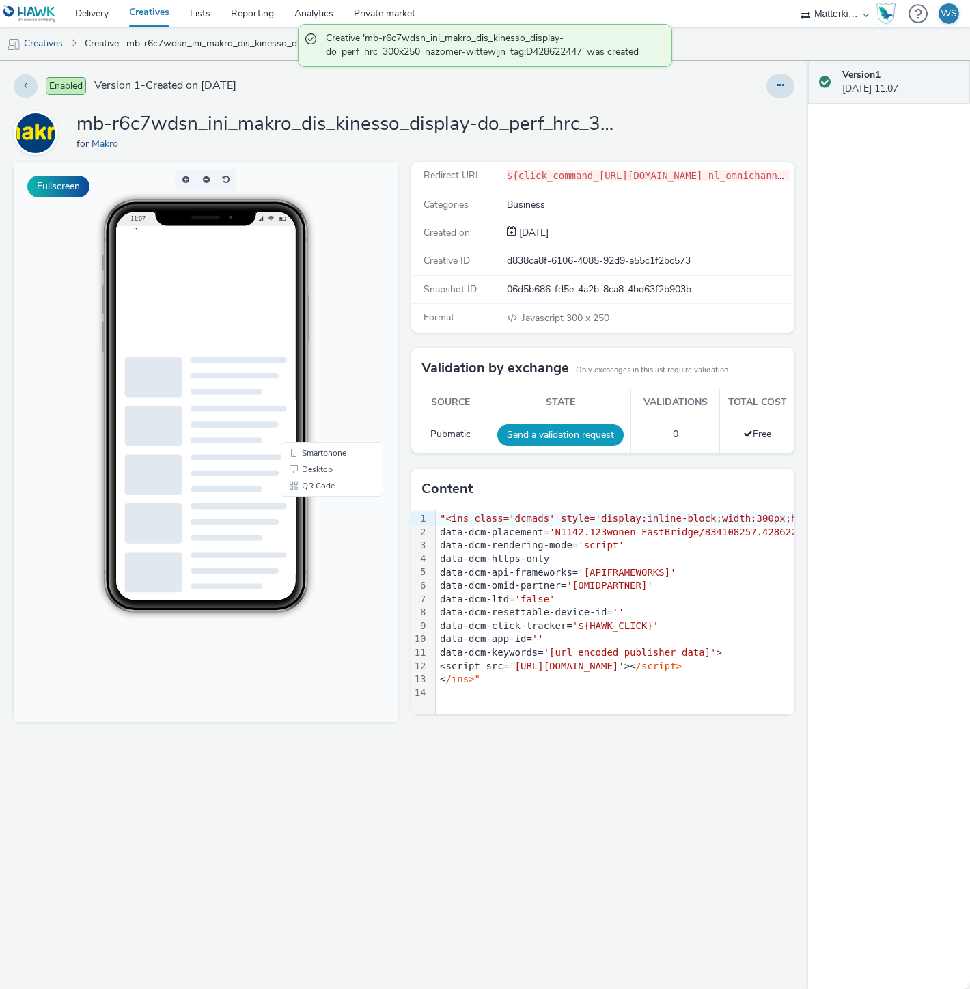
click at [603, 438] on button "Send a validation request" at bounding box center [560, 435] width 126 height 22
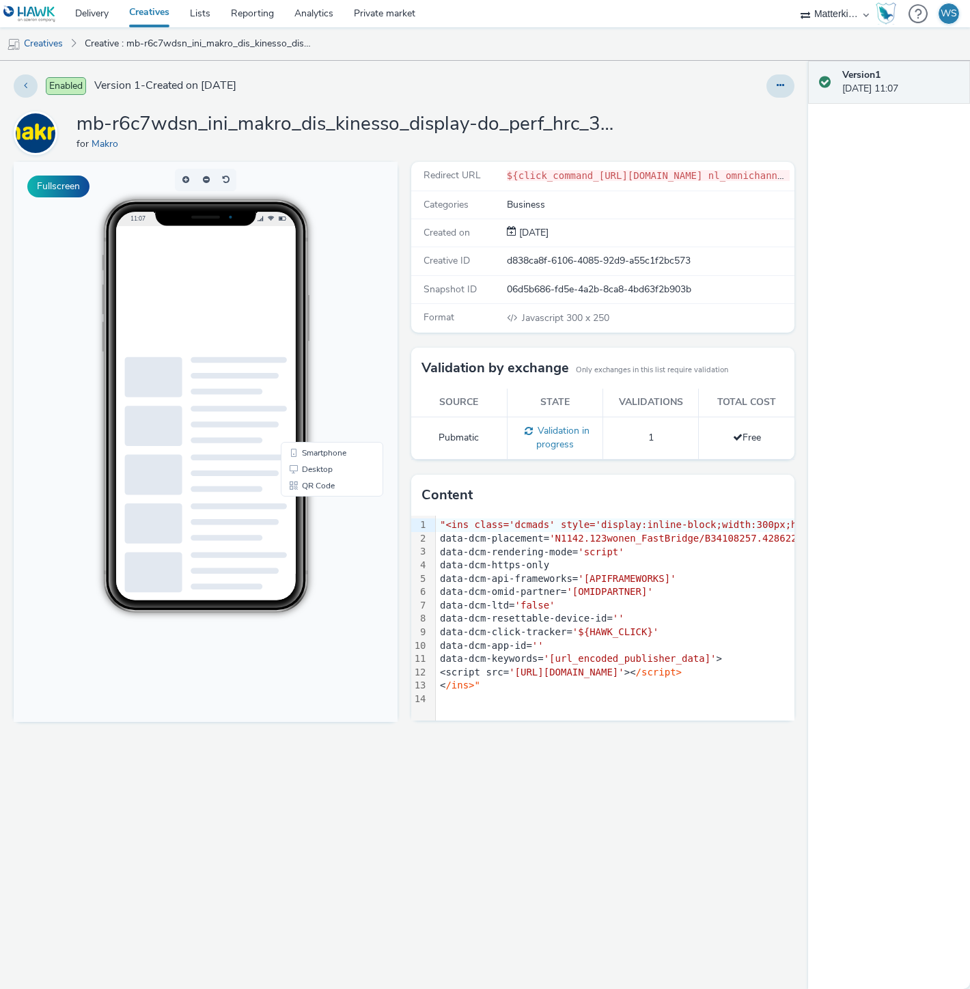
scroll to position [12, 7]
click at [340, 351] on div "11:07" at bounding box center [205, 405] width 269 height 413
click at [343, 737] on div "Fullscreen" at bounding box center [209, 575] width 391 height 827
click at [146, 17] on link "Creatives" at bounding box center [149, 13] width 61 height 27
